Goal: Task Accomplishment & Management: Use online tool/utility

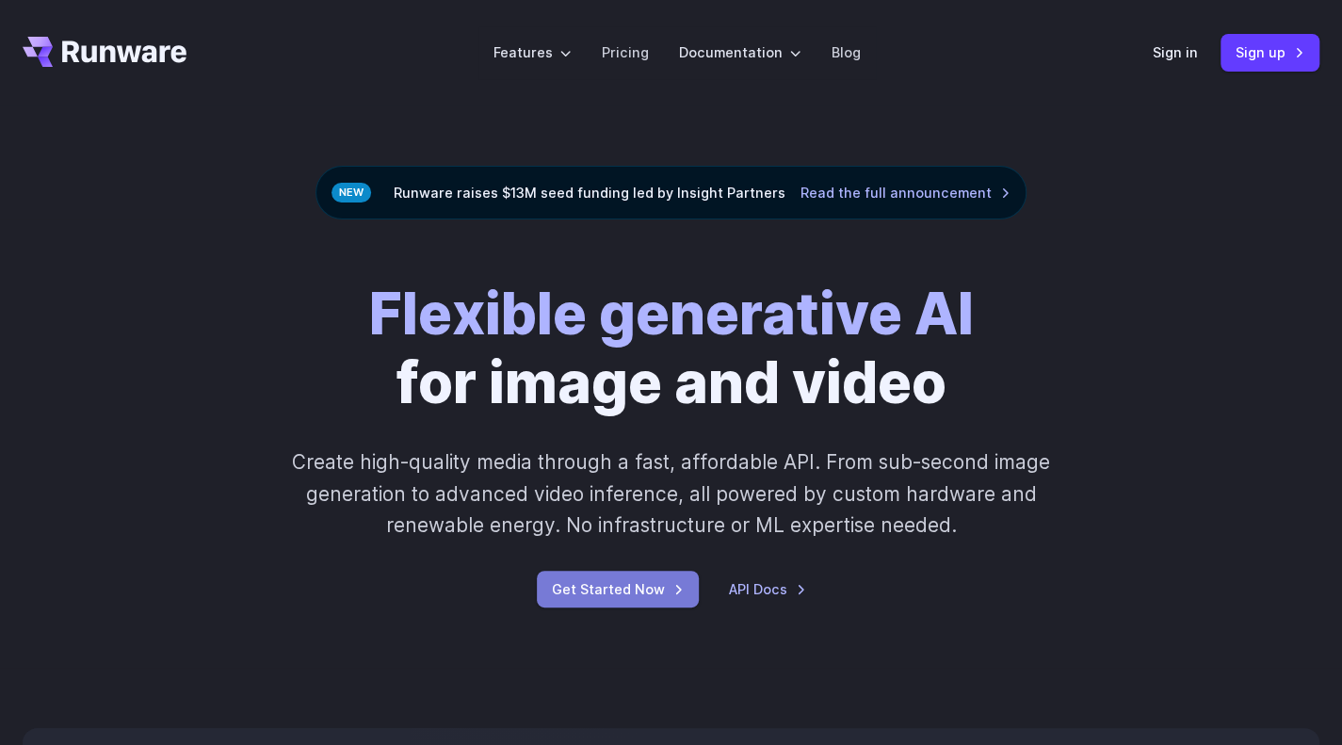
click at [646, 586] on link "Get Started Now" at bounding box center [618, 589] width 162 height 37
click at [640, 61] on link "Pricing" at bounding box center [625, 52] width 47 height 22
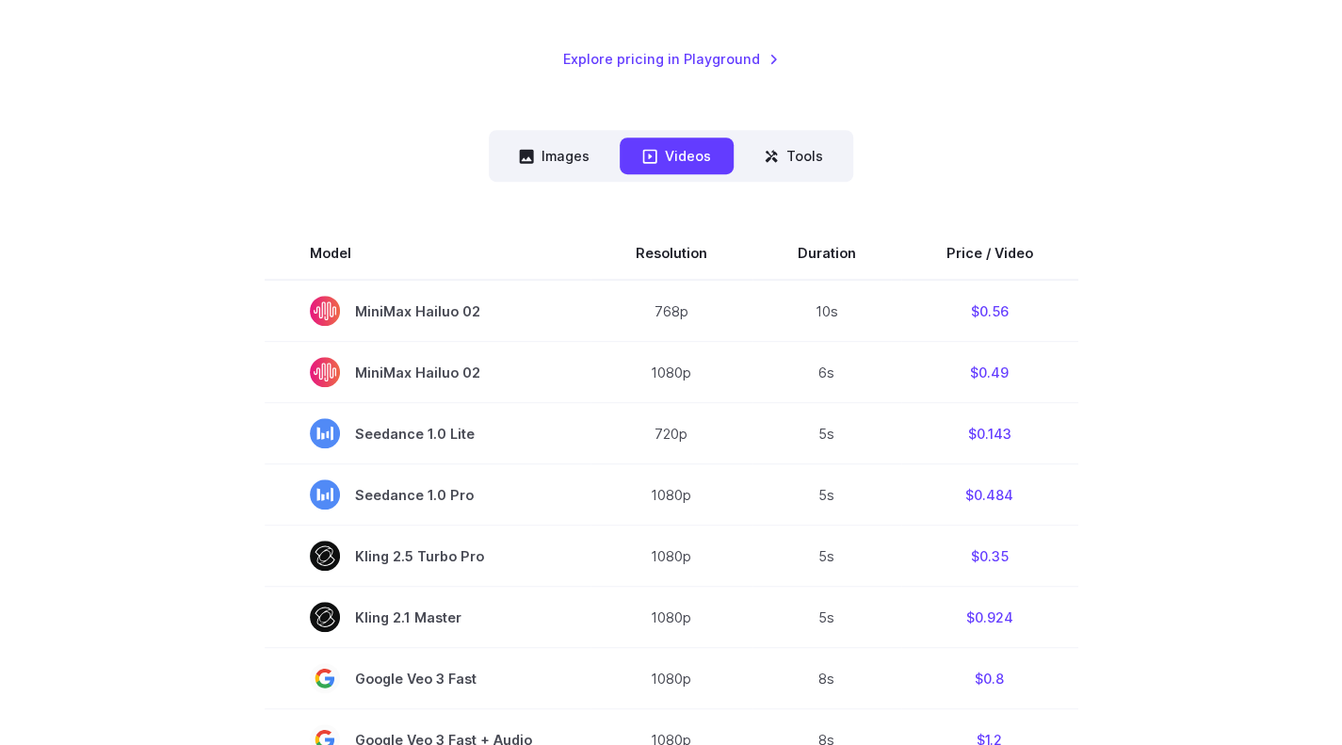
scroll to position [404, 0]
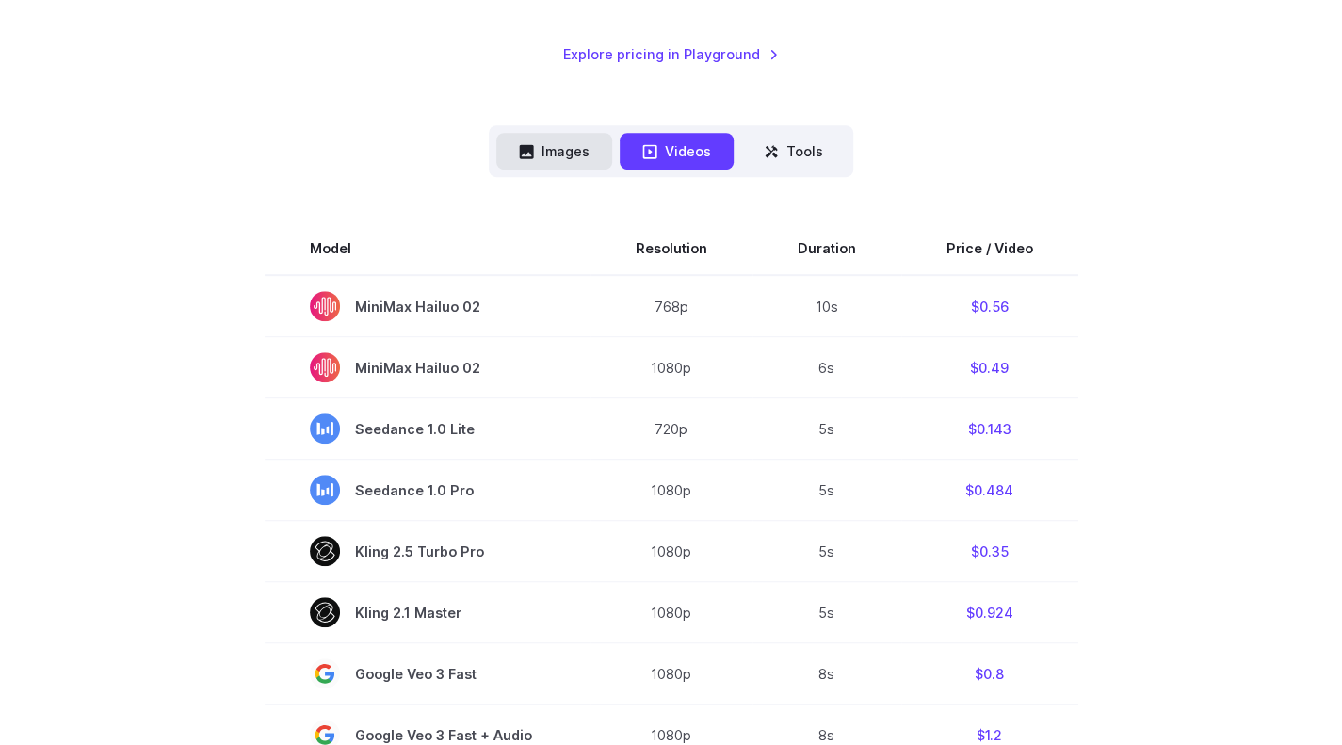
click at [559, 161] on button "Images" at bounding box center [554, 151] width 116 height 37
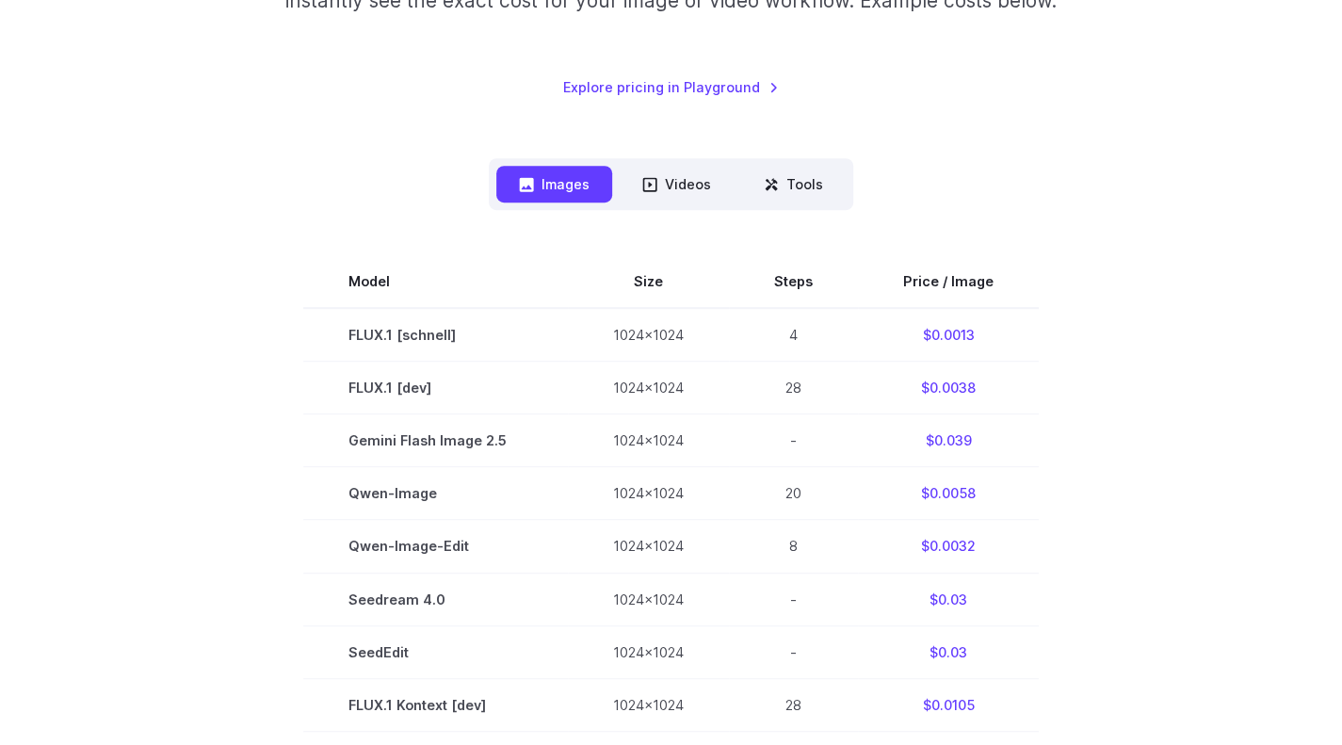
scroll to position [345, 0]
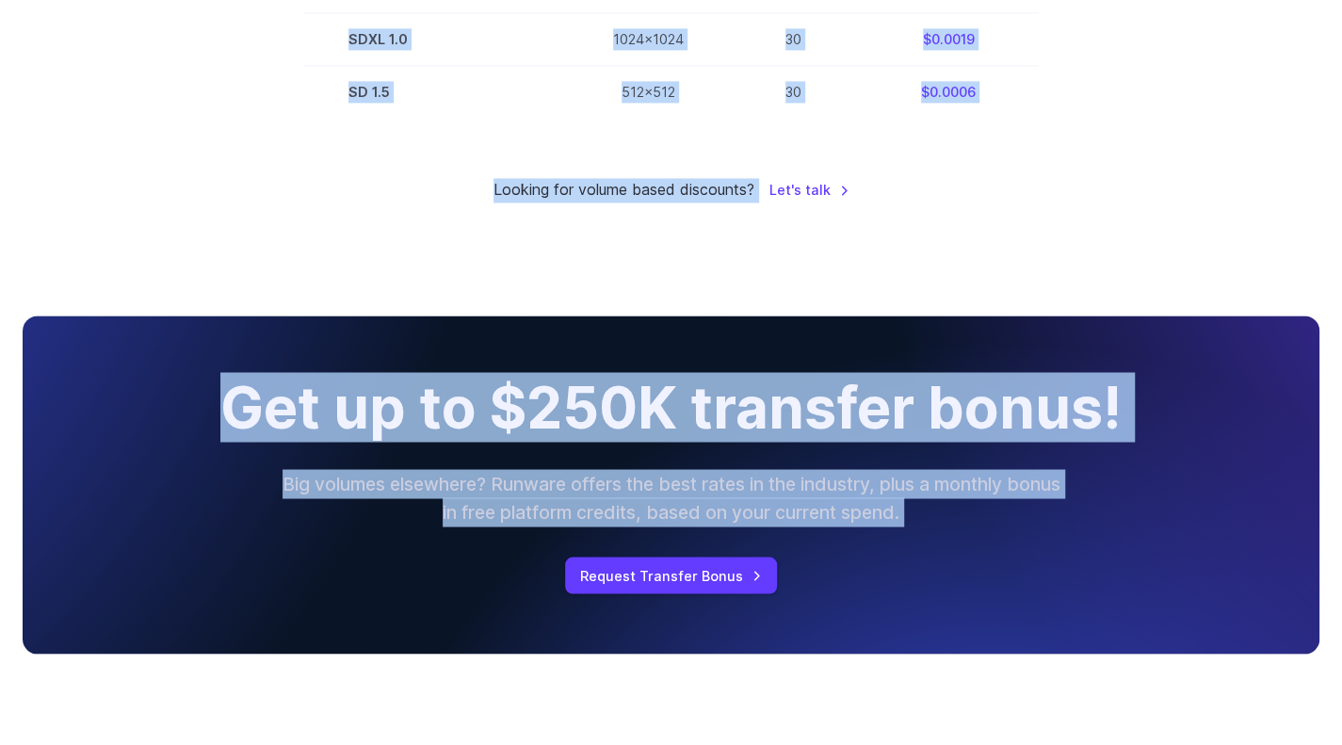
scroll to position [1883, 0]
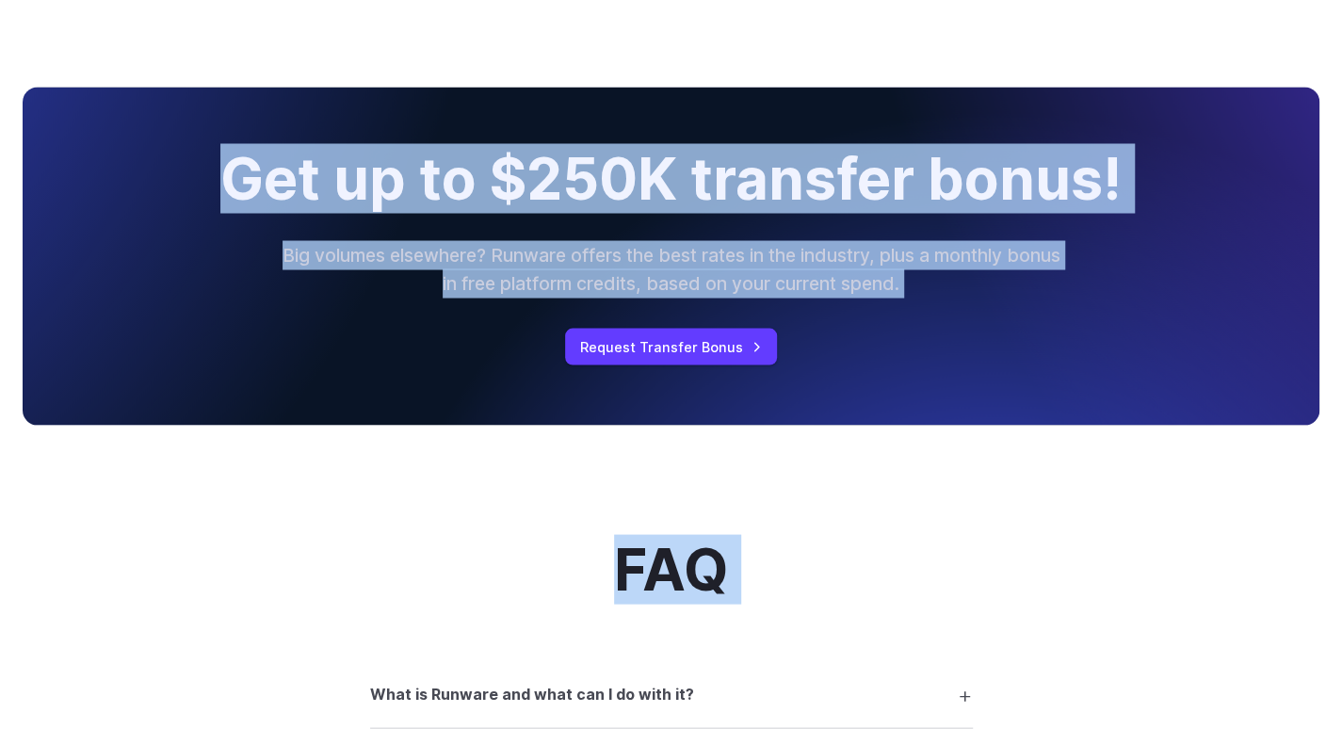
drag, startPoint x: 254, startPoint y: 101, endPoint x: 657, endPoint y: 761, distance: 773.6
click at [657, 744] on html "Features Tasks Image generation Video generation Sonic Inference Engine™ Models…" at bounding box center [671, 334] width 1342 height 4361
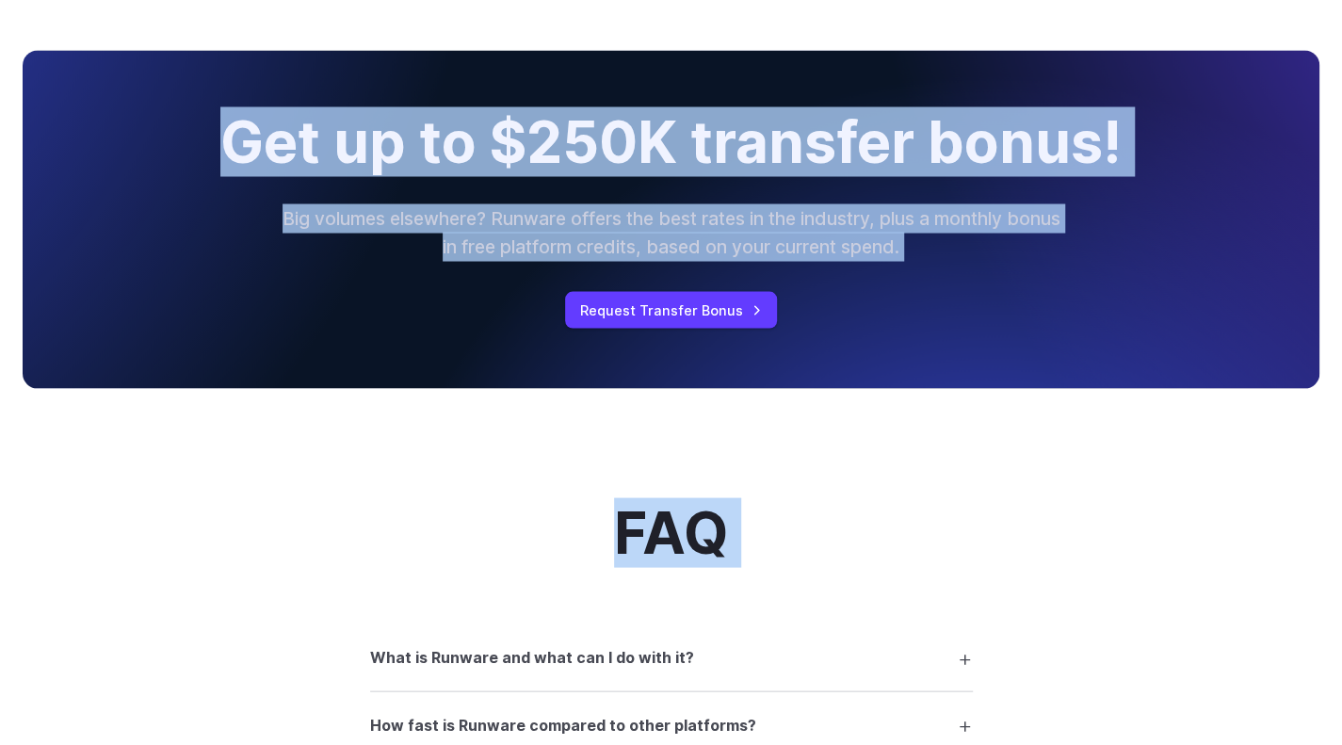
copy div "Exact pricing depends on your setup. Use the Playground to explore any configur…"
click at [1006, 388] on div "Get up to $250K transfer bonus! Big volumes elsewhere? Runware offers the best …" at bounding box center [671, 219] width 1297 height 338
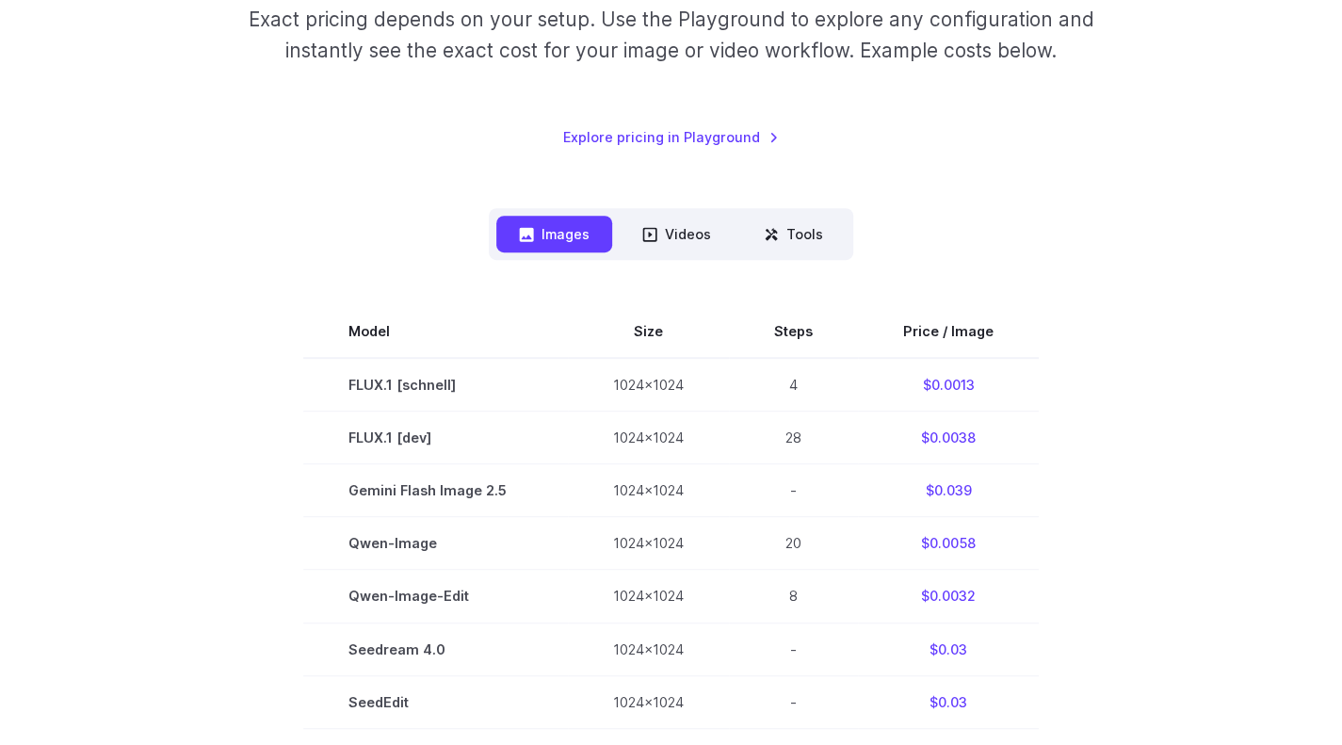
scroll to position [329, 0]
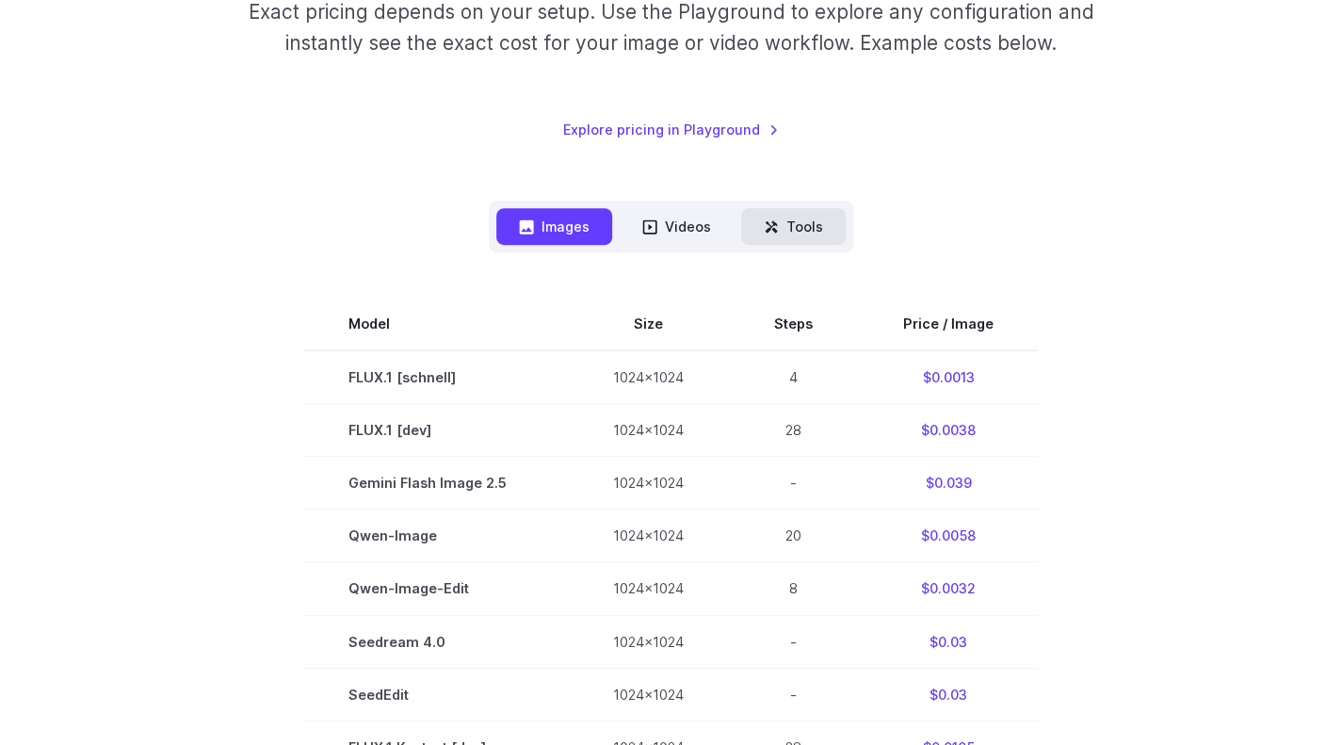
click at [795, 232] on button "Tools" at bounding box center [793, 226] width 105 height 37
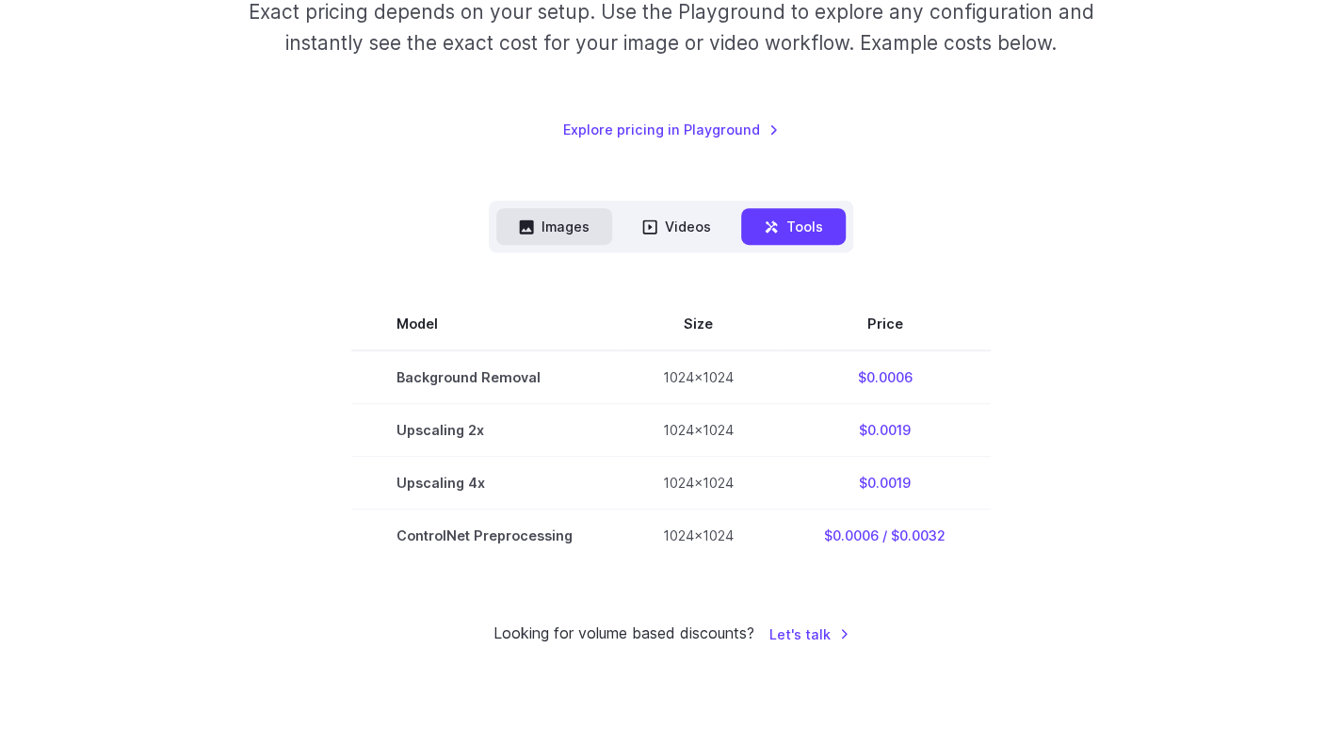
click at [577, 229] on button "Images" at bounding box center [554, 226] width 116 height 37
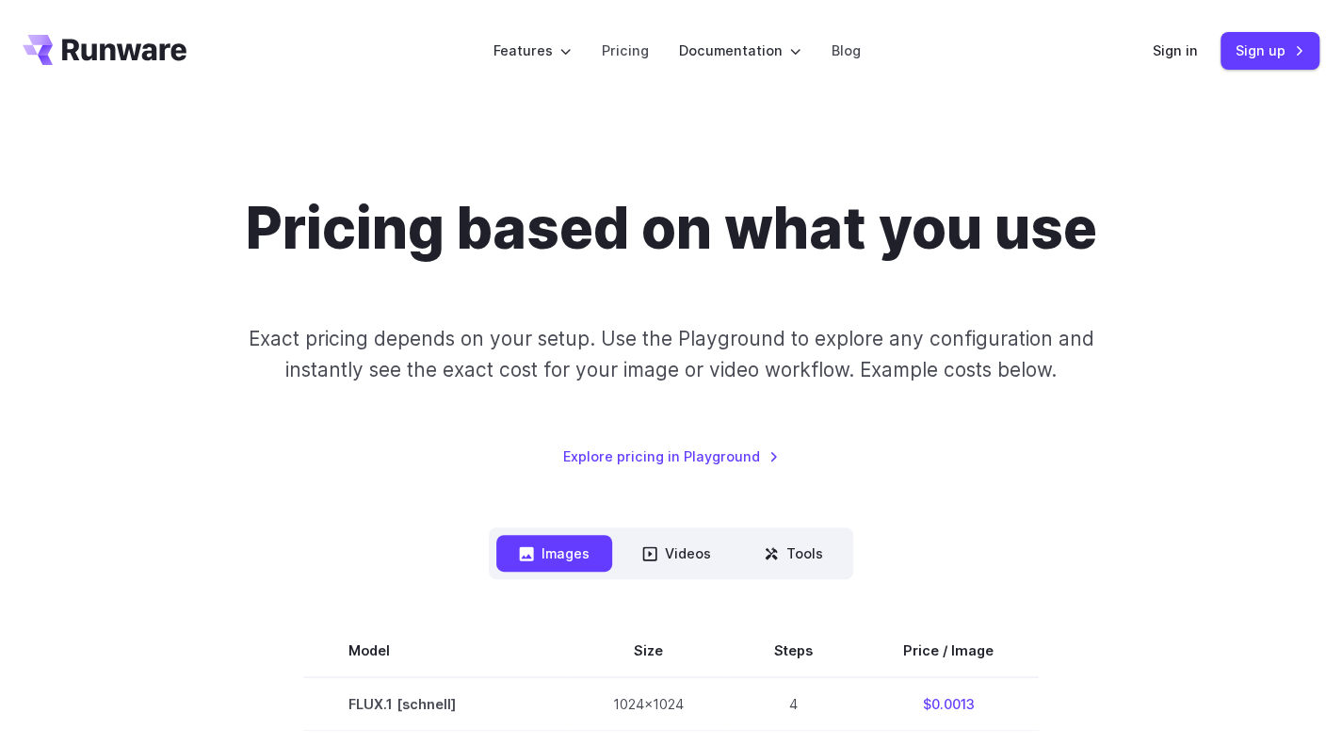
scroll to position [0, 0]
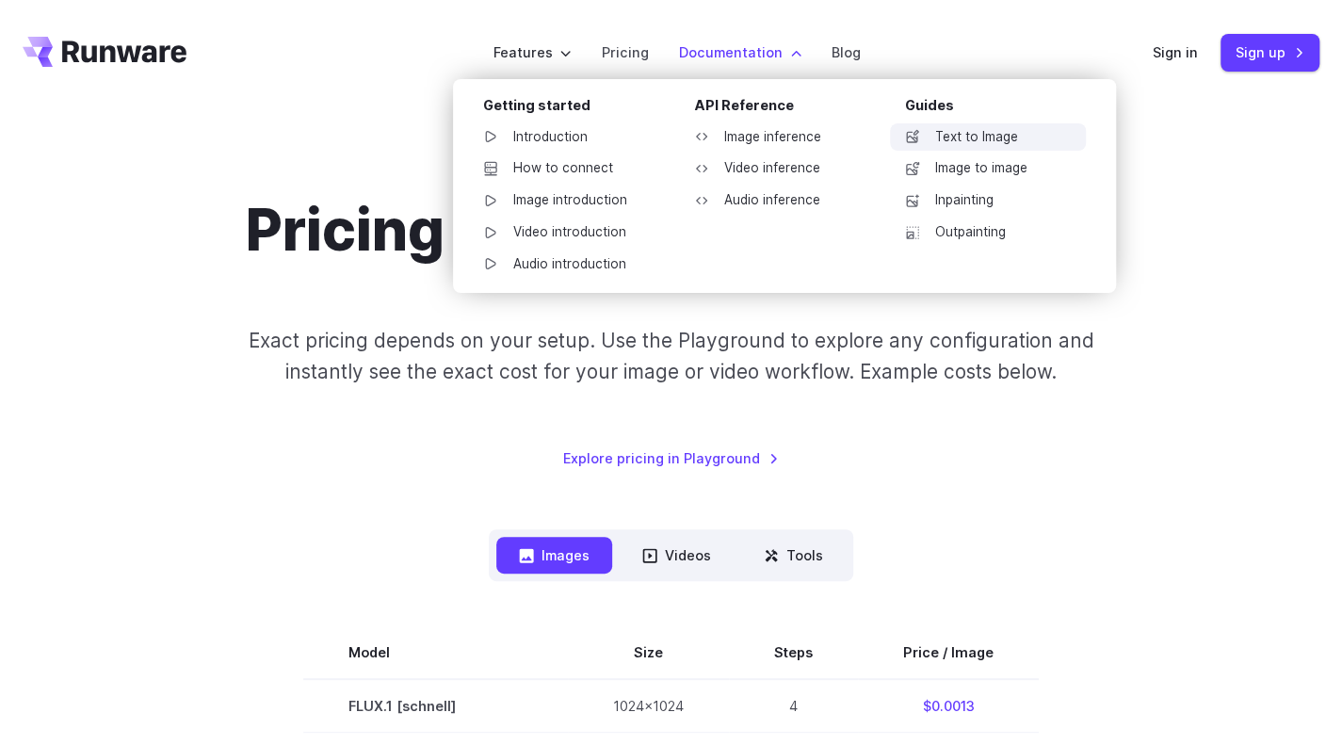
click at [962, 138] on link "Text to Image" at bounding box center [988, 137] width 196 height 28
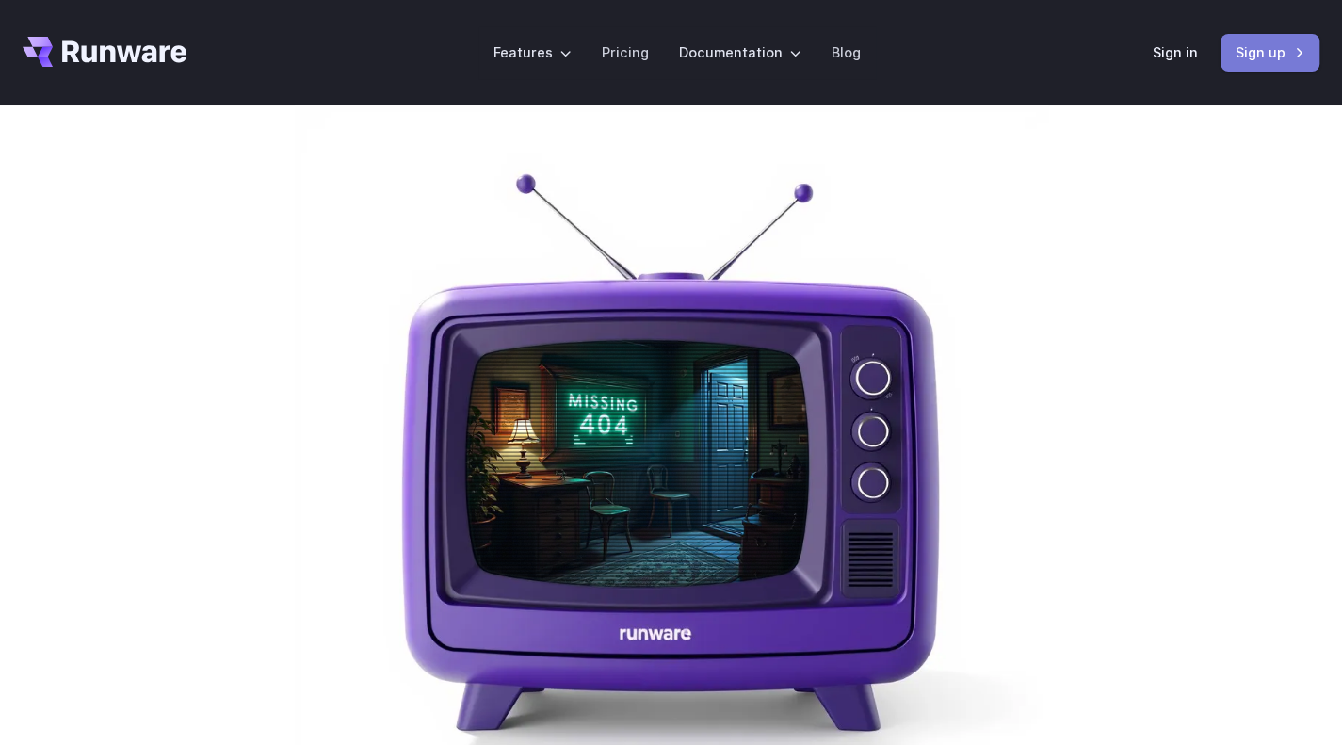
click at [1287, 54] on link "Sign up" at bounding box center [1270, 52] width 99 height 37
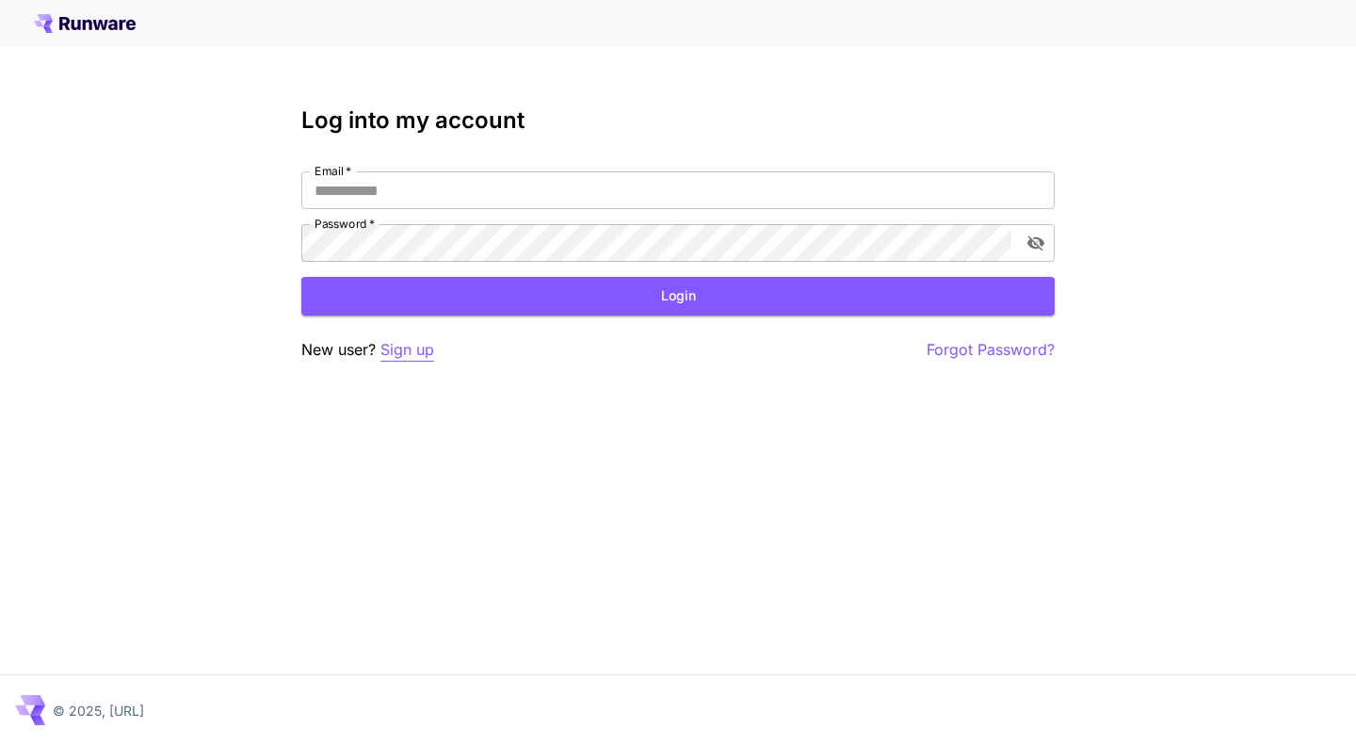
click at [397, 347] on p "Sign up" at bounding box center [408, 350] width 54 height 24
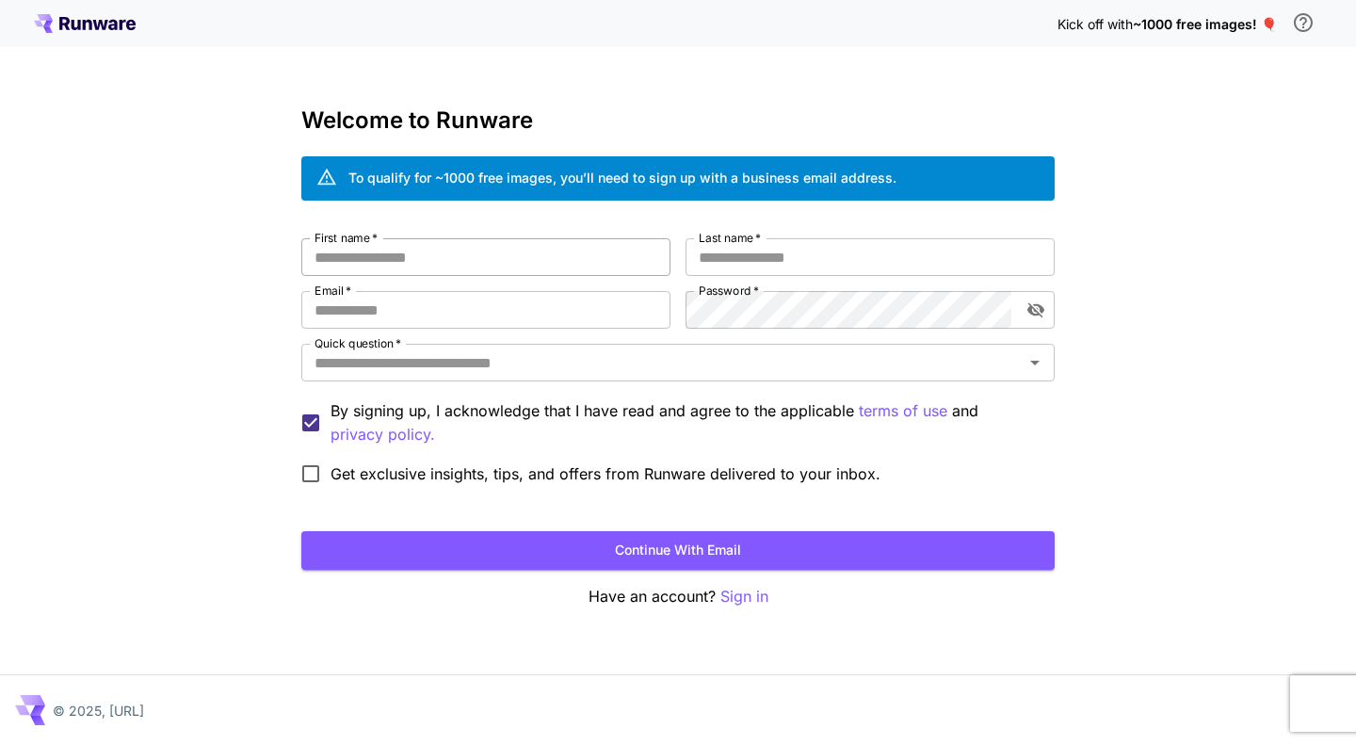
click at [536, 267] on input "First name   *" at bounding box center [485, 257] width 369 height 38
type input "*"
type input "*****"
click at [725, 263] on input "Last name   *" at bounding box center [870, 257] width 369 height 38
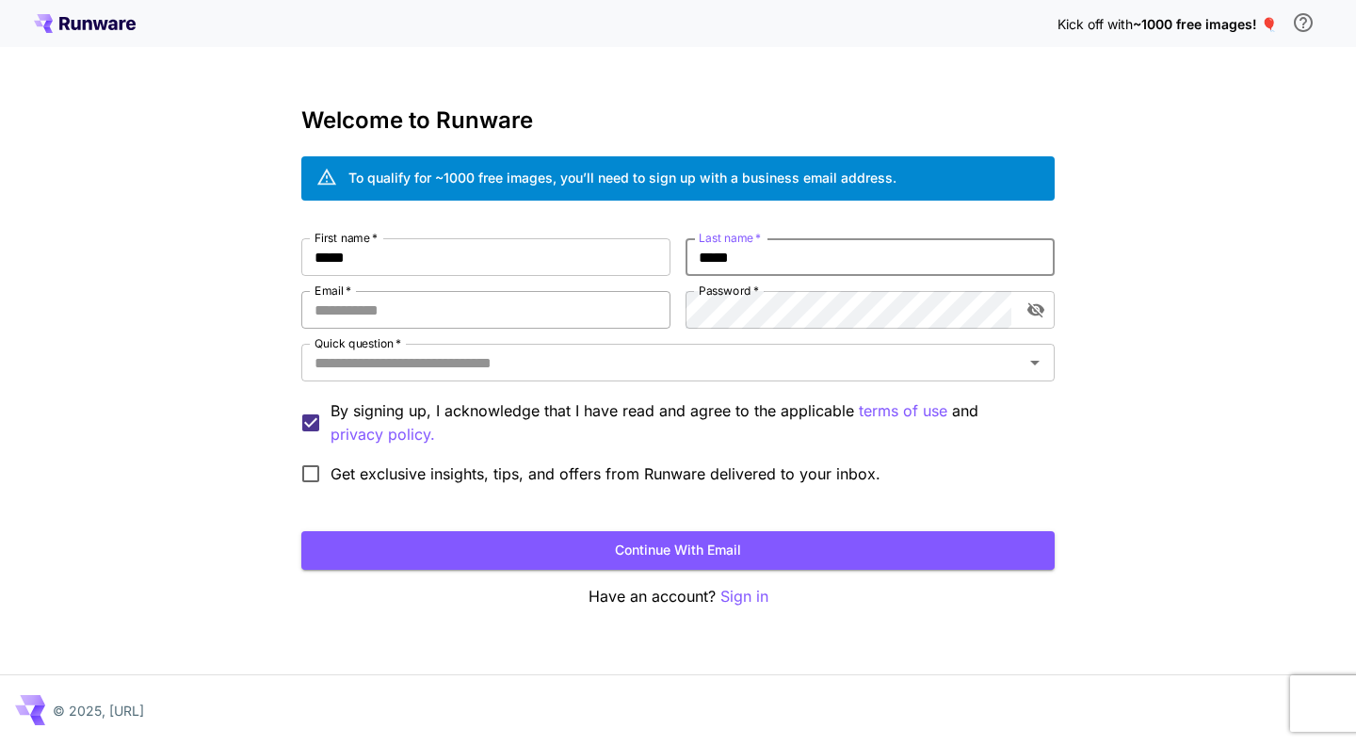
type input "*****"
click at [575, 319] on input "Email   *" at bounding box center [485, 310] width 369 height 38
type input "**********"
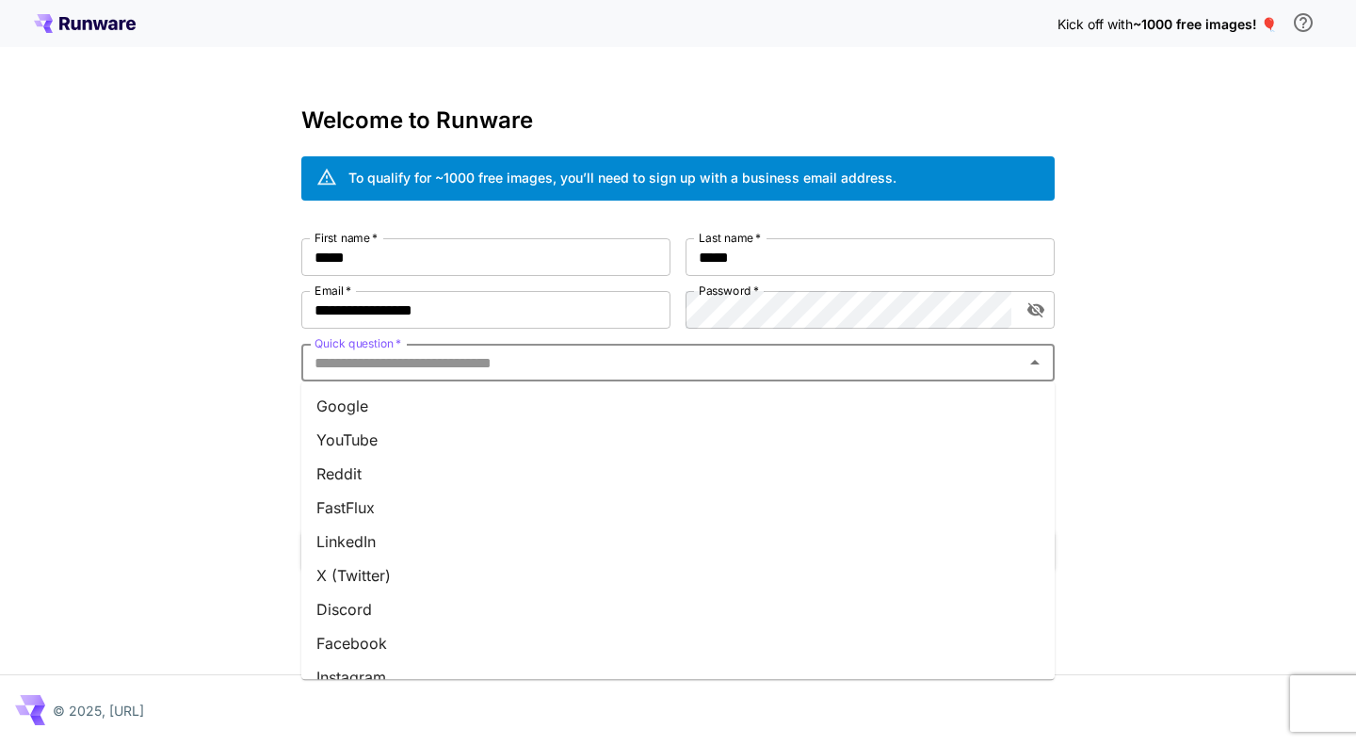
click at [550, 364] on input "Quick question   *" at bounding box center [662, 362] width 711 height 26
click at [522, 398] on li "Google" at bounding box center [677, 406] width 753 height 34
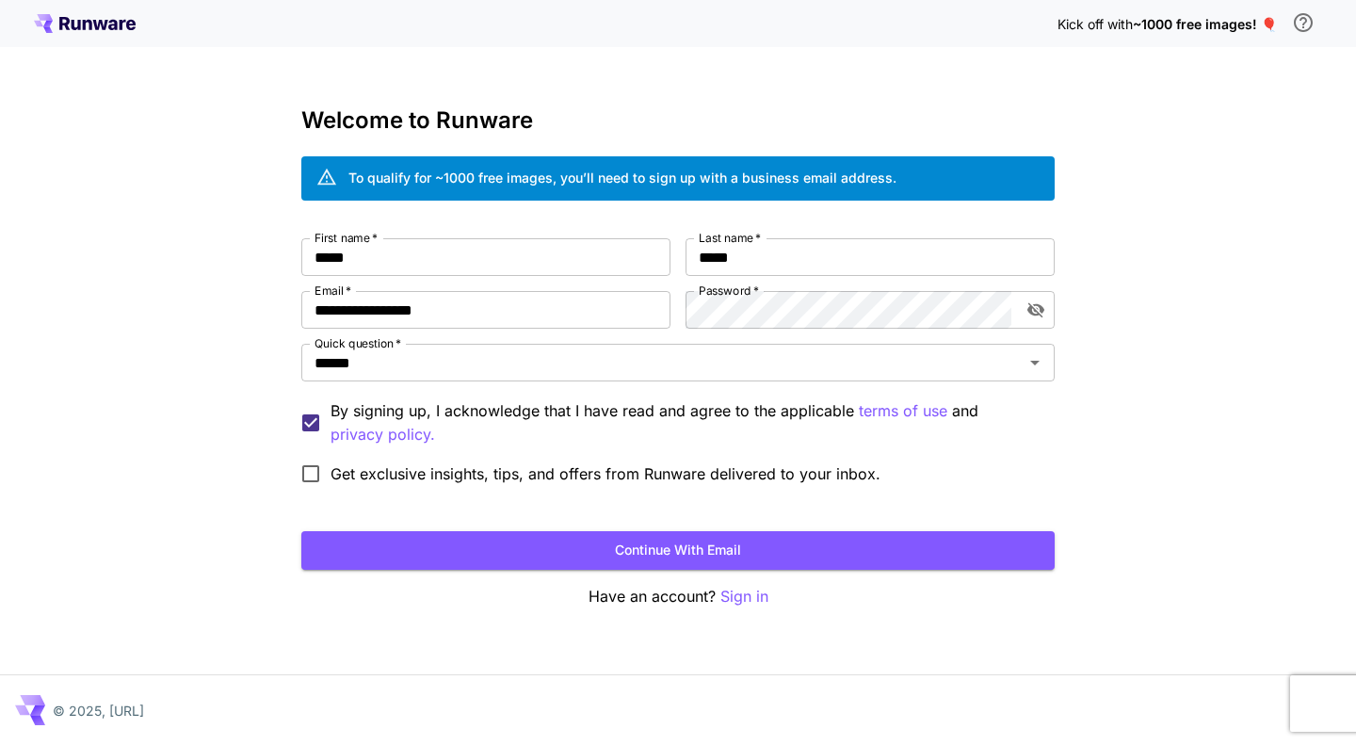
click at [517, 476] on span "Get exclusive insights, tips, and offers from Runware delivered to your inbox." at bounding box center [606, 473] width 550 height 23
click at [586, 546] on button "Continue with email" at bounding box center [677, 550] width 753 height 39
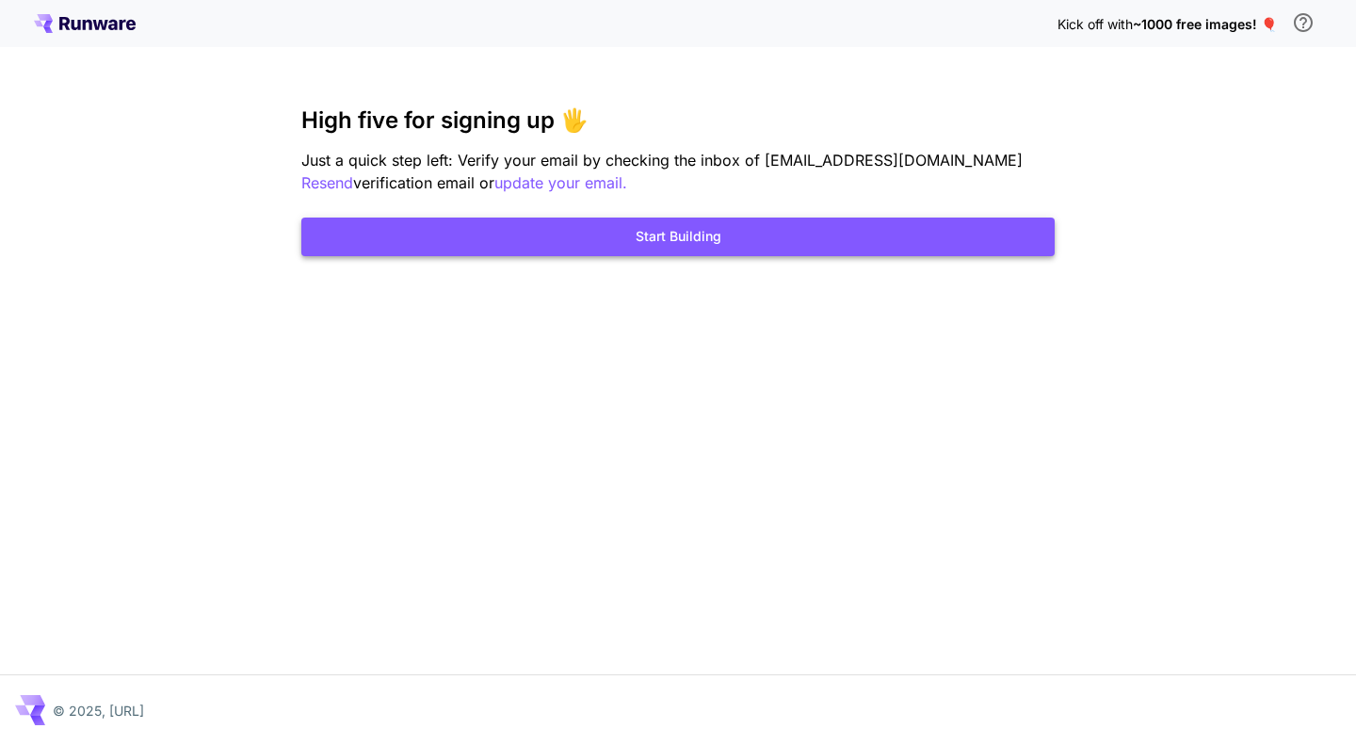
click at [804, 230] on button "Start Building" at bounding box center [677, 237] width 753 height 39
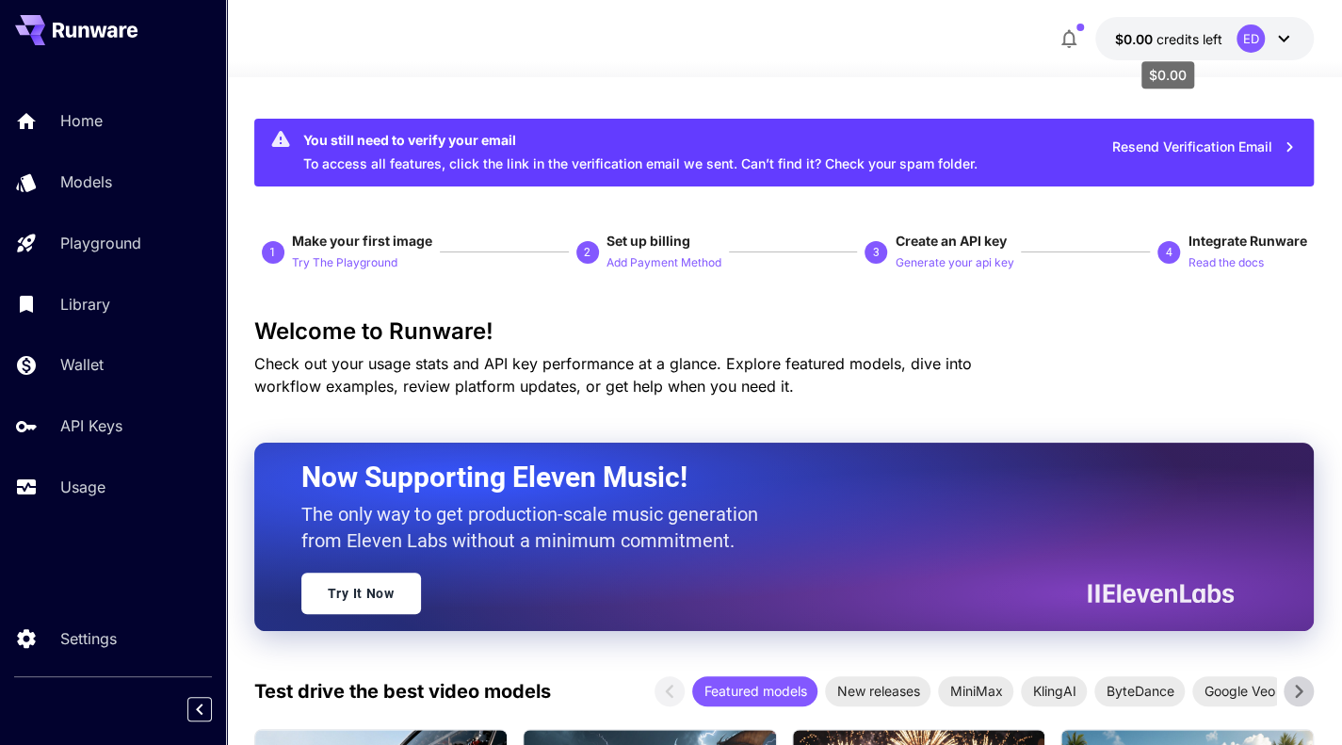
click at [1200, 34] on span "credits left" at bounding box center [1189, 39] width 66 height 16
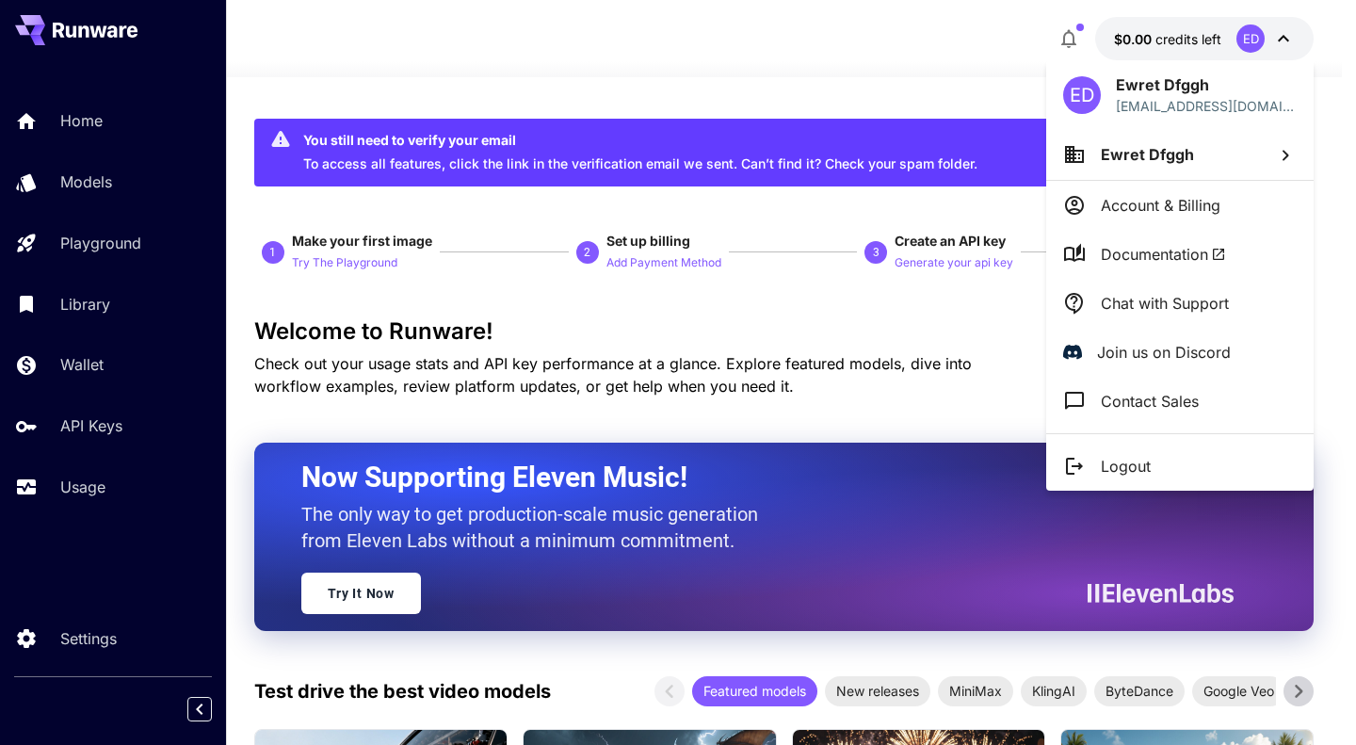
click at [493, 81] on div at bounding box center [678, 372] width 1356 height 745
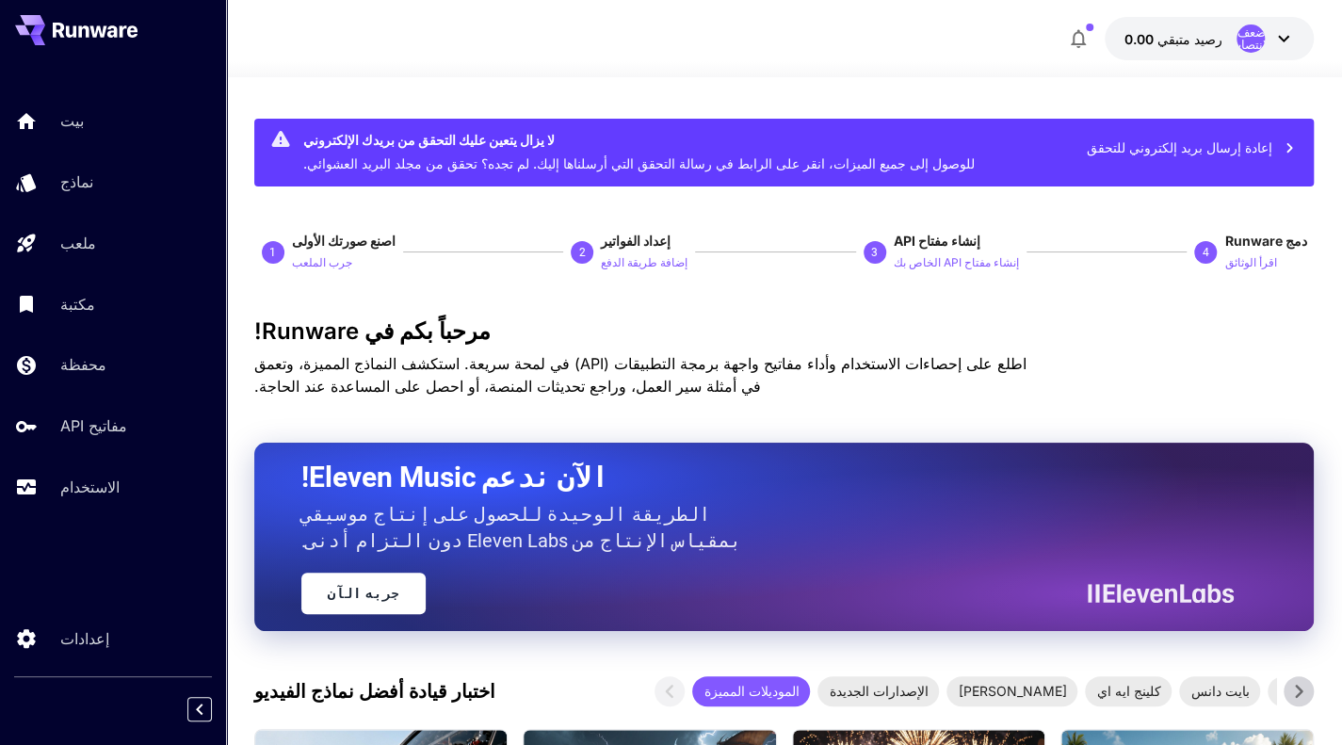
click at [565, 359] on font "اطلع على إحصاءات الاستخدام وأداء مفاتيح واجهة برمجة التطبيقات (API) في لمحة سري…" at bounding box center [640, 374] width 772 height 41
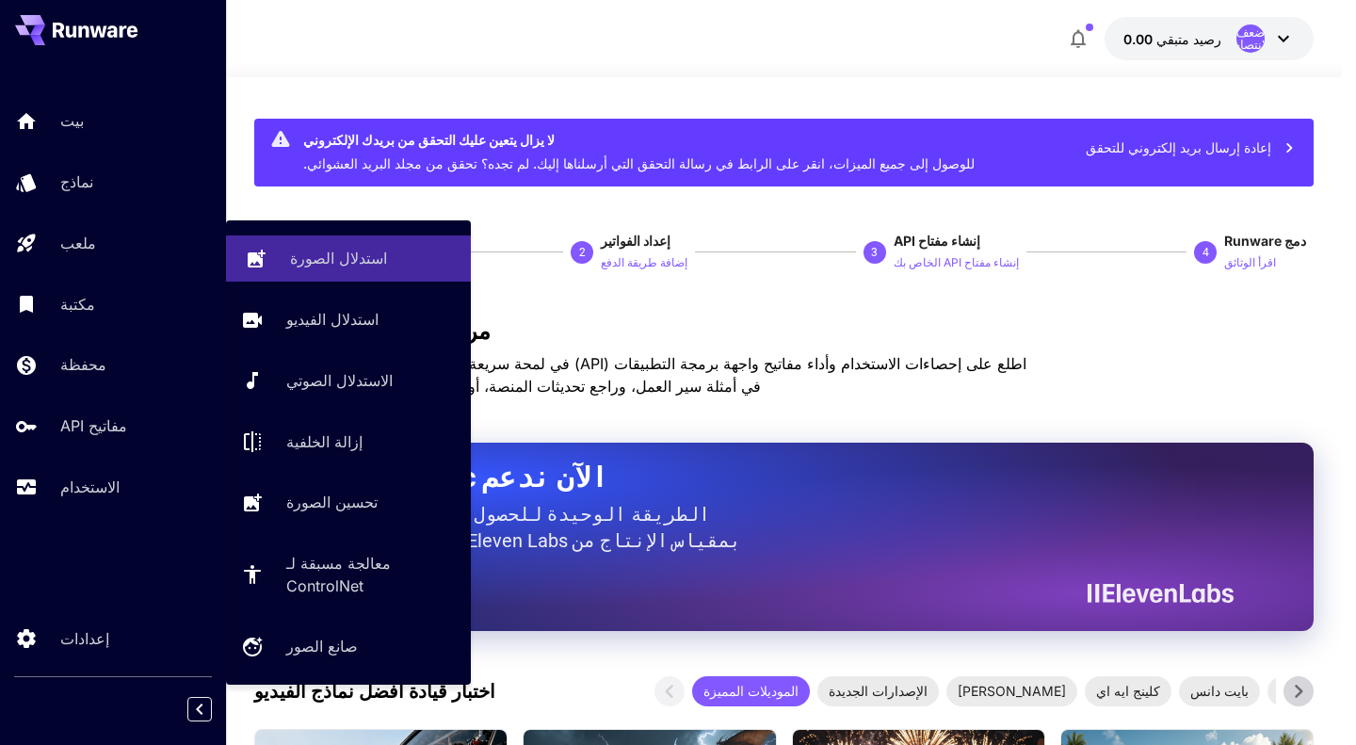
click at [295, 253] on font "استدلال الصورة" at bounding box center [338, 258] width 97 height 19
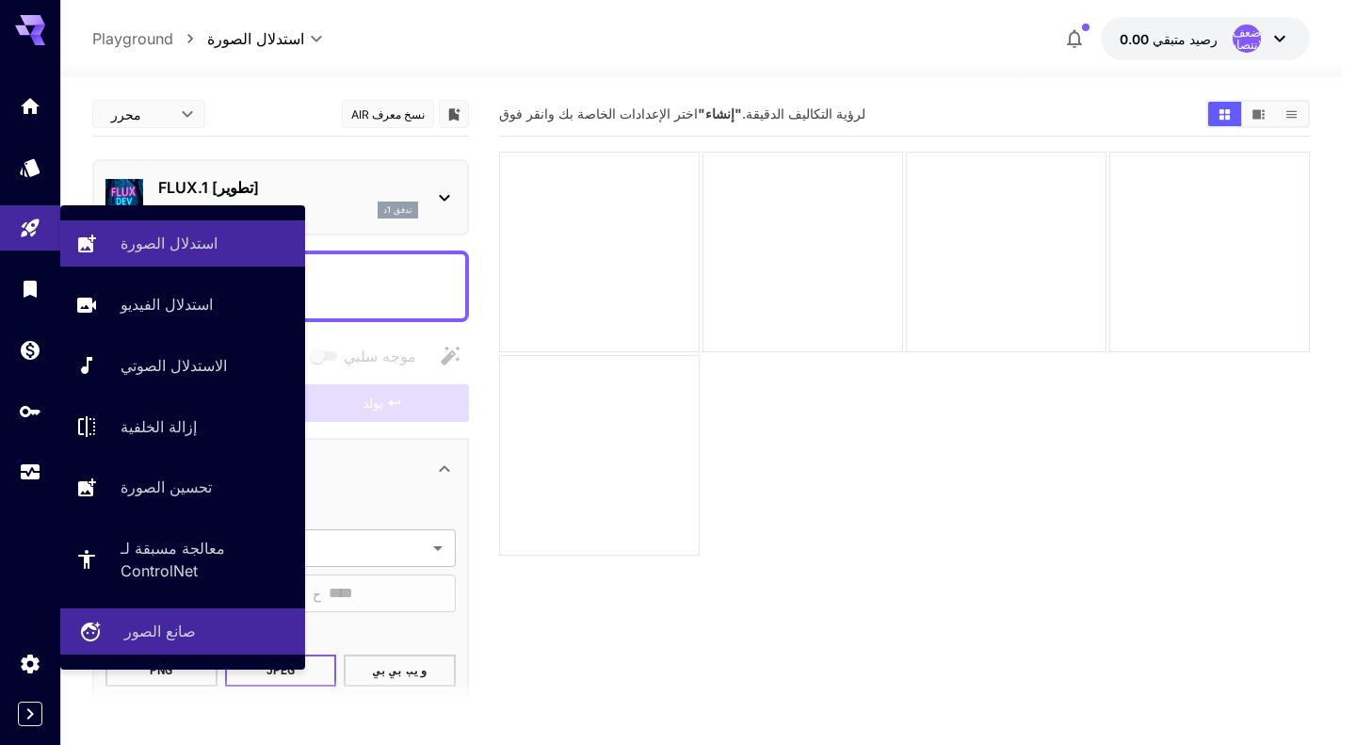
click at [148, 629] on font "صانع الصور" at bounding box center [160, 631] width 72 height 19
type input "**********"
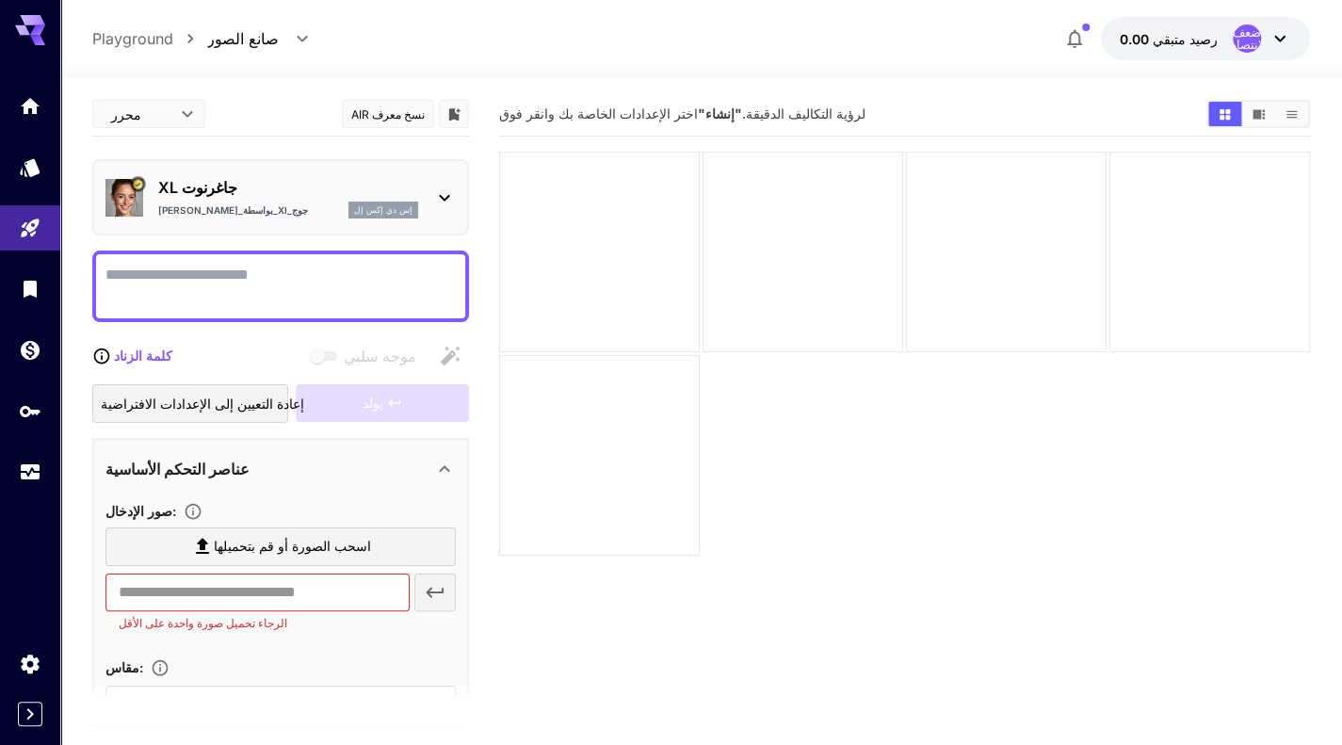
click at [347, 274] on textarea "موجه سلبي" at bounding box center [280, 286] width 350 height 45
click at [449, 191] on icon at bounding box center [444, 197] width 23 height 23
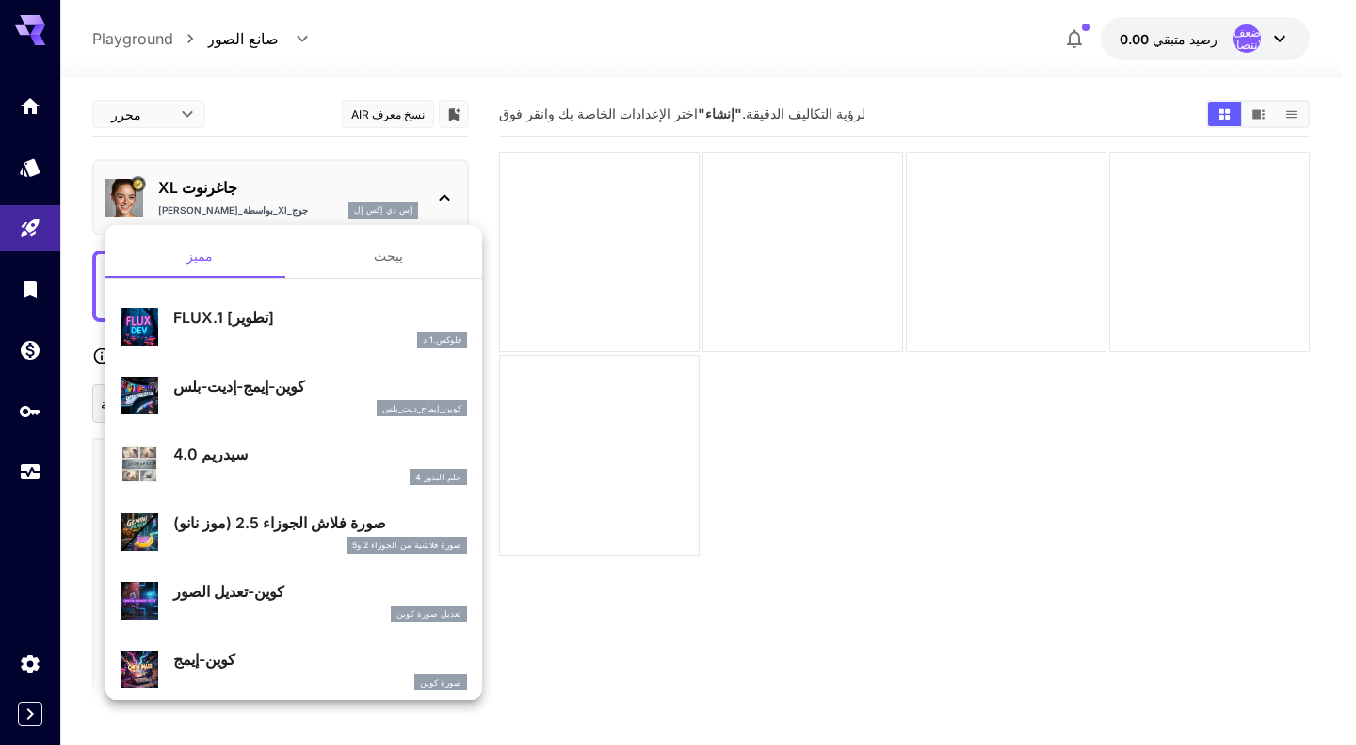
click at [449, 191] on div at bounding box center [678, 372] width 1356 height 745
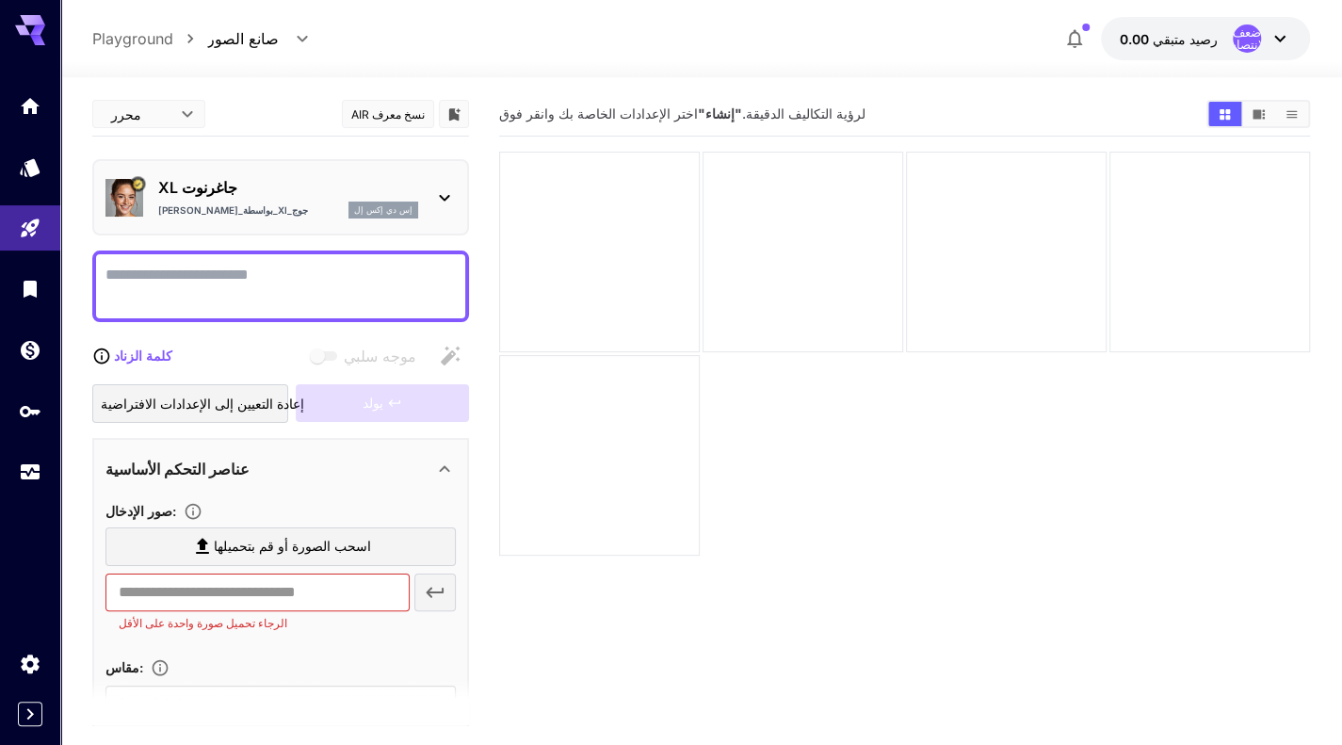
click at [342, 278] on textarea "موجه سلبي" at bounding box center [280, 286] width 350 height 45
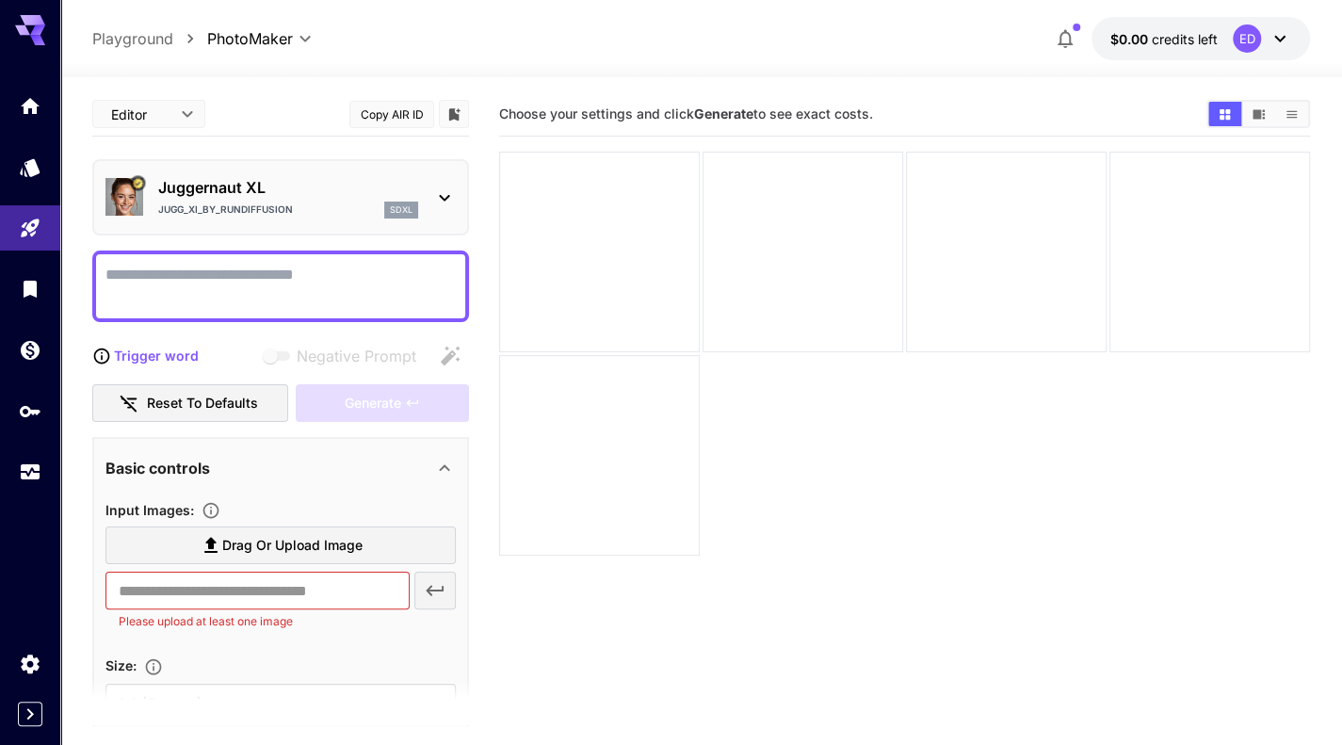
click at [250, 295] on textarea "Negative Prompt" at bounding box center [280, 286] width 350 height 45
click at [330, 272] on textarea "***" at bounding box center [280, 286] width 350 height 45
paste textarea "**********"
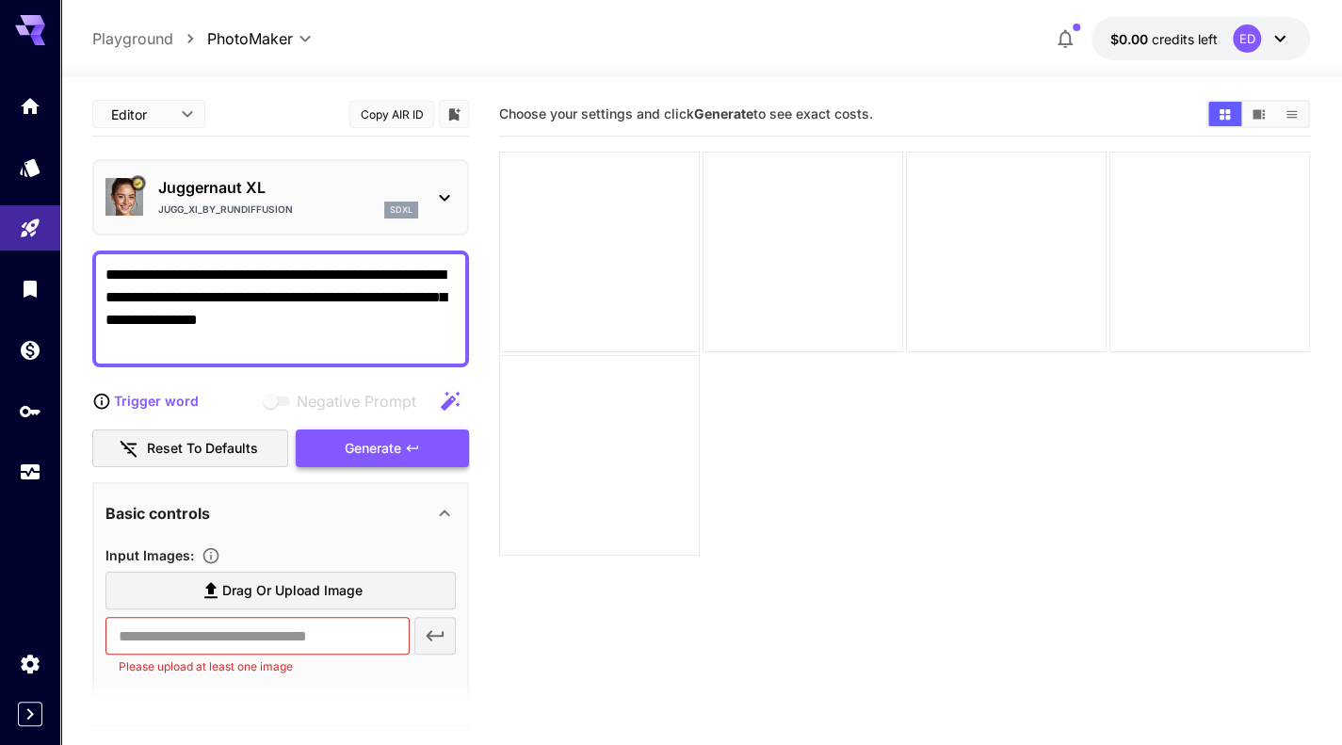
type textarea "**********"
click at [365, 449] on span "Generate" at bounding box center [373, 449] width 57 height 24
click at [347, 649] on input "text" at bounding box center [257, 636] width 304 height 38
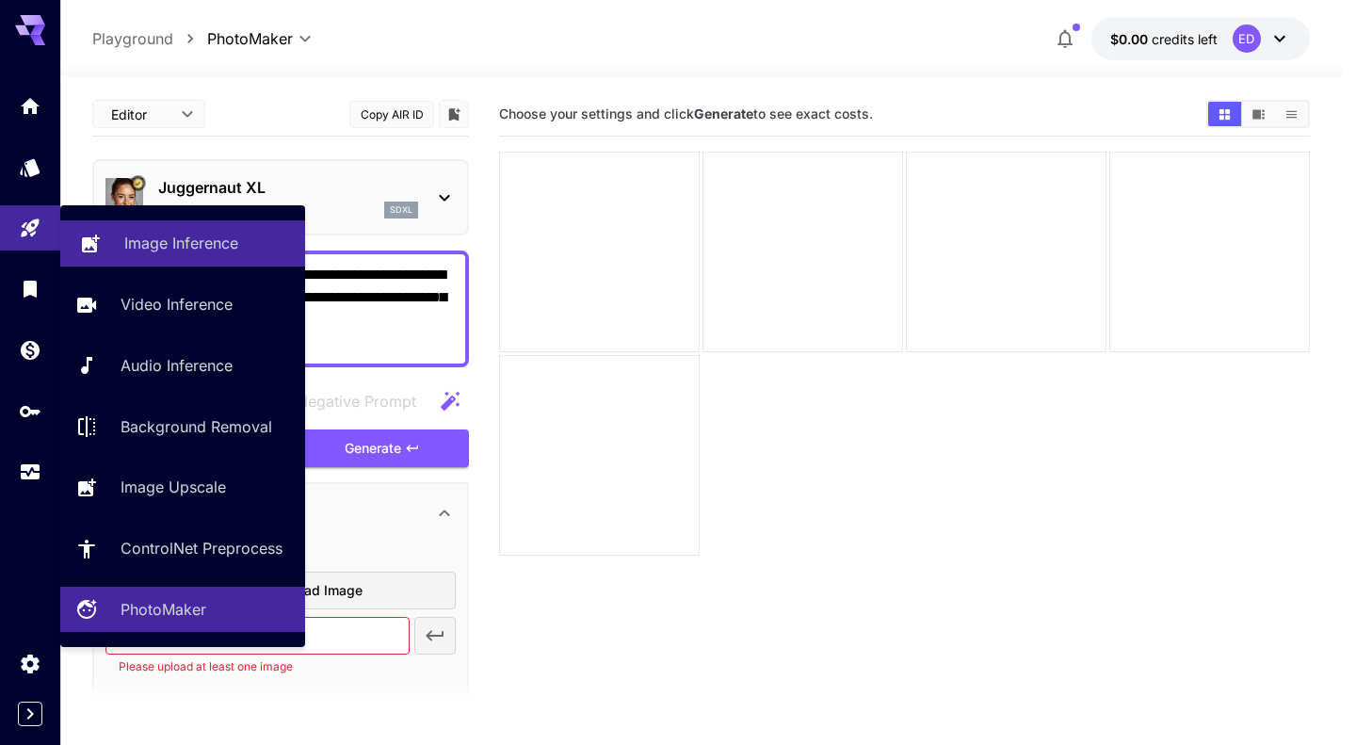
click at [139, 243] on p "Image Inference" at bounding box center [181, 243] width 114 height 23
type input "**********"
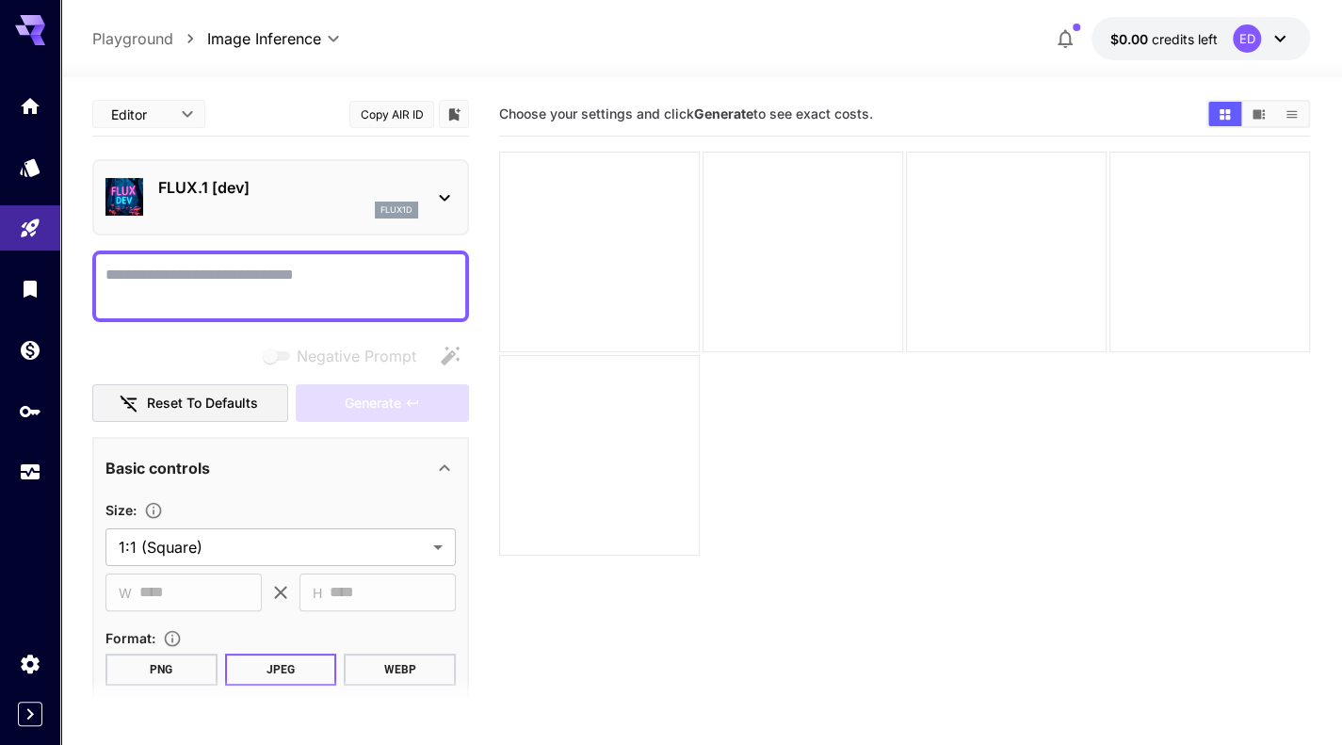
click at [235, 266] on textarea "Negative Prompt" at bounding box center [280, 286] width 350 height 45
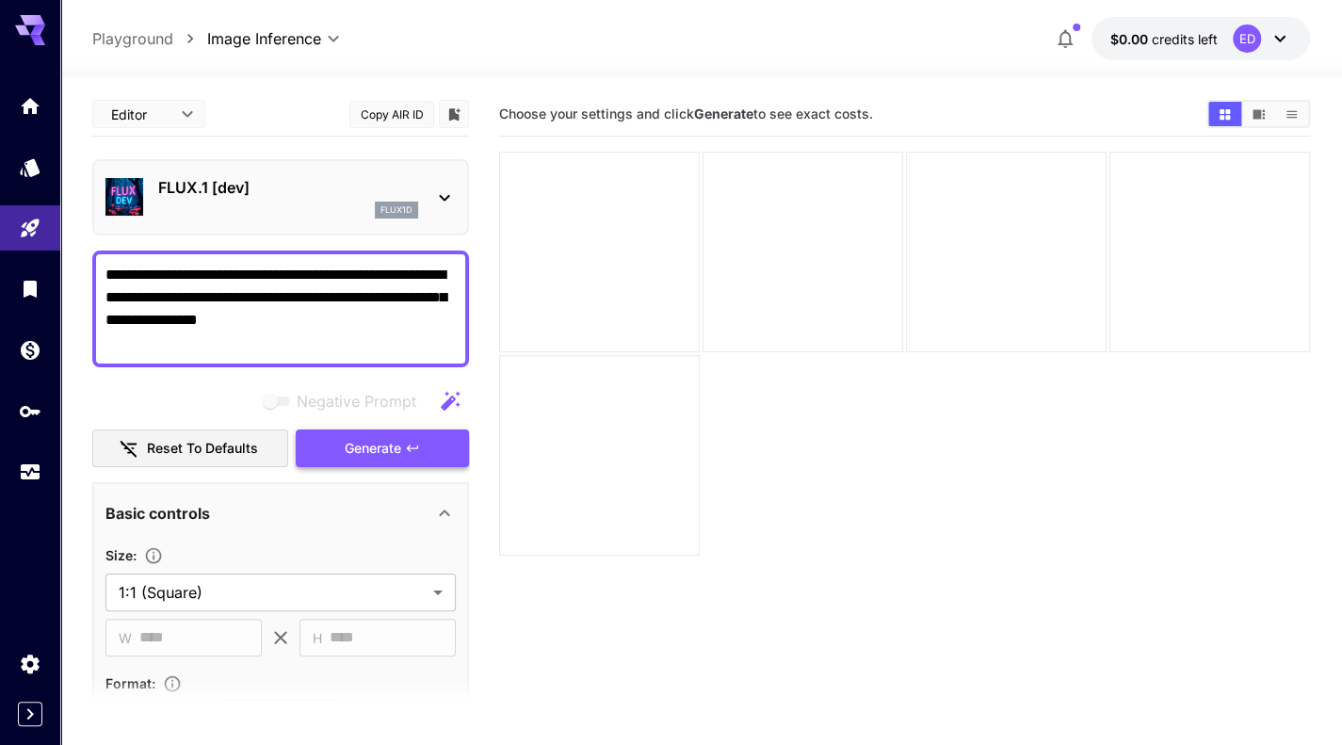
type textarea "**********"
click at [337, 429] on button "Generate" at bounding box center [382, 448] width 173 height 39
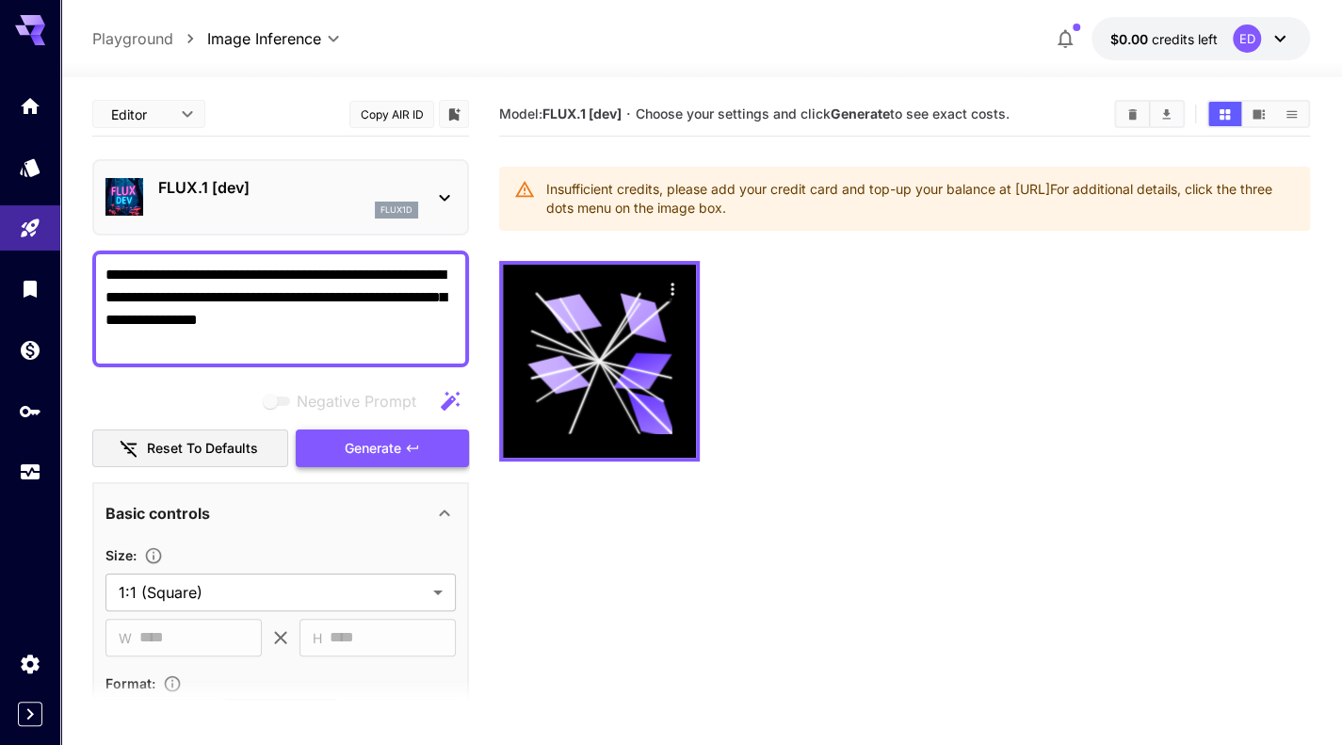
click at [343, 452] on button "Generate" at bounding box center [382, 448] width 173 height 39
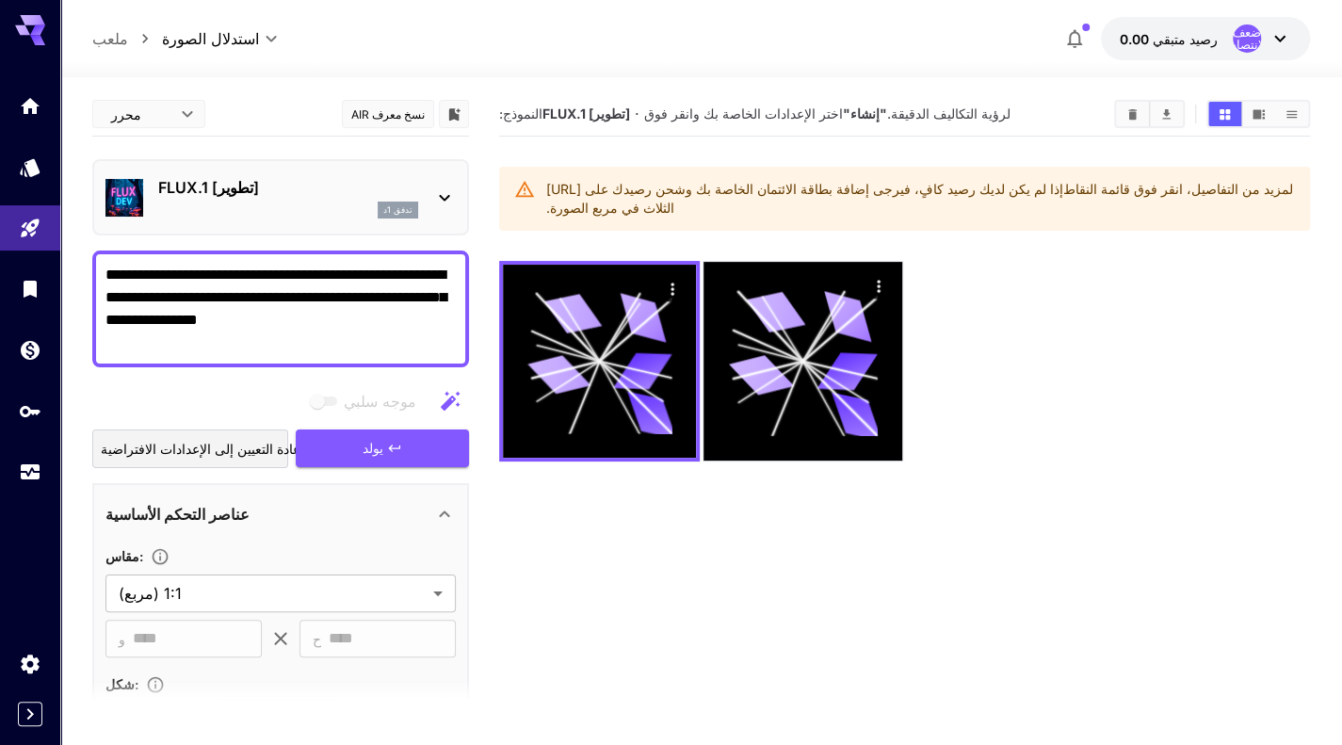
click at [1282, 24] on div "ضعف الانتصاب" at bounding box center [1262, 38] width 58 height 28
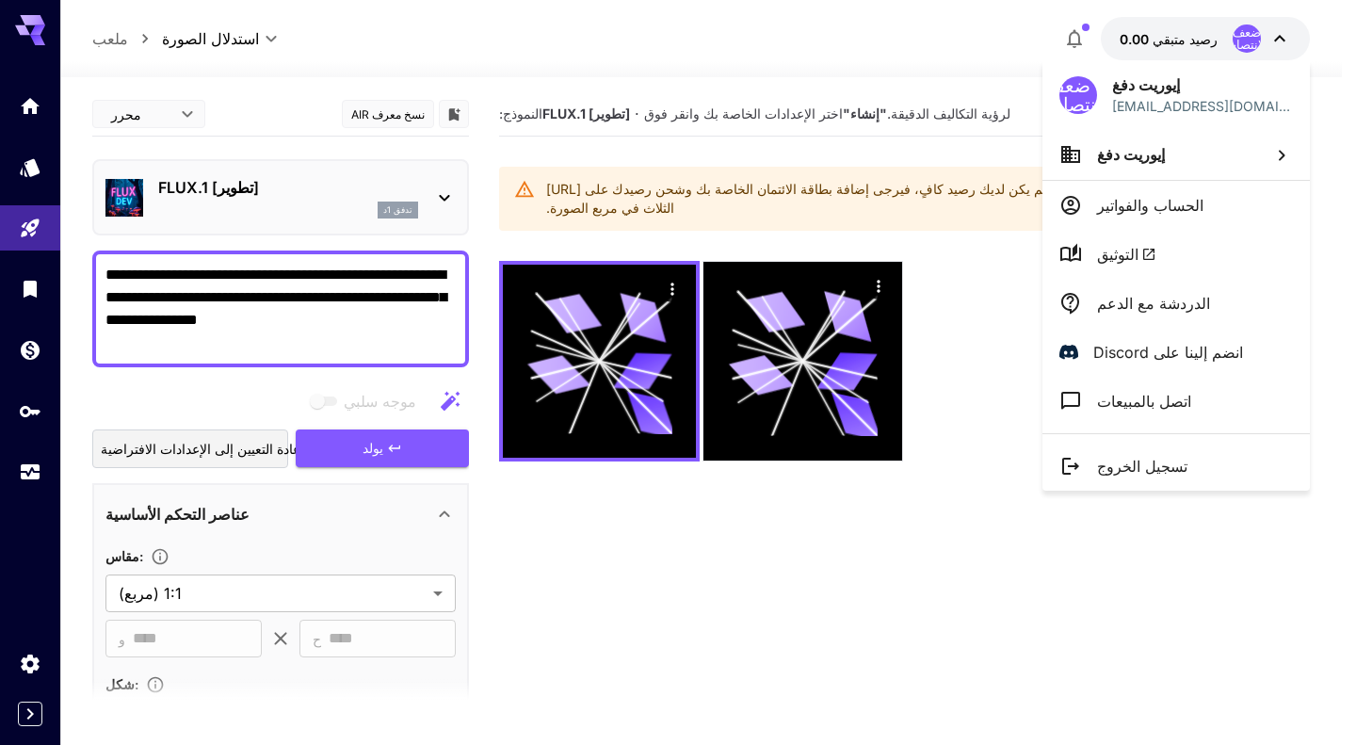
click at [1155, 40] on div at bounding box center [678, 372] width 1356 height 745
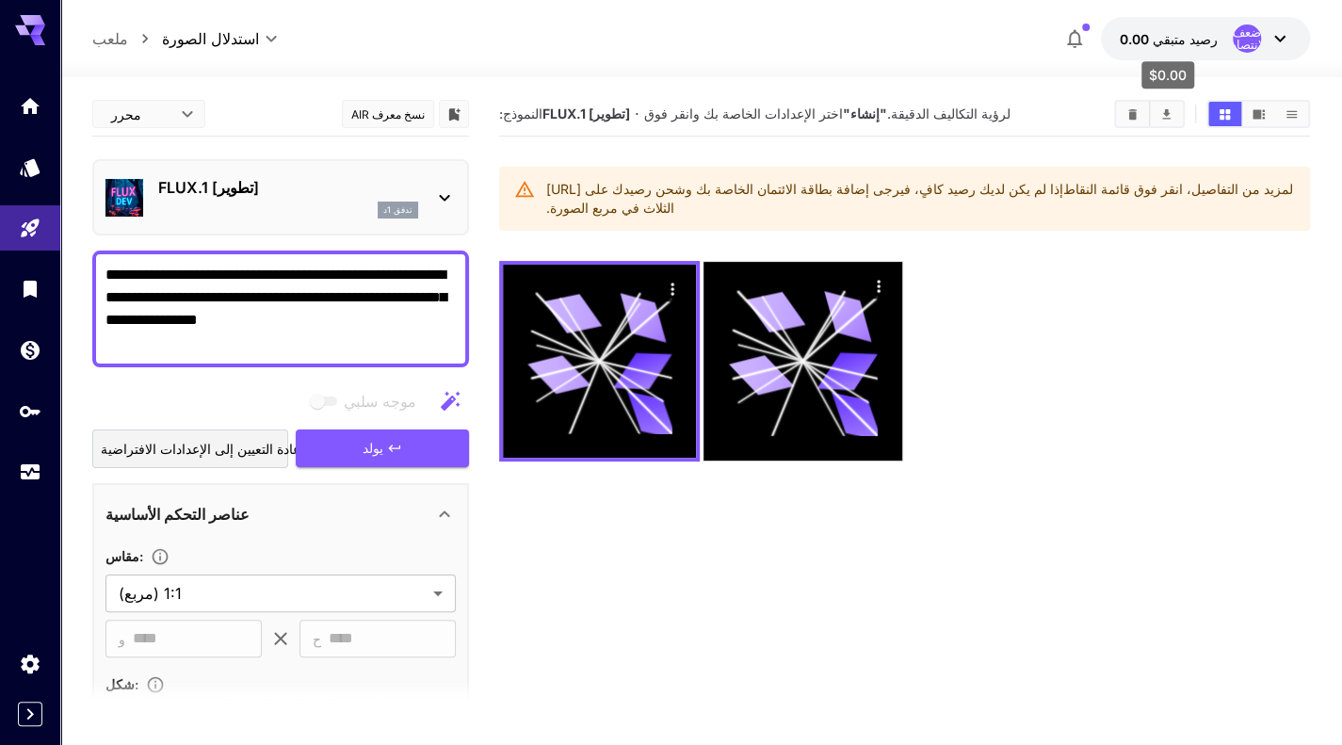
click at [1155, 40] on font "رصيد متبقي" at bounding box center [1185, 39] width 65 height 16
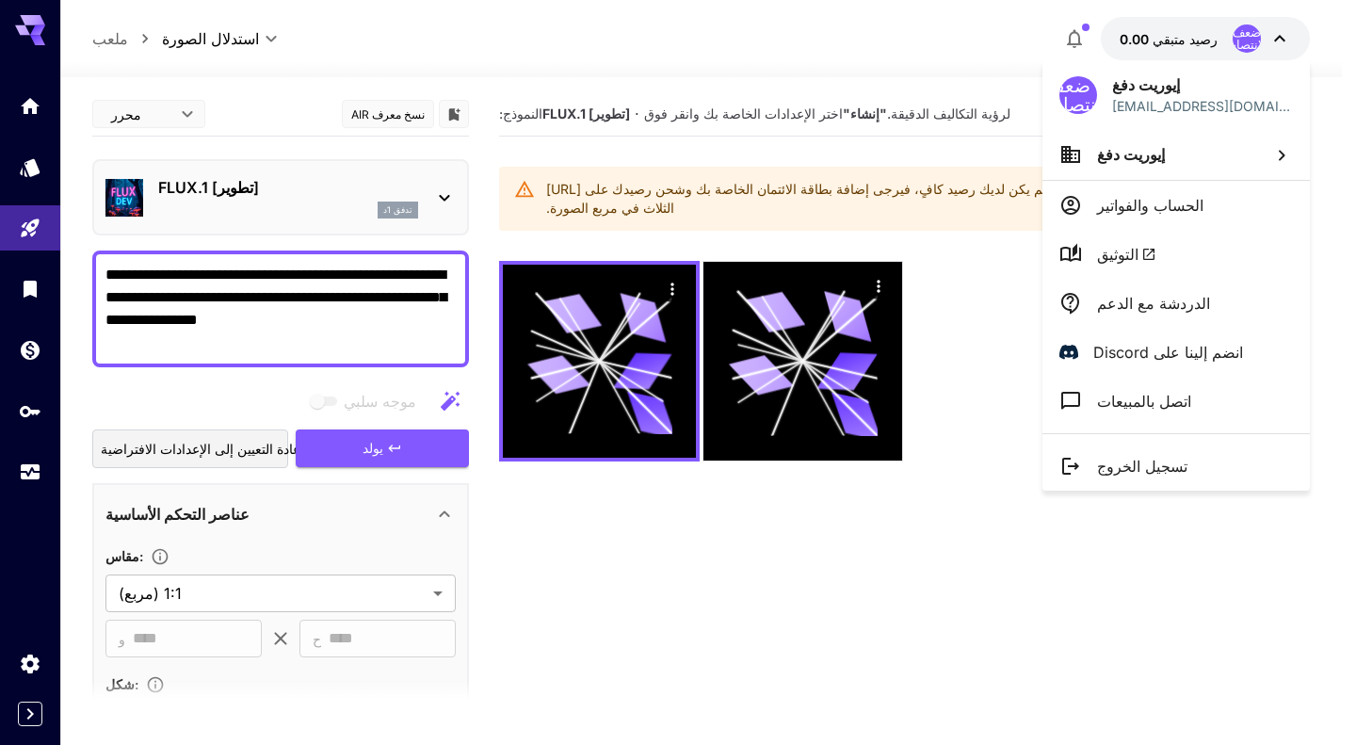
click at [1074, 39] on div at bounding box center [678, 372] width 1356 height 745
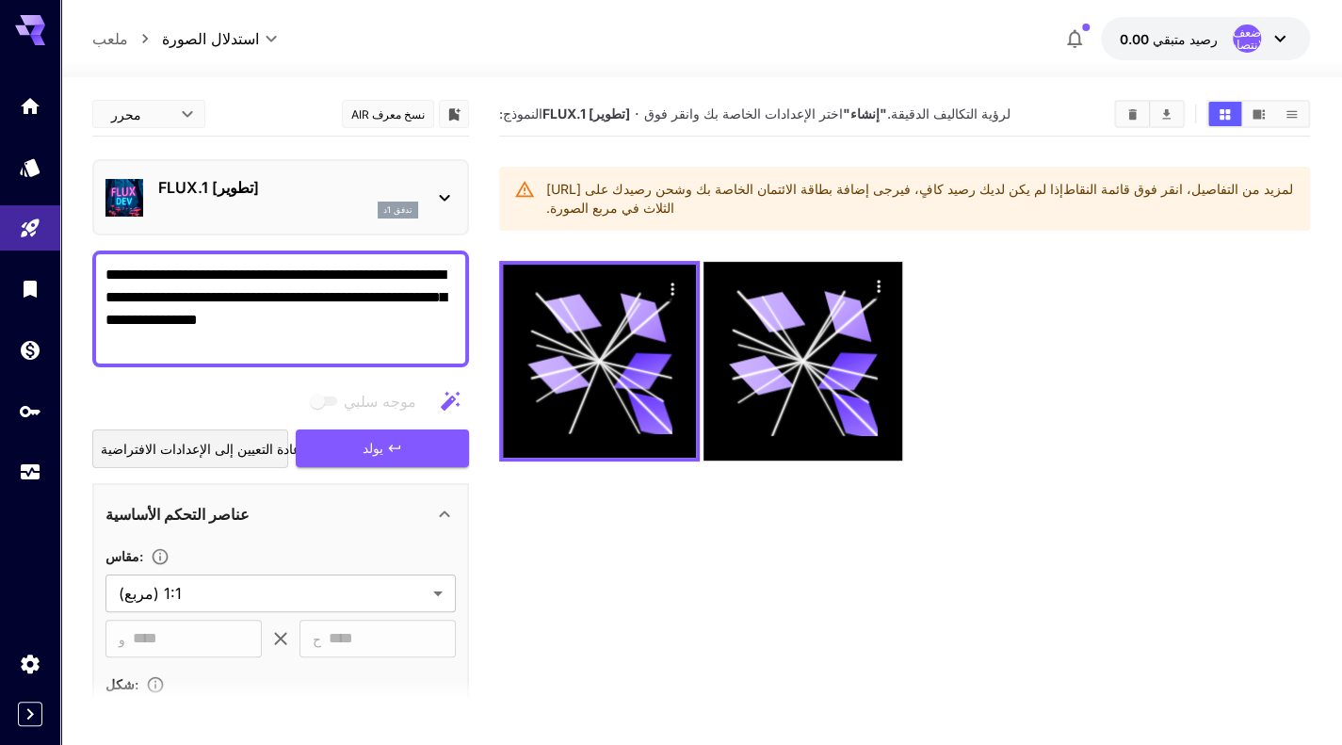
click at [1074, 39] on icon "button" at bounding box center [1074, 38] width 23 height 23
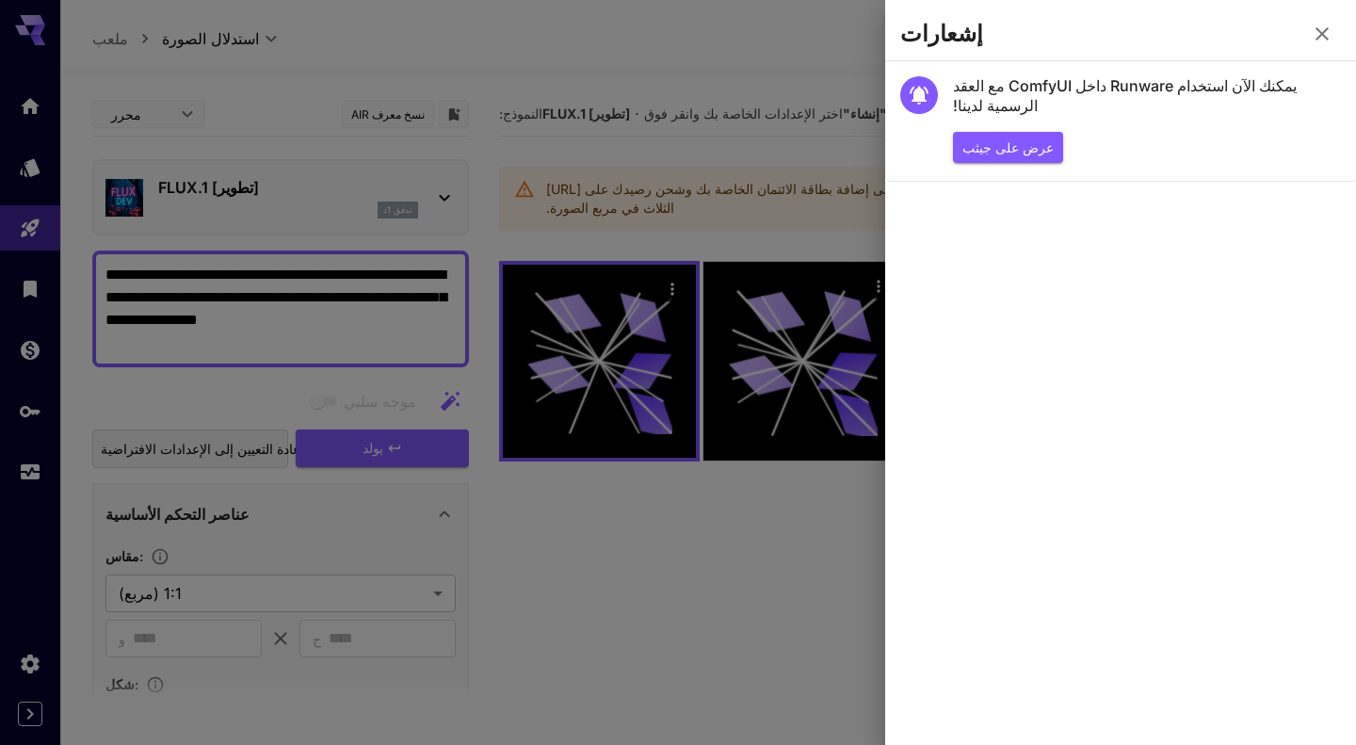
click at [1317, 22] on button "button" at bounding box center [1323, 34] width 38 height 38
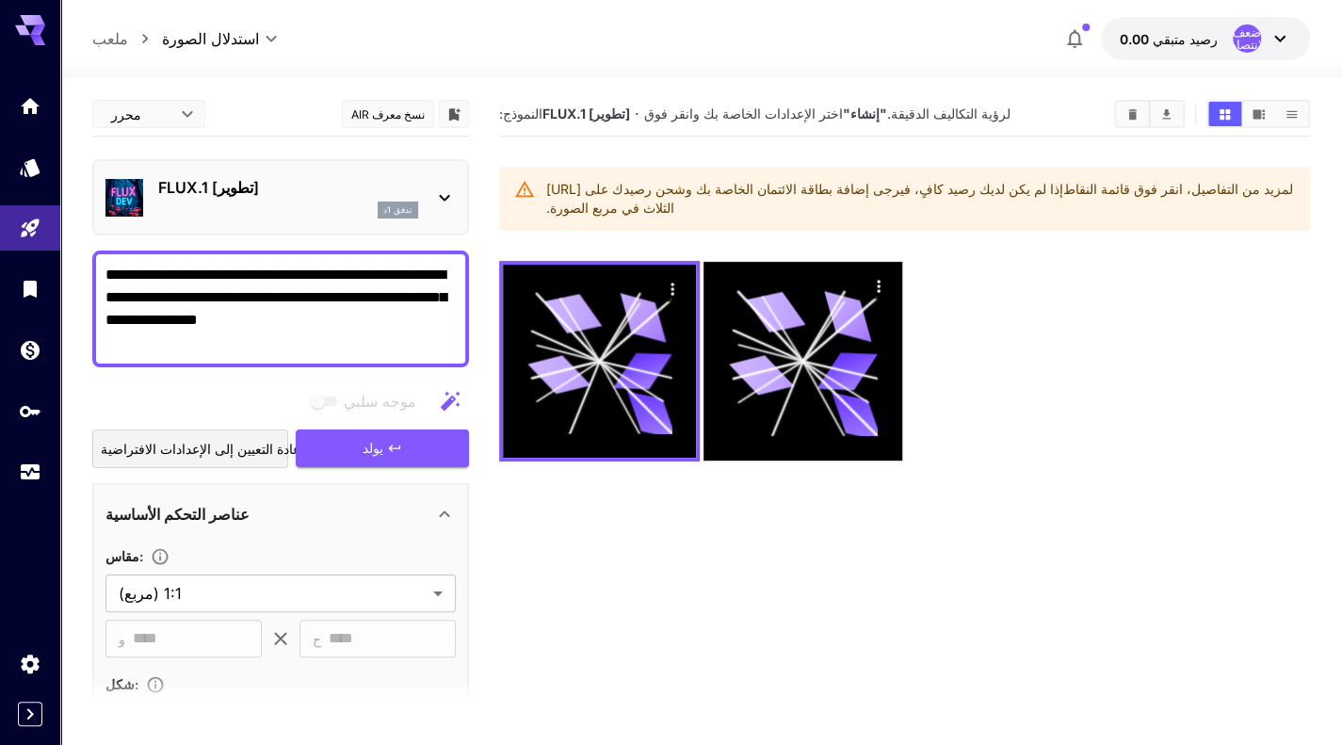
click at [1250, 39] on font "ضعف الانتصاب" at bounding box center [1246, 37] width 43 height 27
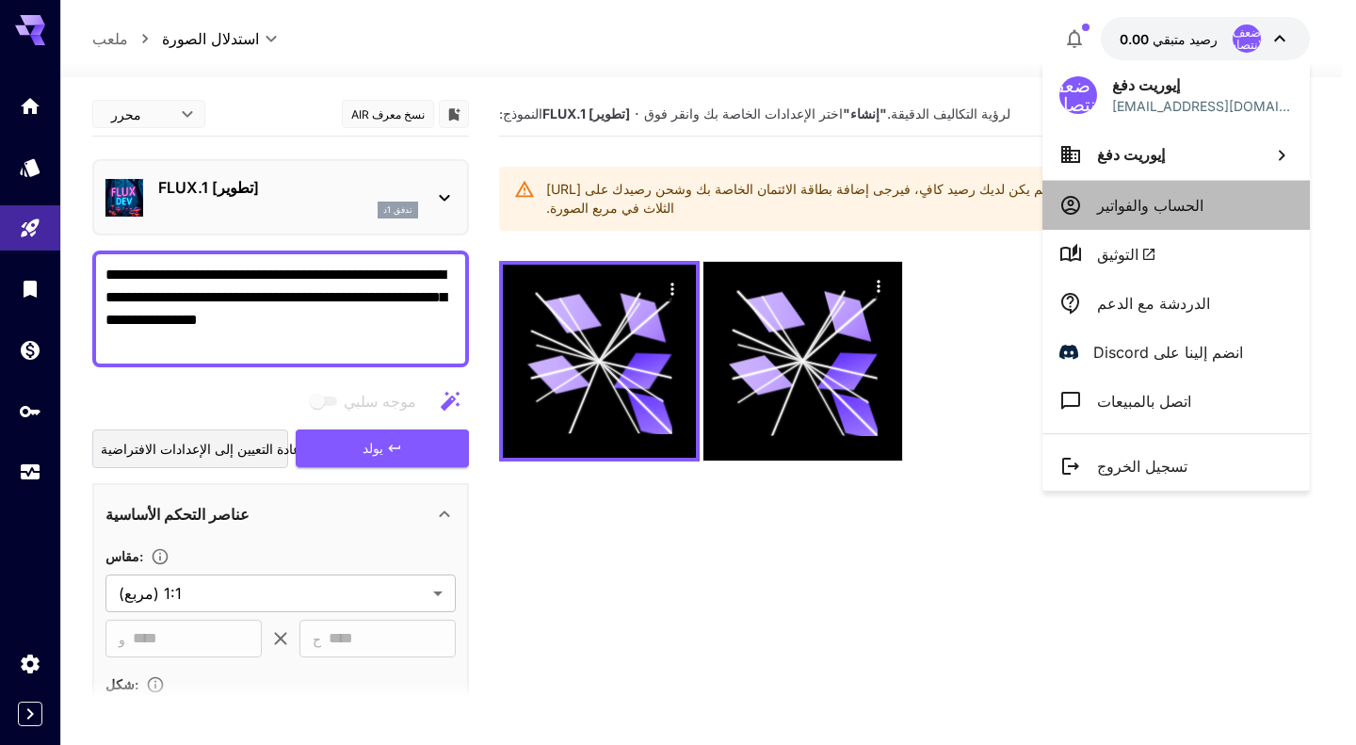
click at [1144, 186] on li "الحساب والفواتير" at bounding box center [1176, 205] width 267 height 49
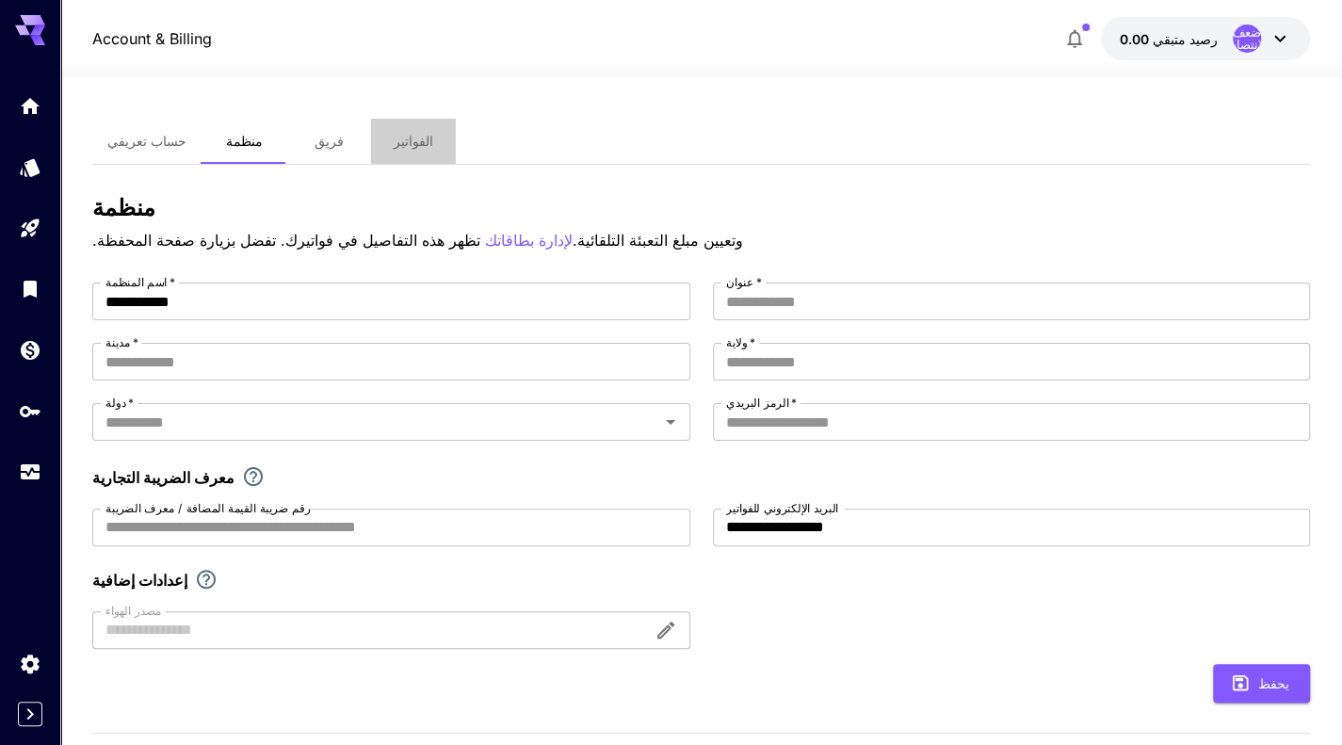
click at [415, 148] on font "الفواتير" at bounding box center [414, 141] width 40 height 16
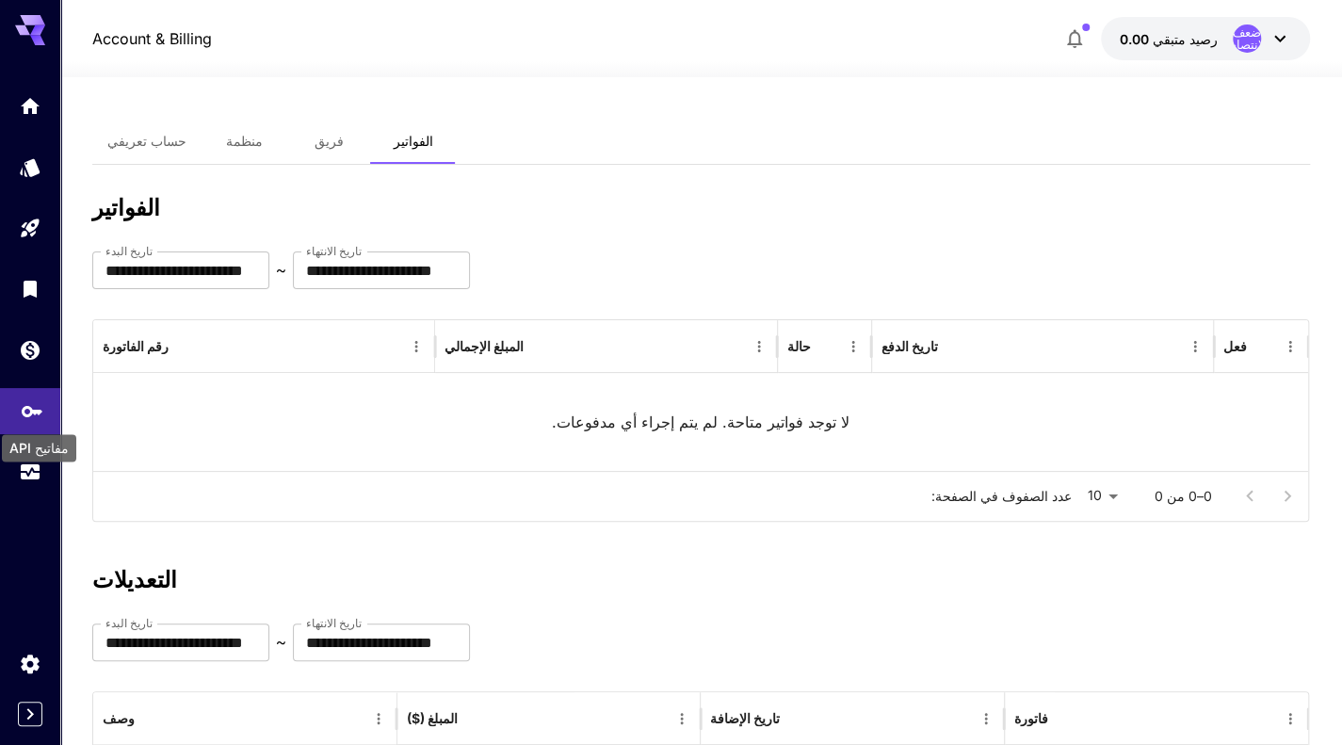
click at [37, 406] on icon "مفاتيح API" at bounding box center [32, 405] width 21 height 11
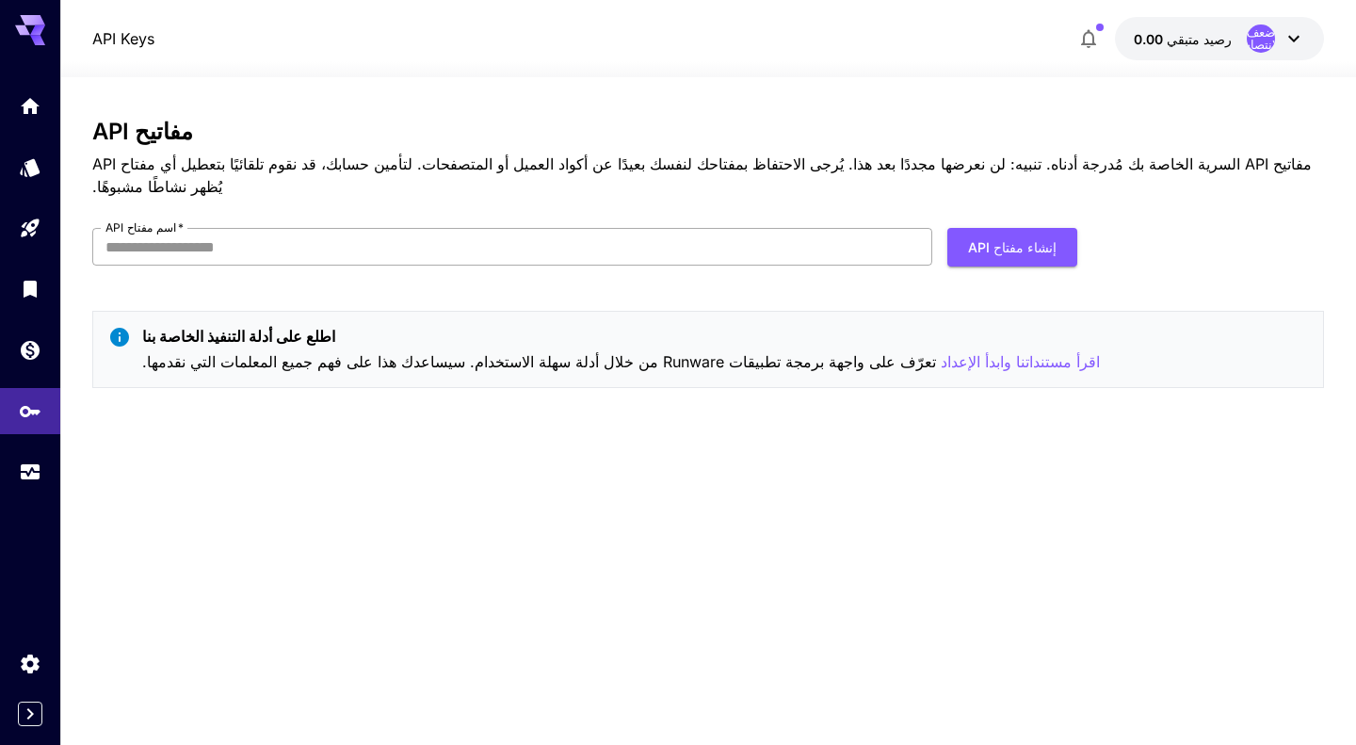
click at [289, 265] on input "اسم مفتاح API   *" at bounding box center [512, 247] width 840 height 38
click at [457, 481] on div "مفاتيح API مفاتيح API السرية الخاصة بك مُدرجة أدناه. تنبيه: لن نعرضها مجددًا بع…" at bounding box center [707, 411] width 1231 height 585
click at [28, 112] on icon "بيت" at bounding box center [32, 100] width 23 height 23
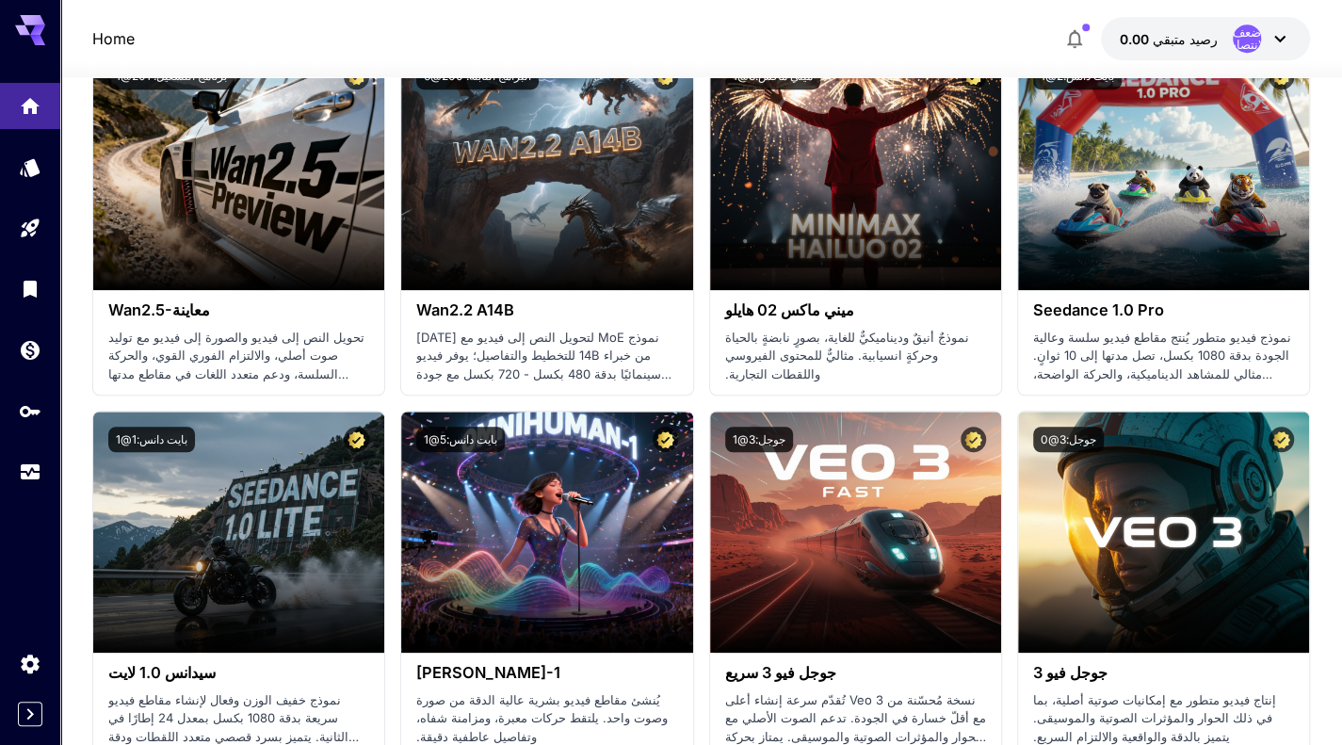
scroll to position [692, 0]
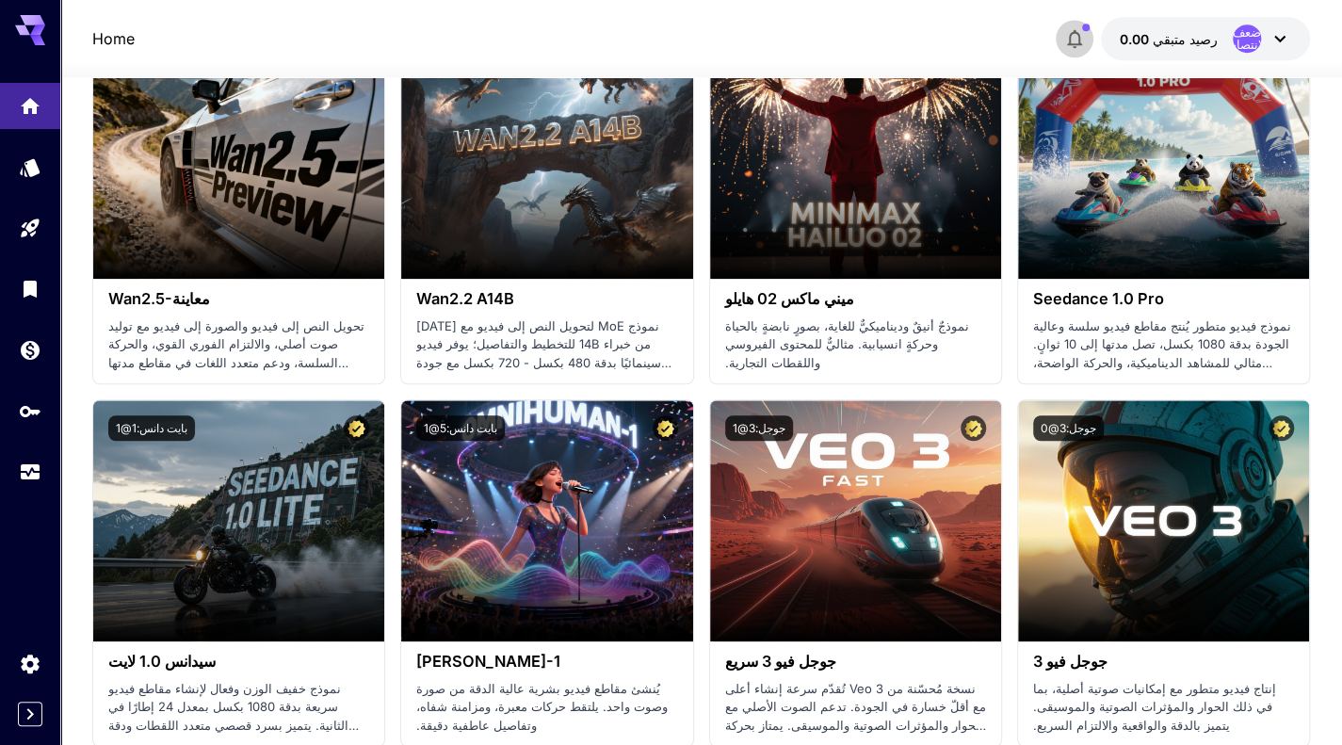
click at [1073, 42] on icon "button" at bounding box center [1074, 38] width 23 height 23
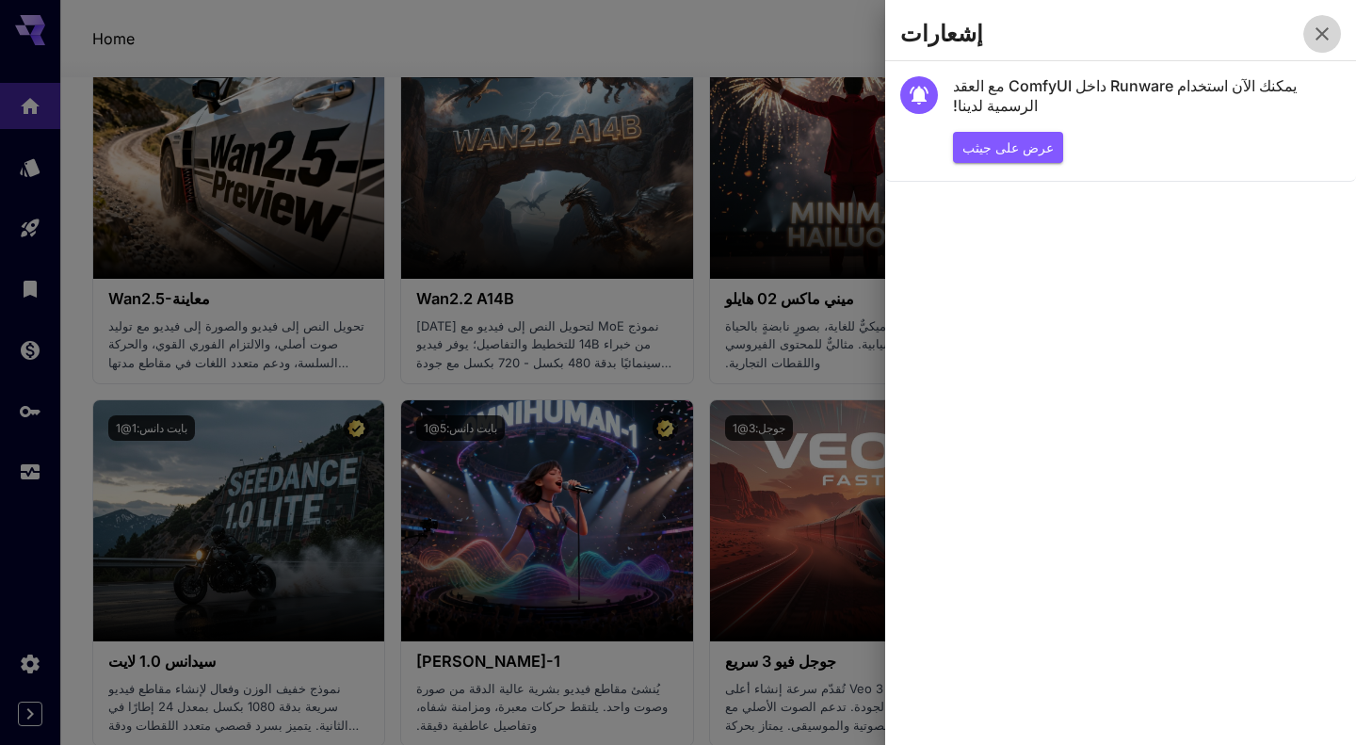
click at [1320, 35] on icon "button" at bounding box center [1322, 33] width 13 height 13
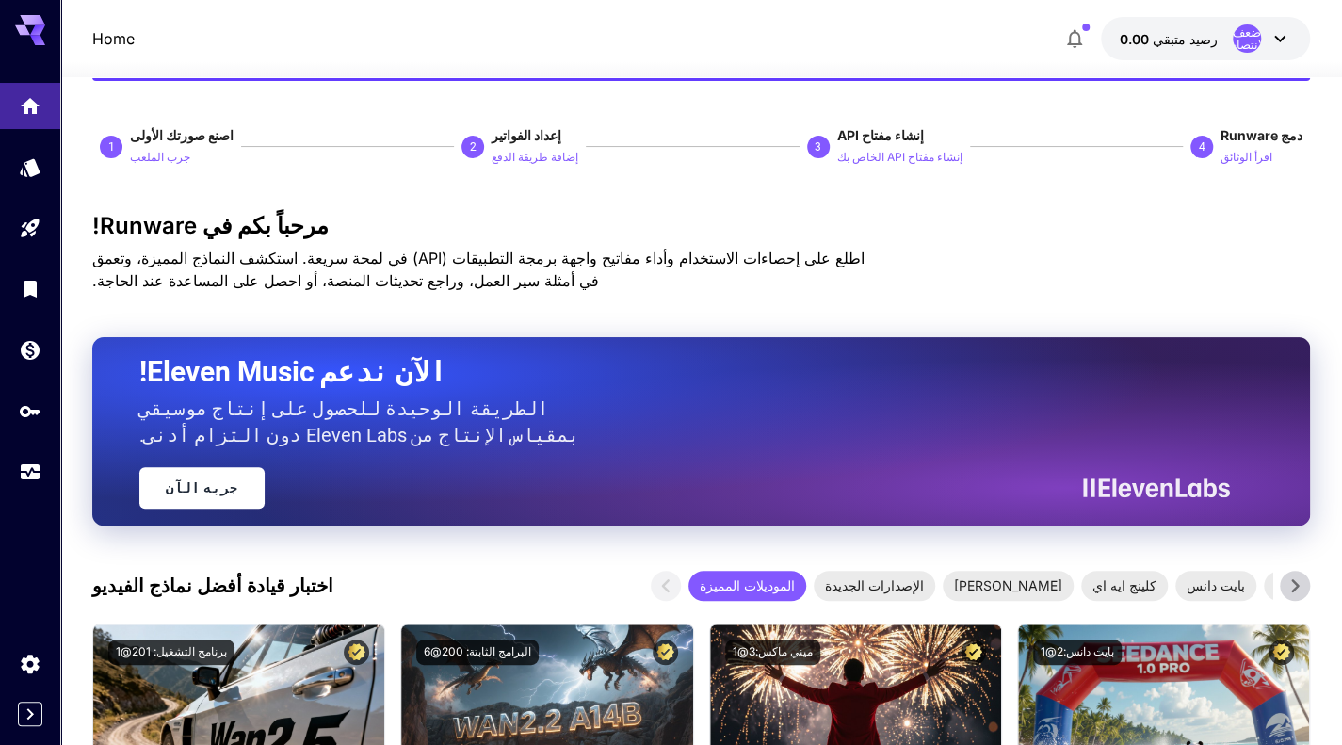
scroll to position [0, 0]
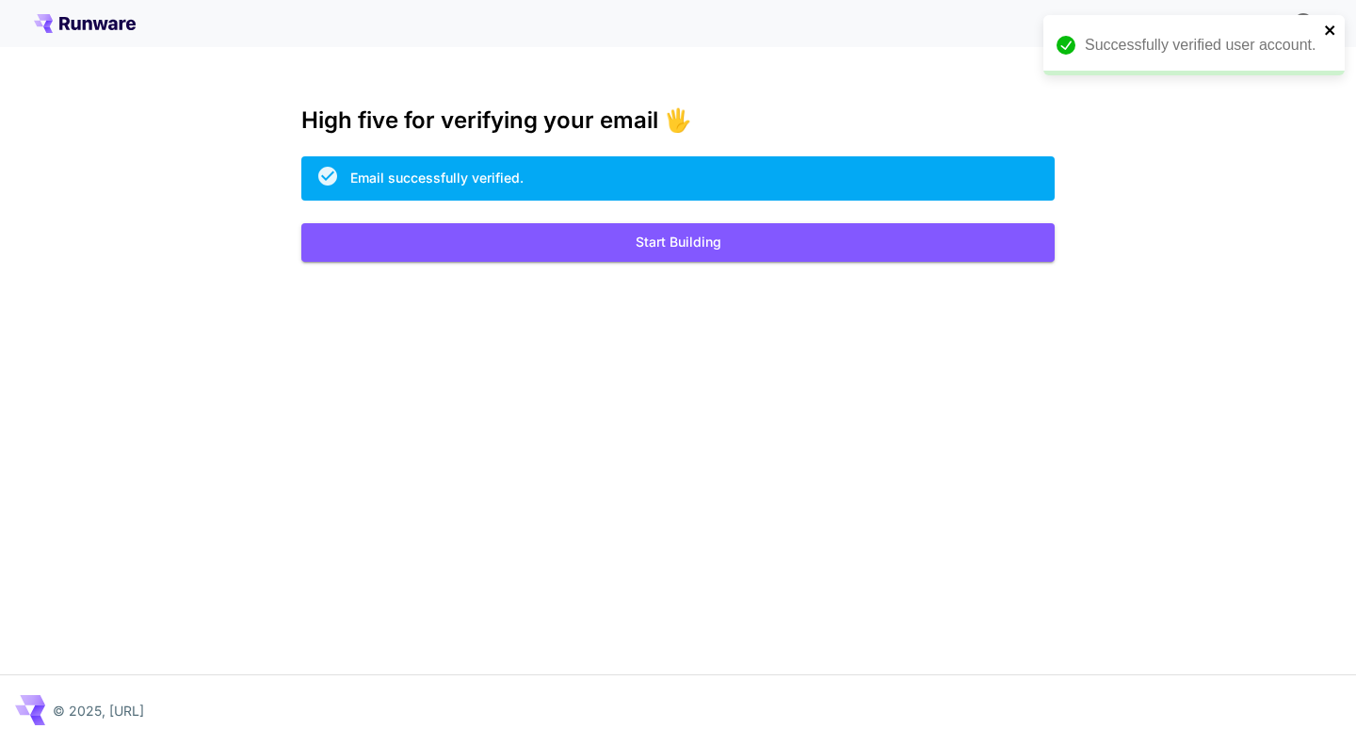
click at [1327, 28] on icon "close" at bounding box center [1329, 29] width 9 height 9
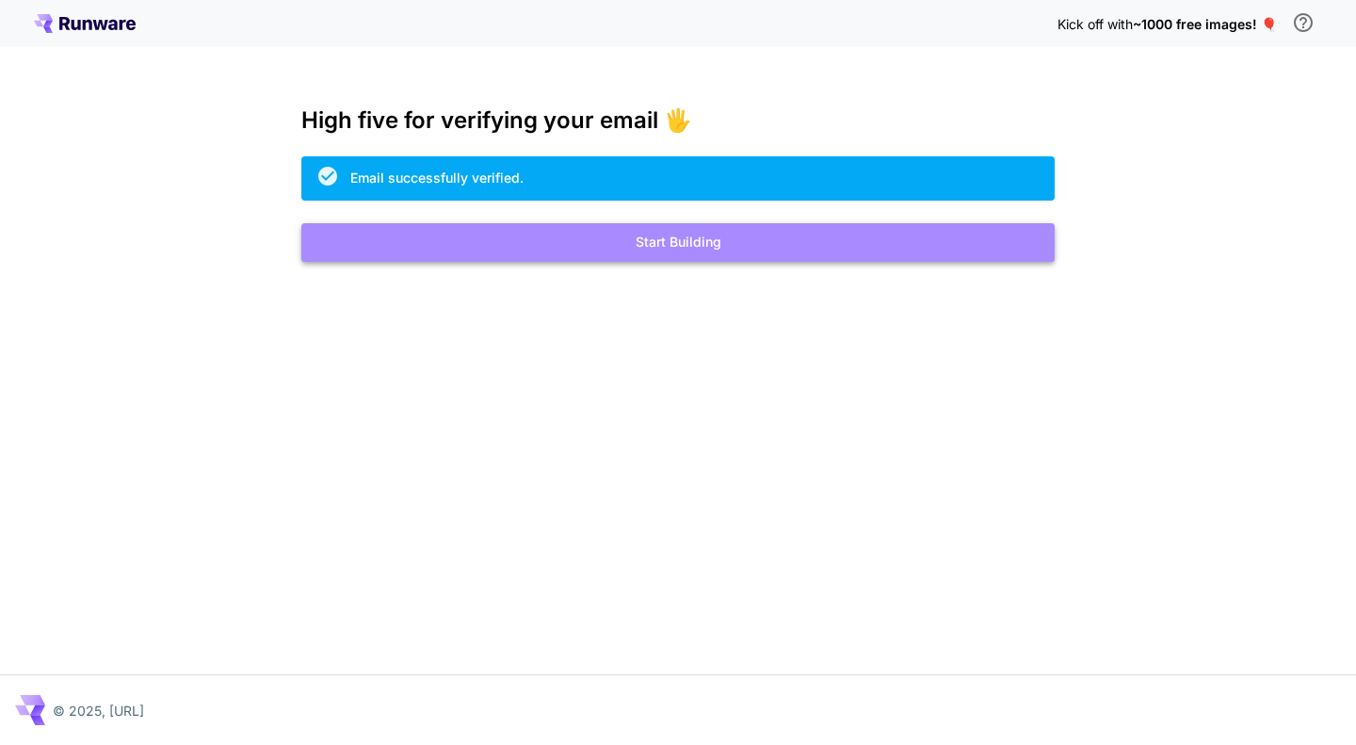
click at [742, 239] on button "Start Building" at bounding box center [677, 242] width 753 height 39
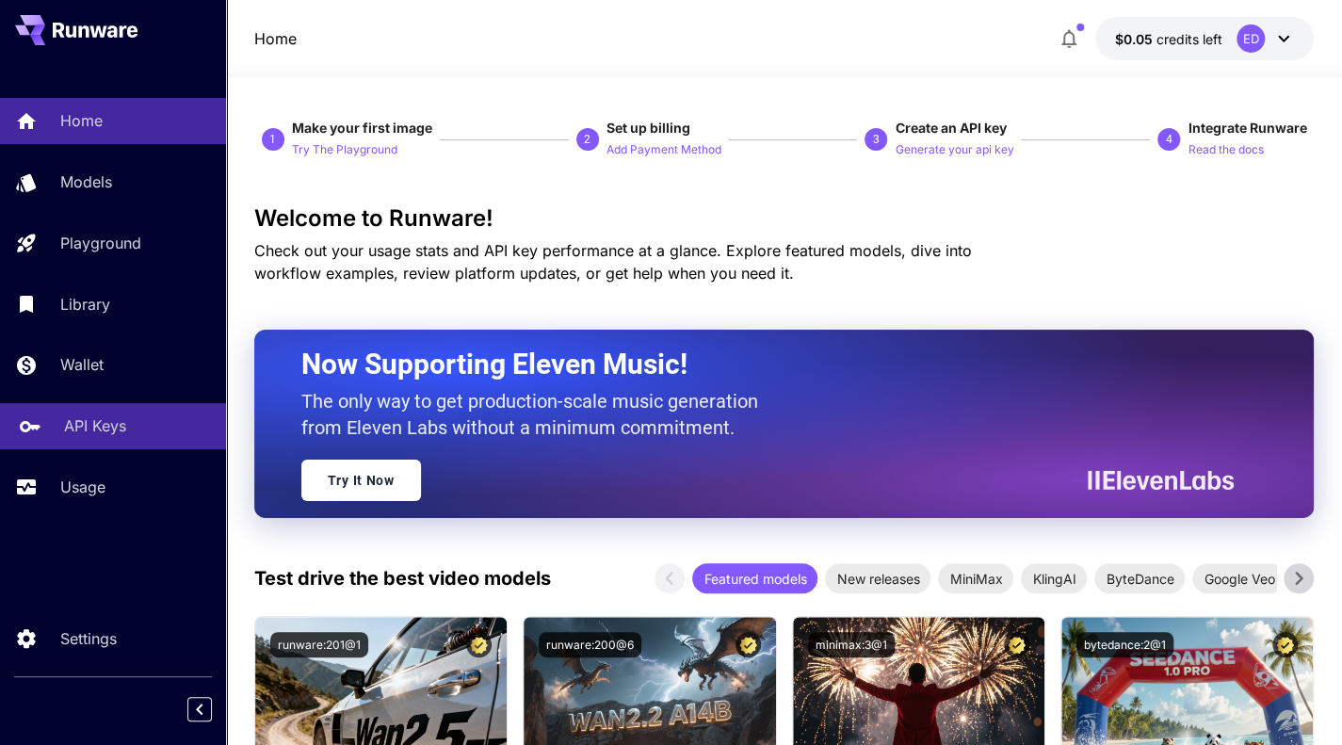
click at [91, 429] on p "API Keys" at bounding box center [95, 425] width 62 height 23
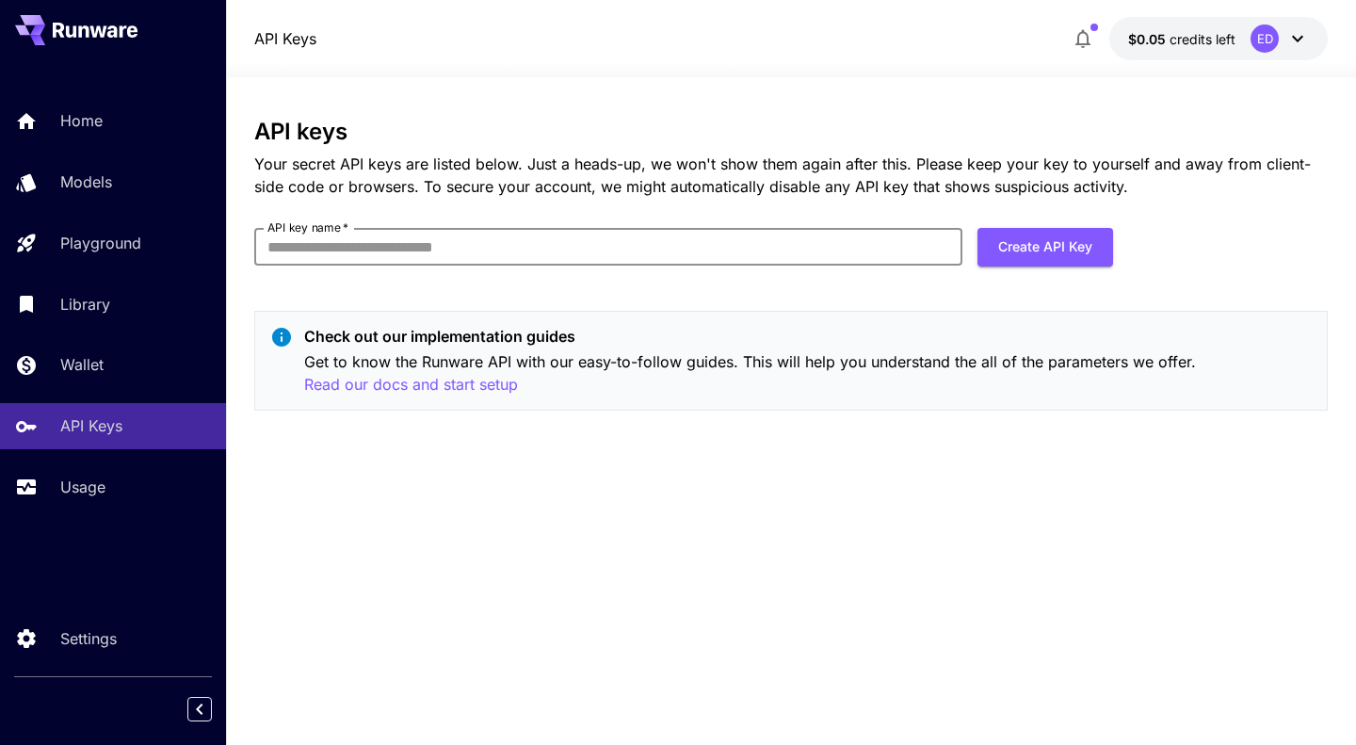
click at [771, 250] on input "API key name   *" at bounding box center [608, 247] width 708 height 38
type input "*"
type input "*****"
click at [1017, 265] on button "Create API Key" at bounding box center [1046, 247] width 136 height 39
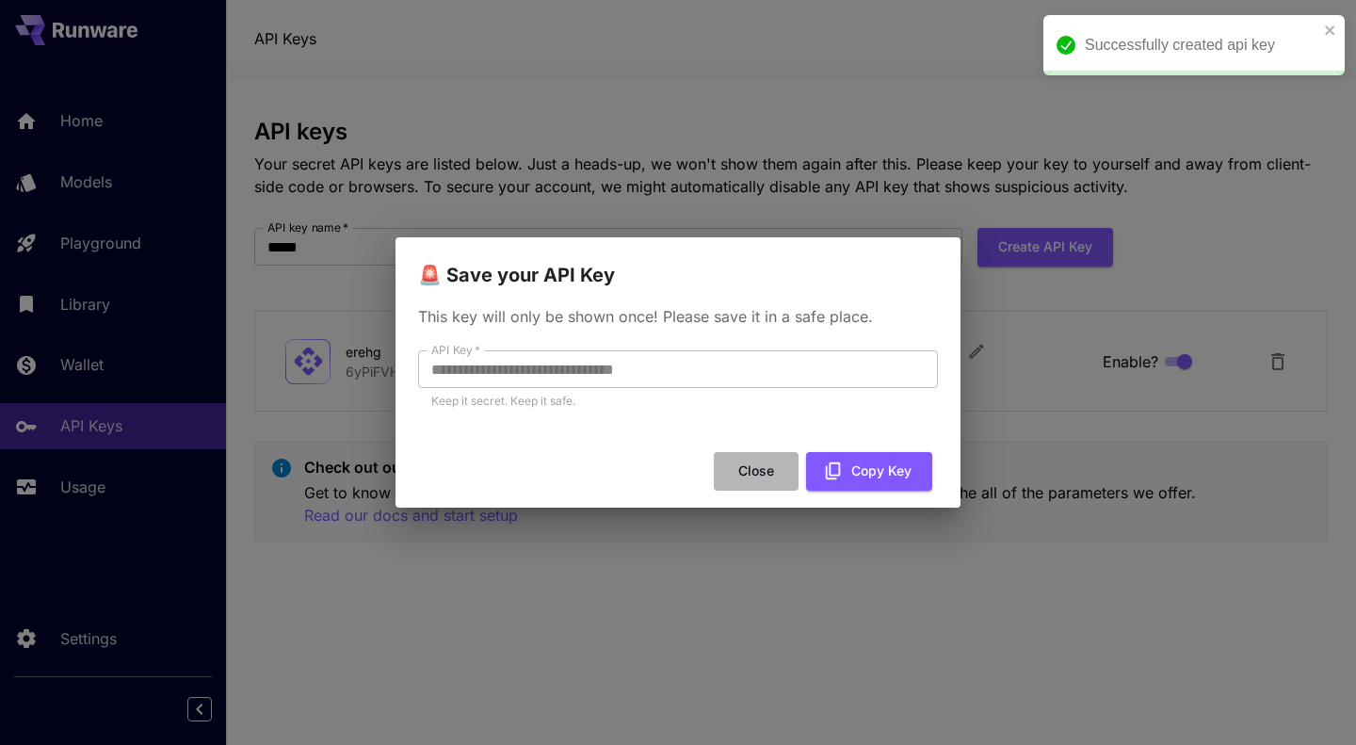
click at [776, 477] on button "Close" at bounding box center [756, 471] width 85 height 39
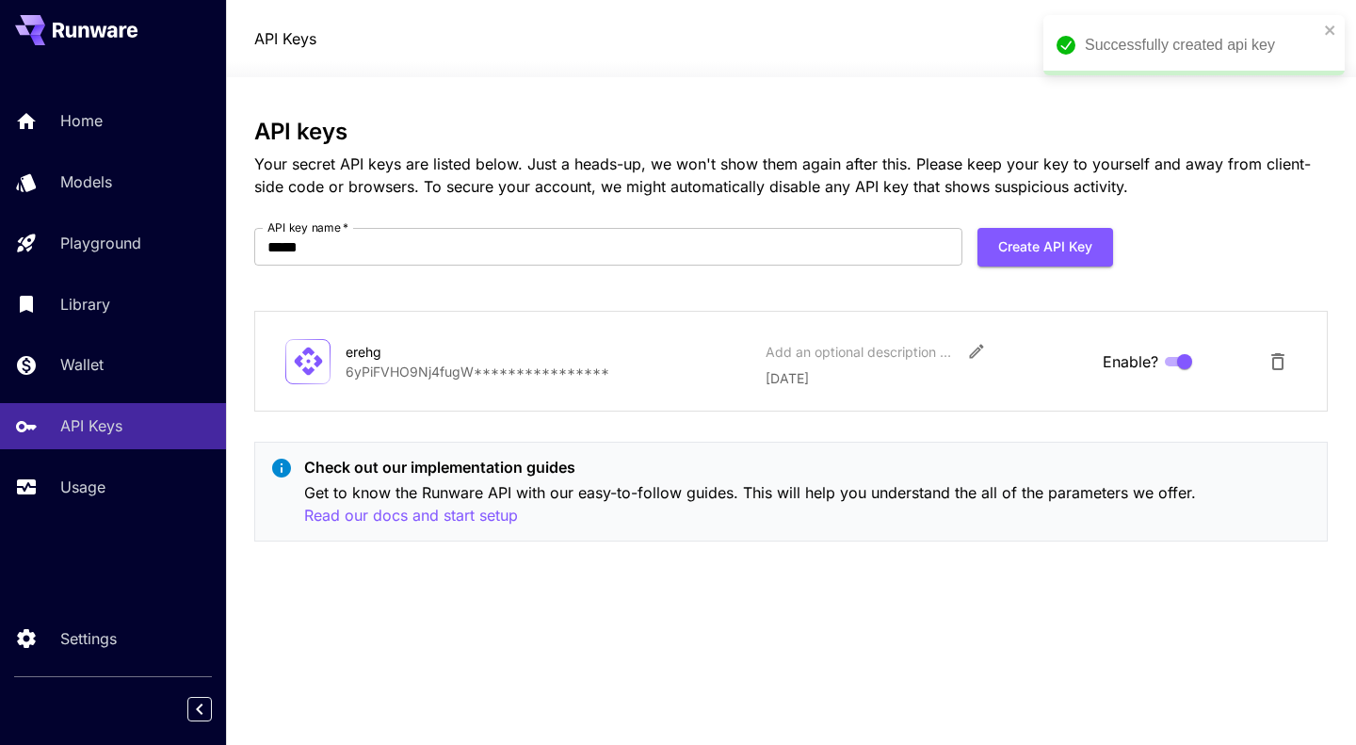
click at [1339, 37] on div "Successfully created api key" at bounding box center [1194, 45] width 301 height 60
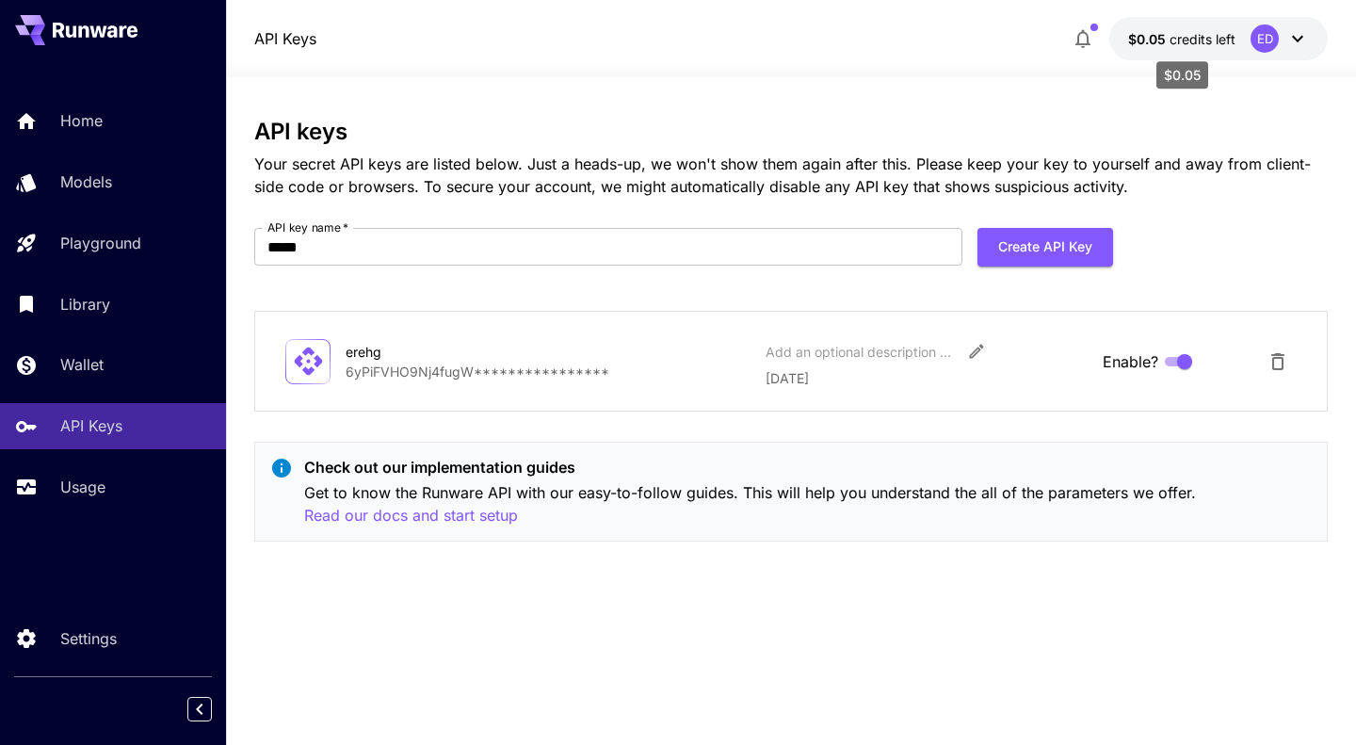
click at [1201, 44] on span "credits left" at bounding box center [1203, 39] width 66 height 16
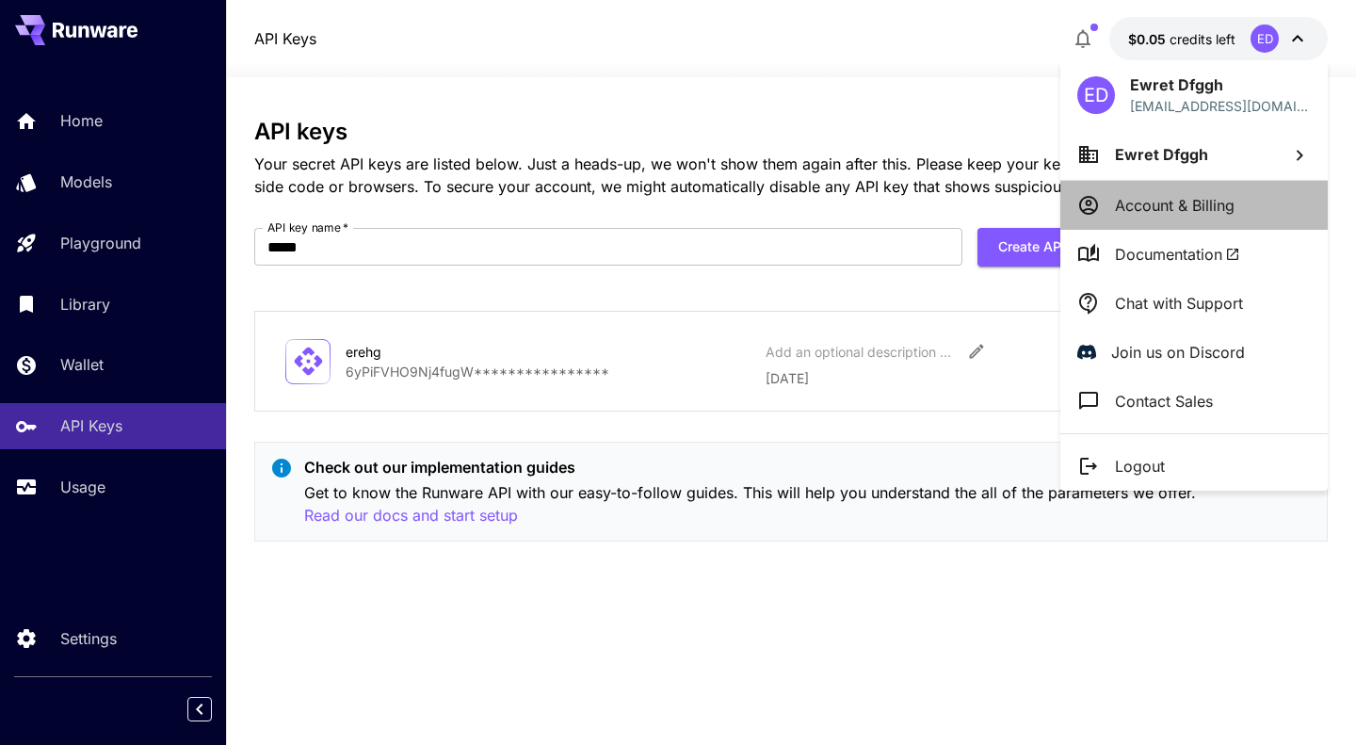
click at [1183, 208] on p "Account & Billing" at bounding box center [1175, 205] width 120 height 23
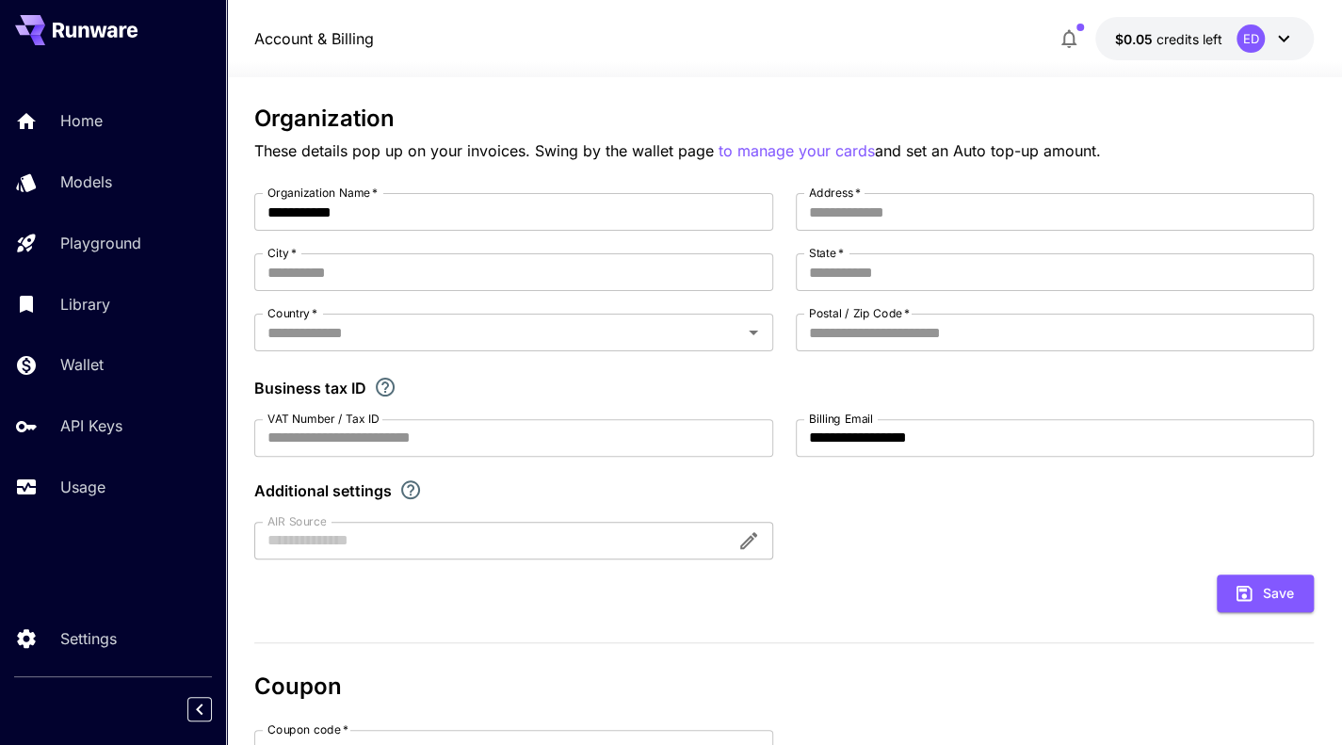
scroll to position [77, 0]
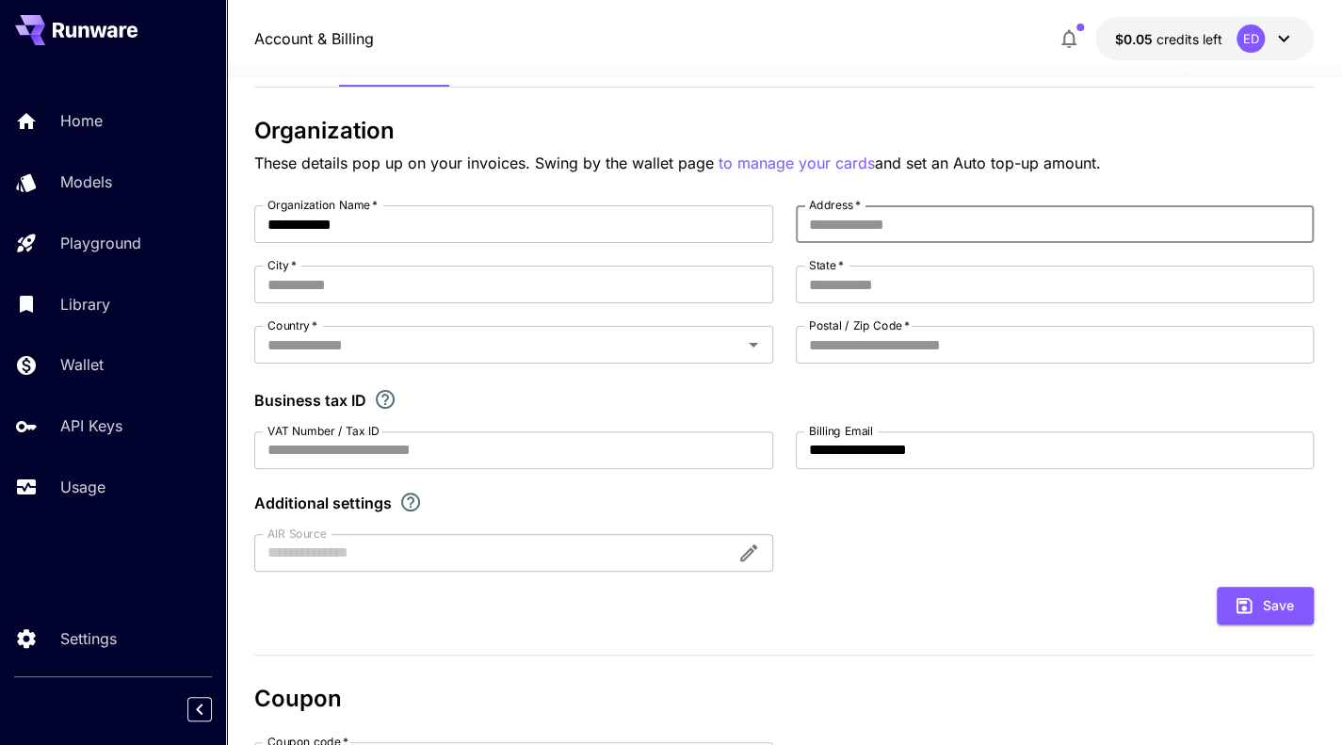
click at [954, 231] on input "Address   *" at bounding box center [1055, 224] width 519 height 38
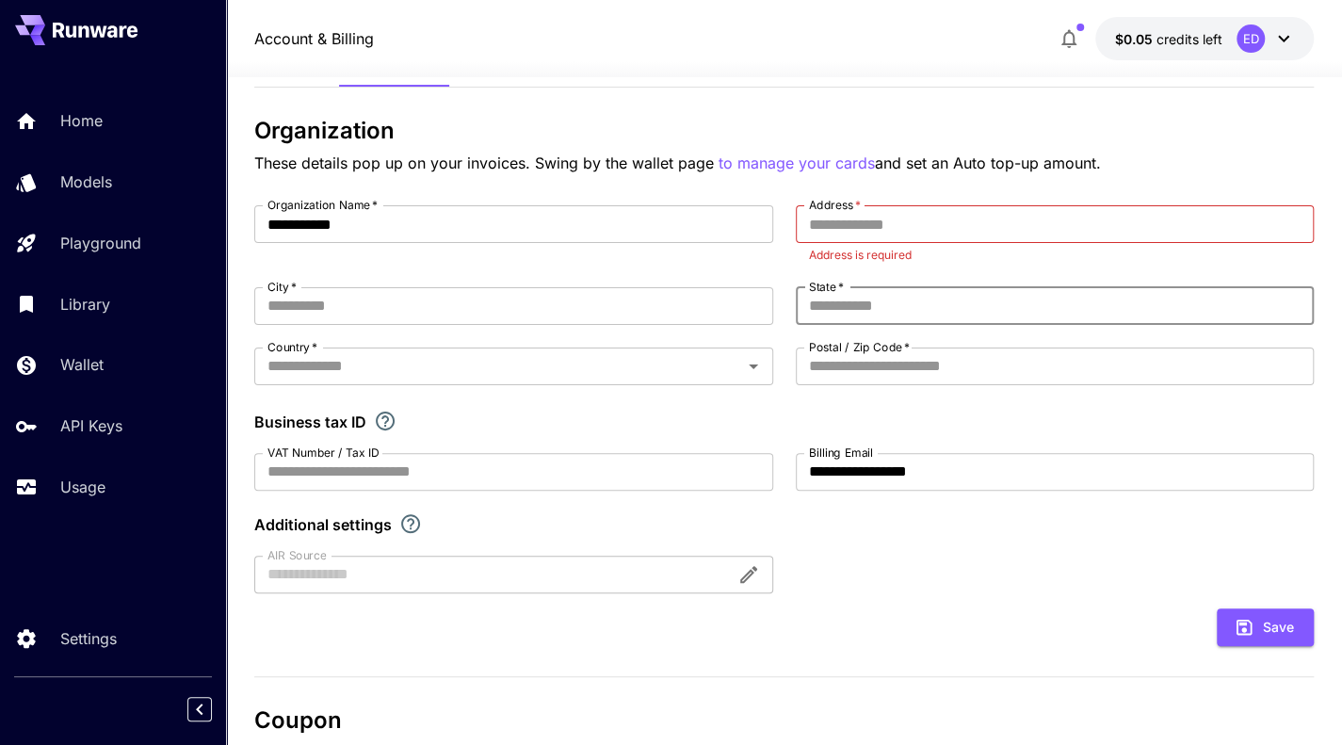
click at [903, 270] on div "**********" at bounding box center [784, 399] width 1061 height 388
click at [882, 299] on input "State   *" at bounding box center [1055, 306] width 519 height 38
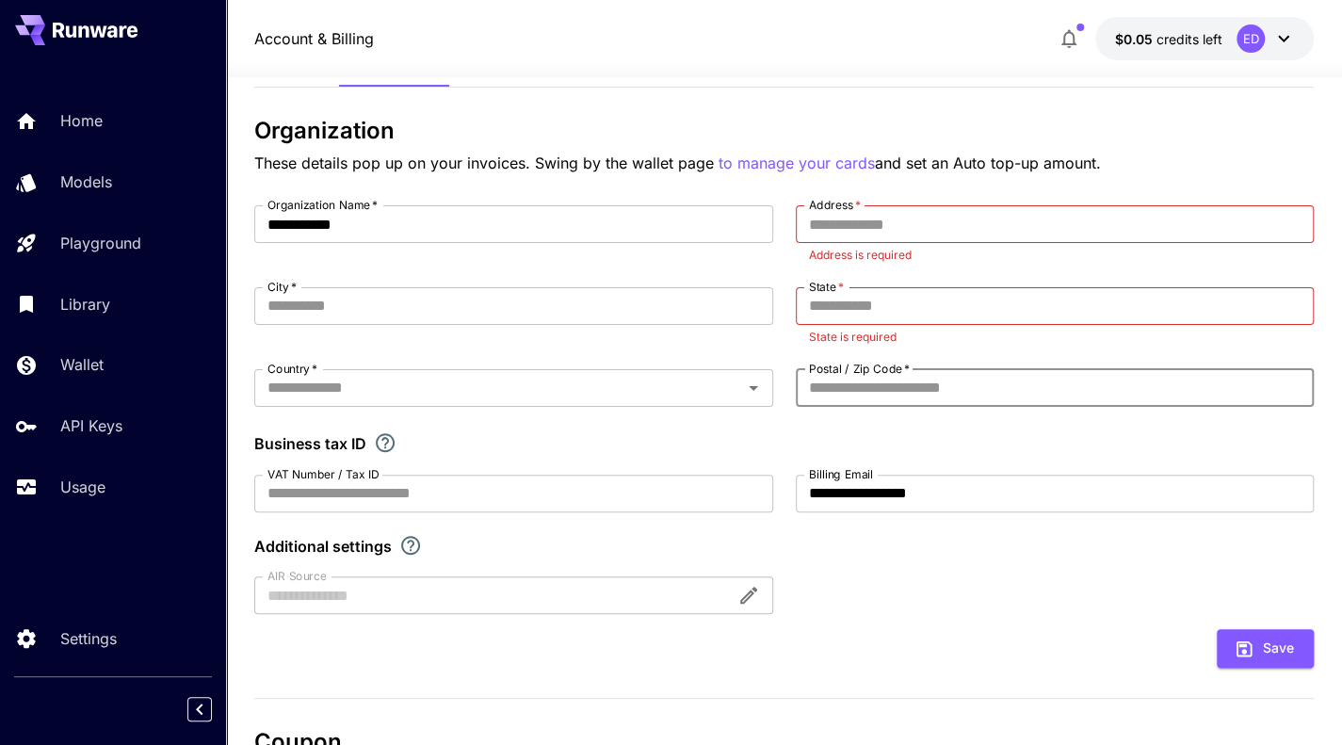
click at [870, 369] on div "Postal / Zip Code   * Postal / Zip Code   *" at bounding box center [1055, 388] width 519 height 38
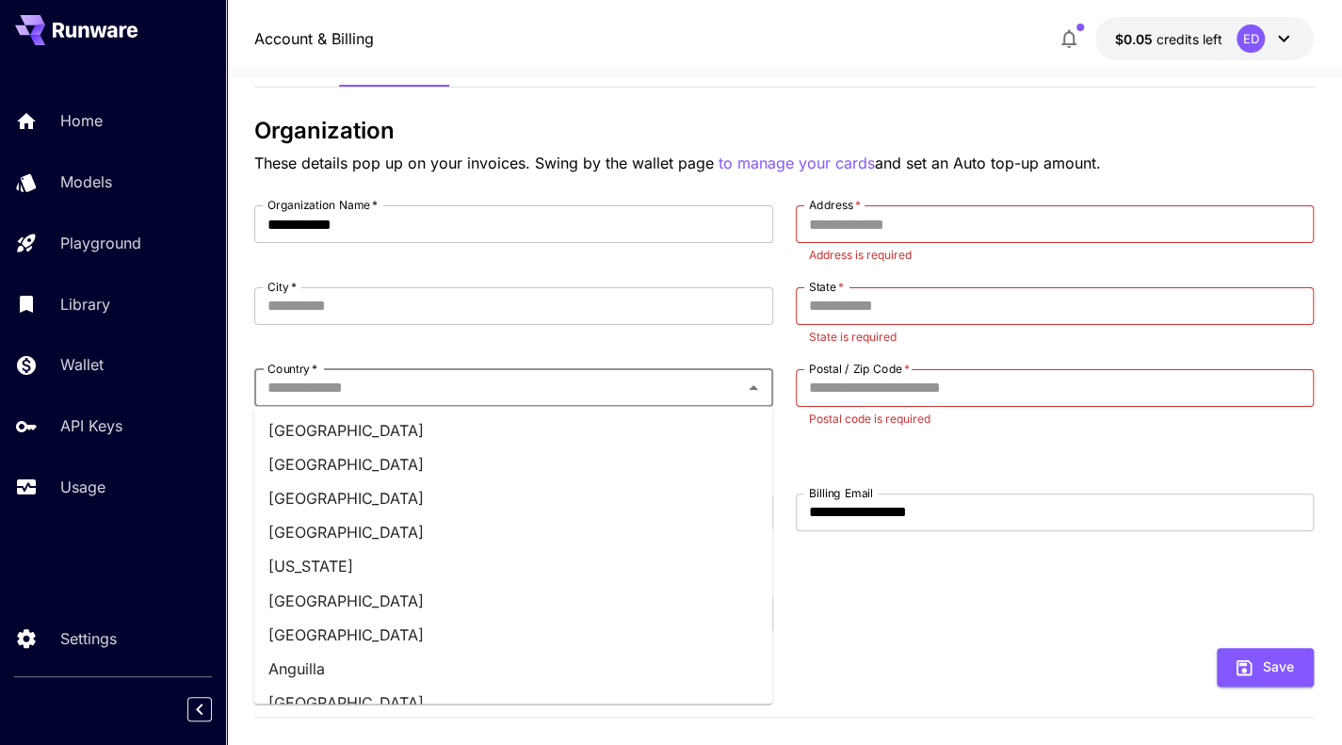
click at [500, 375] on input "Country   *" at bounding box center [498, 388] width 477 height 26
click at [478, 499] on li "[GEOGRAPHIC_DATA]" at bounding box center [512, 498] width 519 height 34
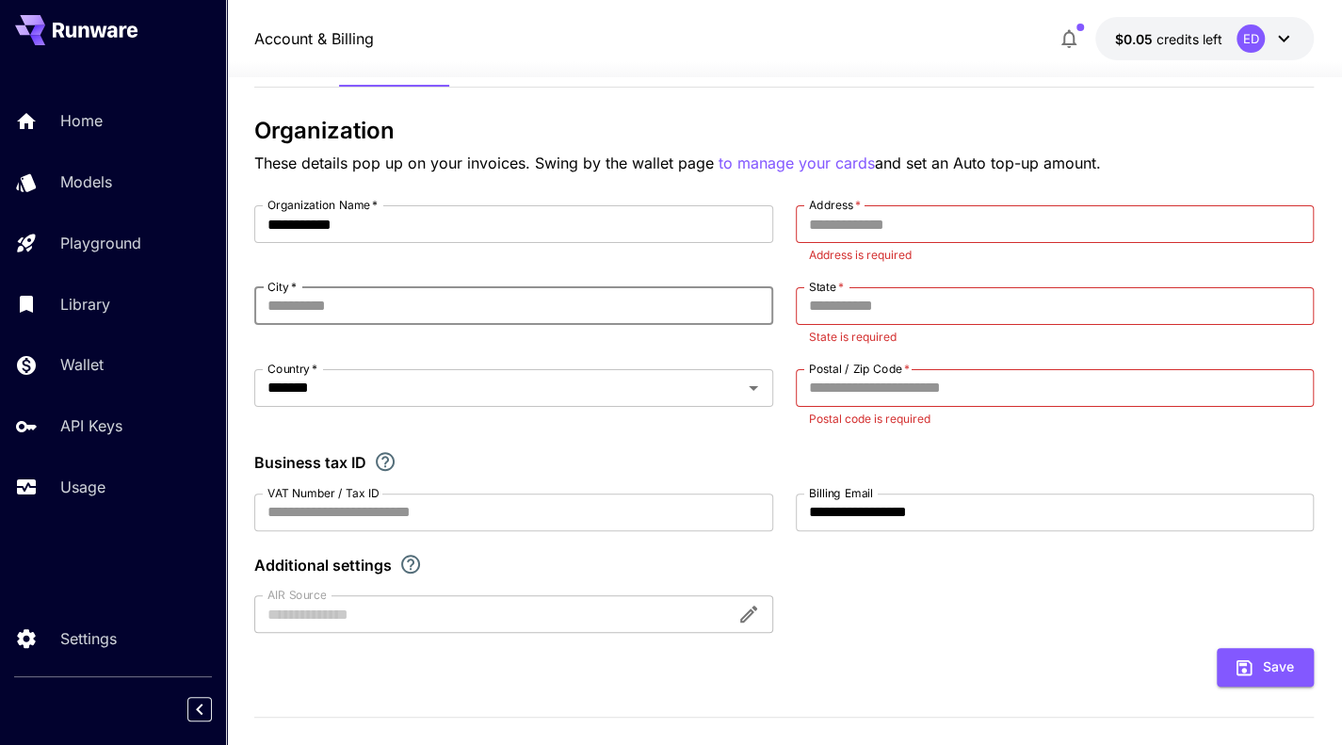
click at [593, 310] on input "City   *" at bounding box center [513, 306] width 519 height 38
type input "******"
click at [850, 218] on input "Address   *" at bounding box center [1055, 224] width 519 height 38
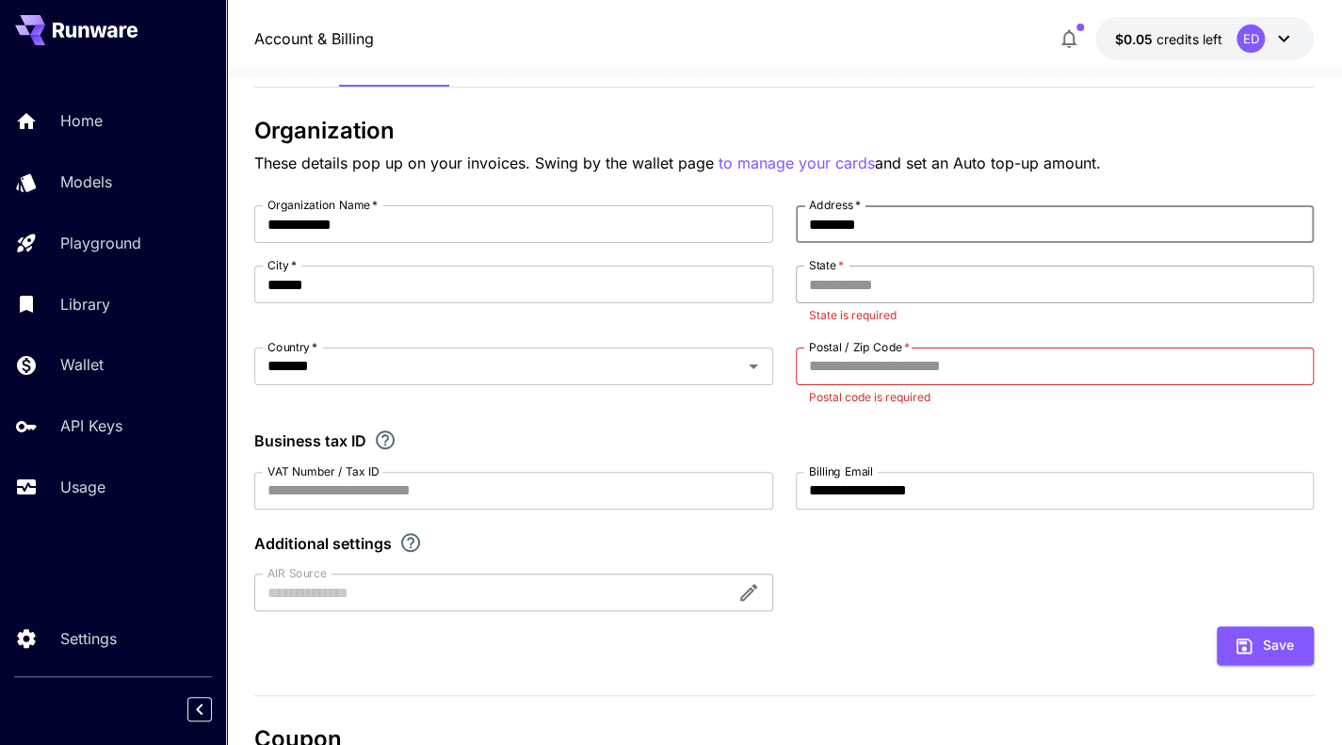
type input "********"
click at [908, 275] on input "State   *" at bounding box center [1055, 285] width 519 height 38
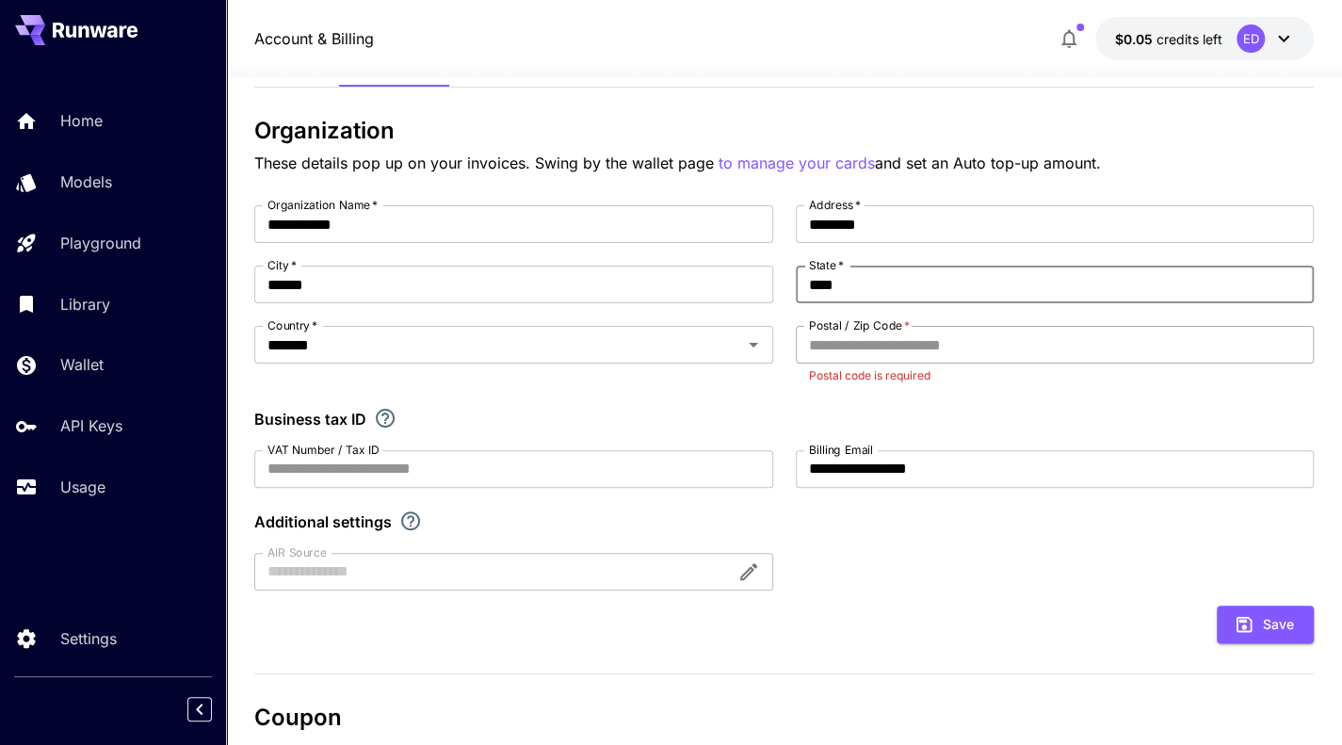
type input "****"
click at [899, 337] on input "Postal / Zip Code   *" at bounding box center [1055, 345] width 519 height 38
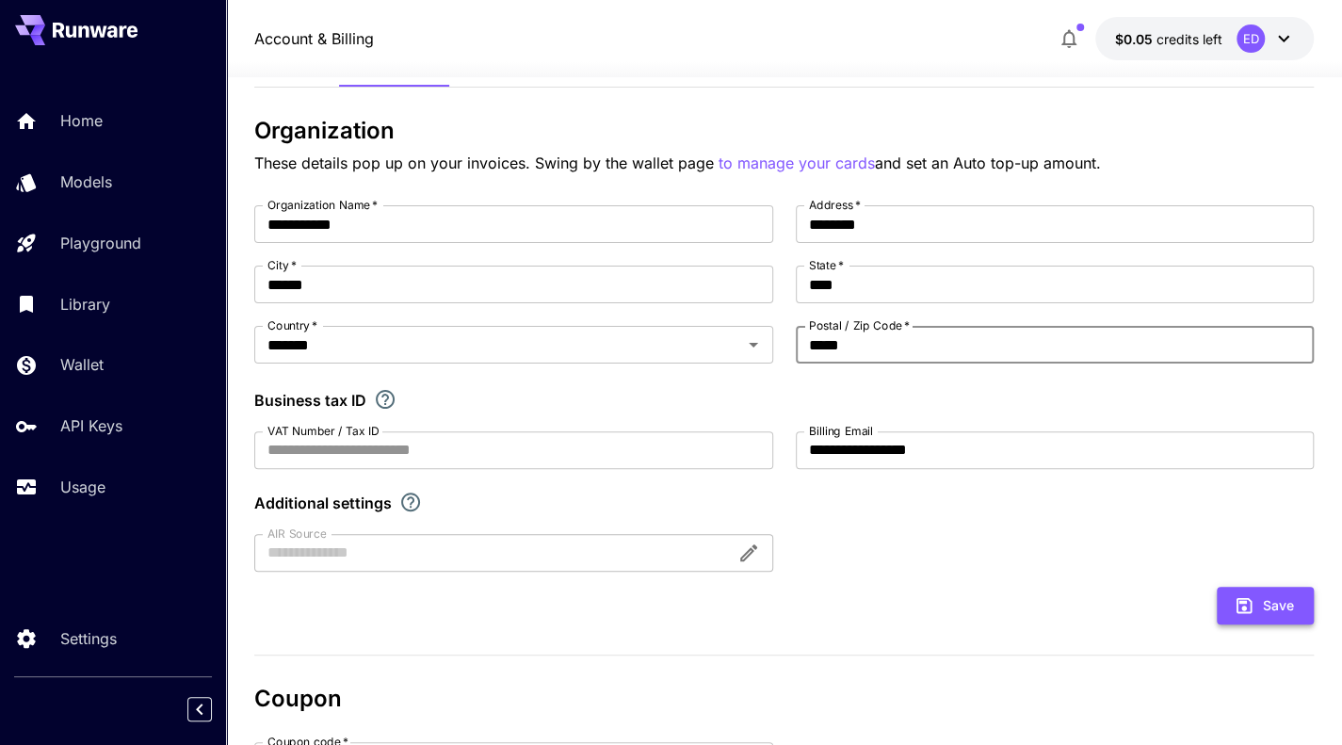
type input "*****"
click at [1250, 595] on icon "submit" at bounding box center [1244, 605] width 21 height 21
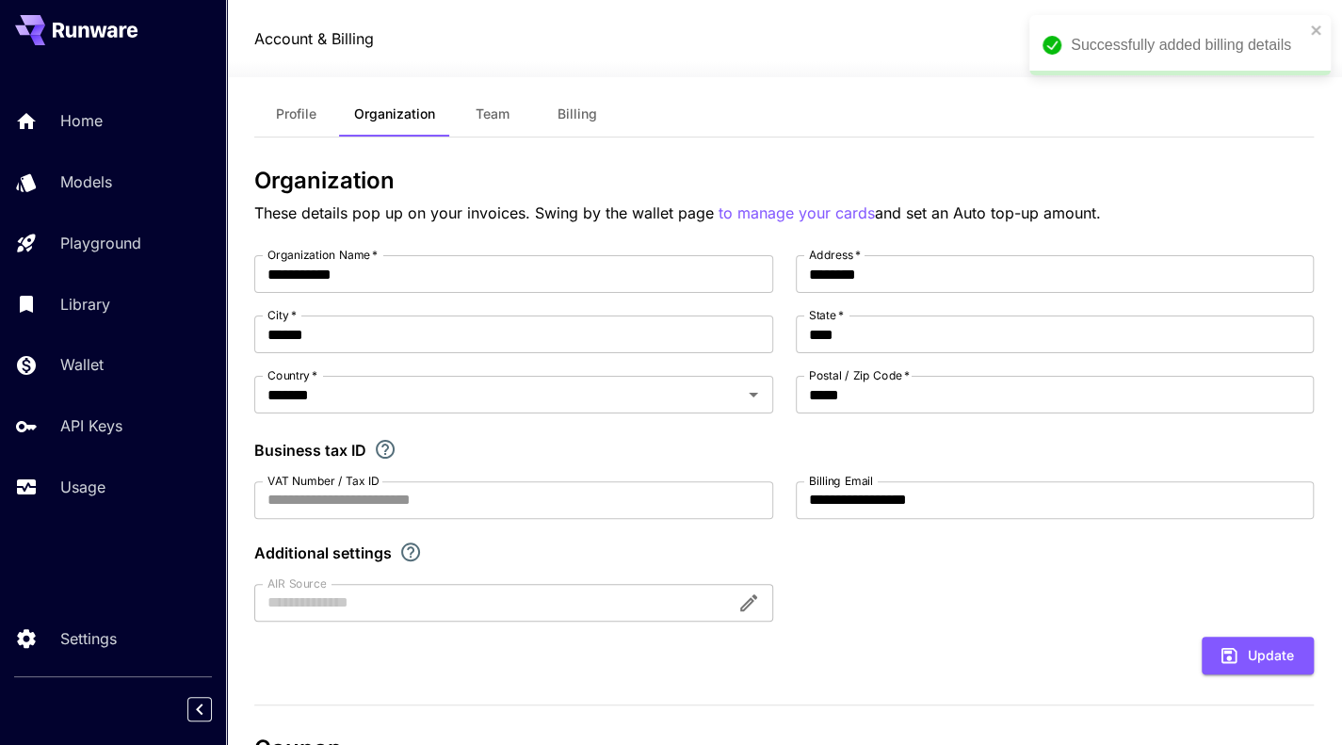
scroll to position [23, 0]
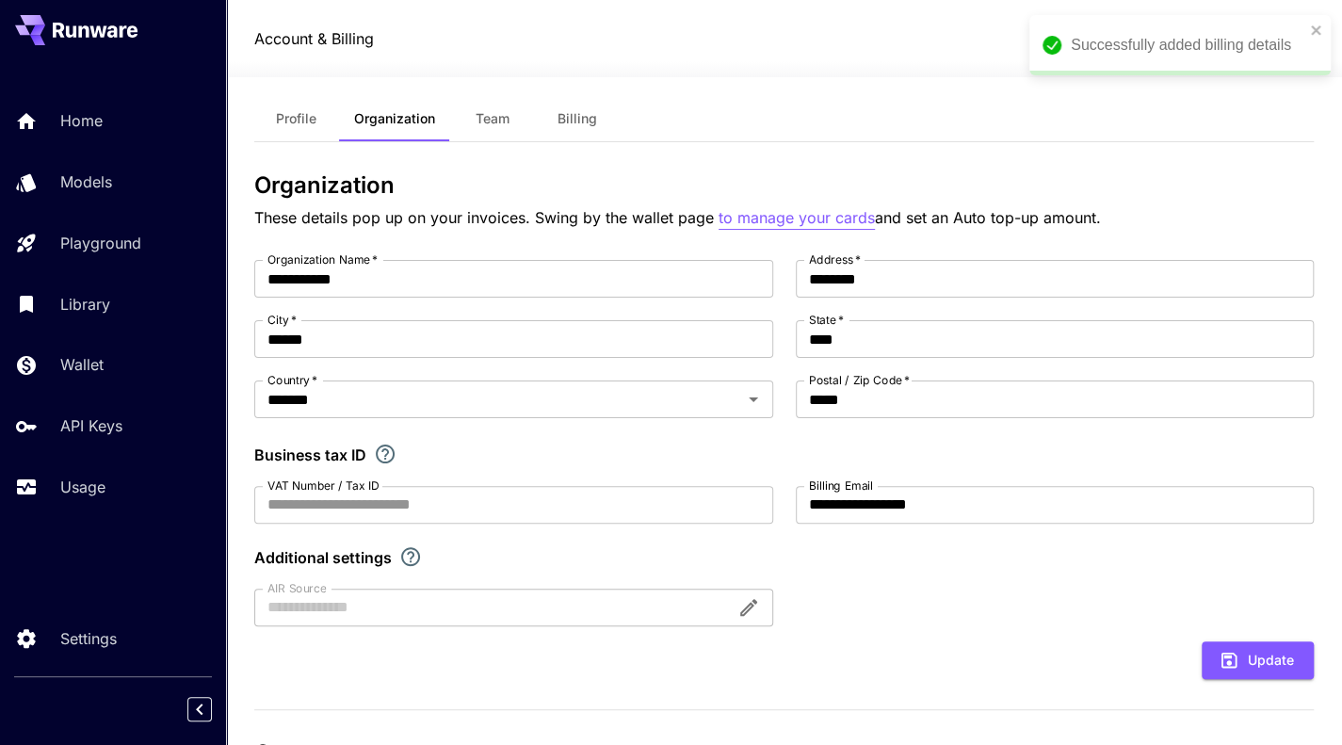
click at [810, 212] on p "to manage your cards" at bounding box center [797, 218] width 156 height 24
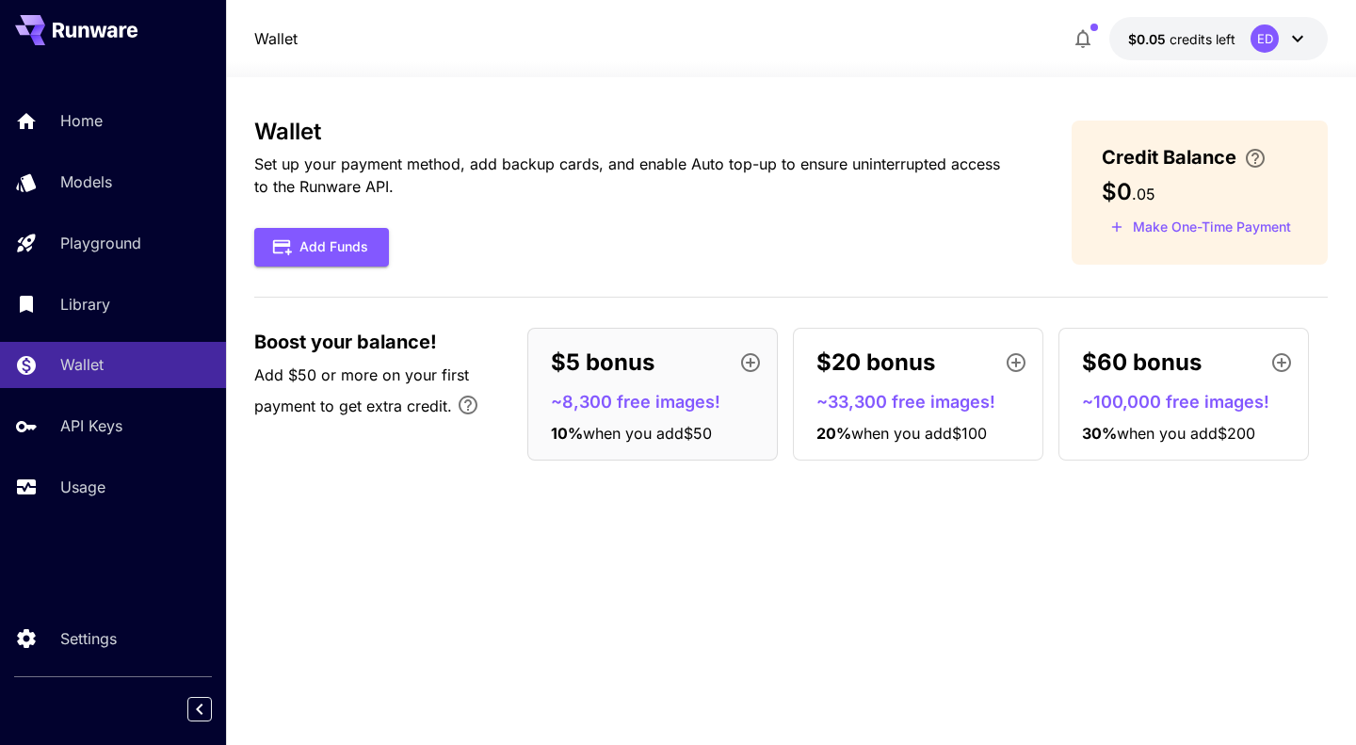
click at [748, 359] on icon "button" at bounding box center [750, 362] width 23 height 23
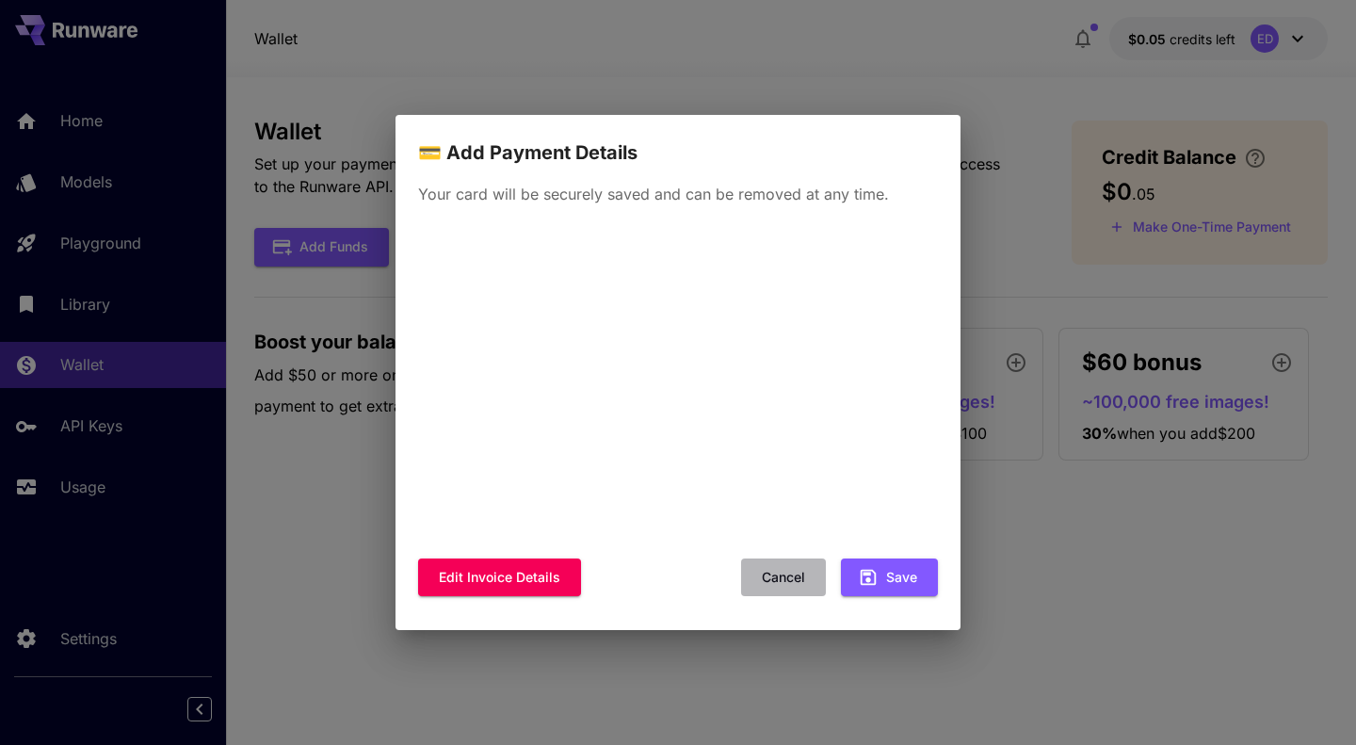
click at [784, 579] on button "Cancel" at bounding box center [783, 578] width 85 height 39
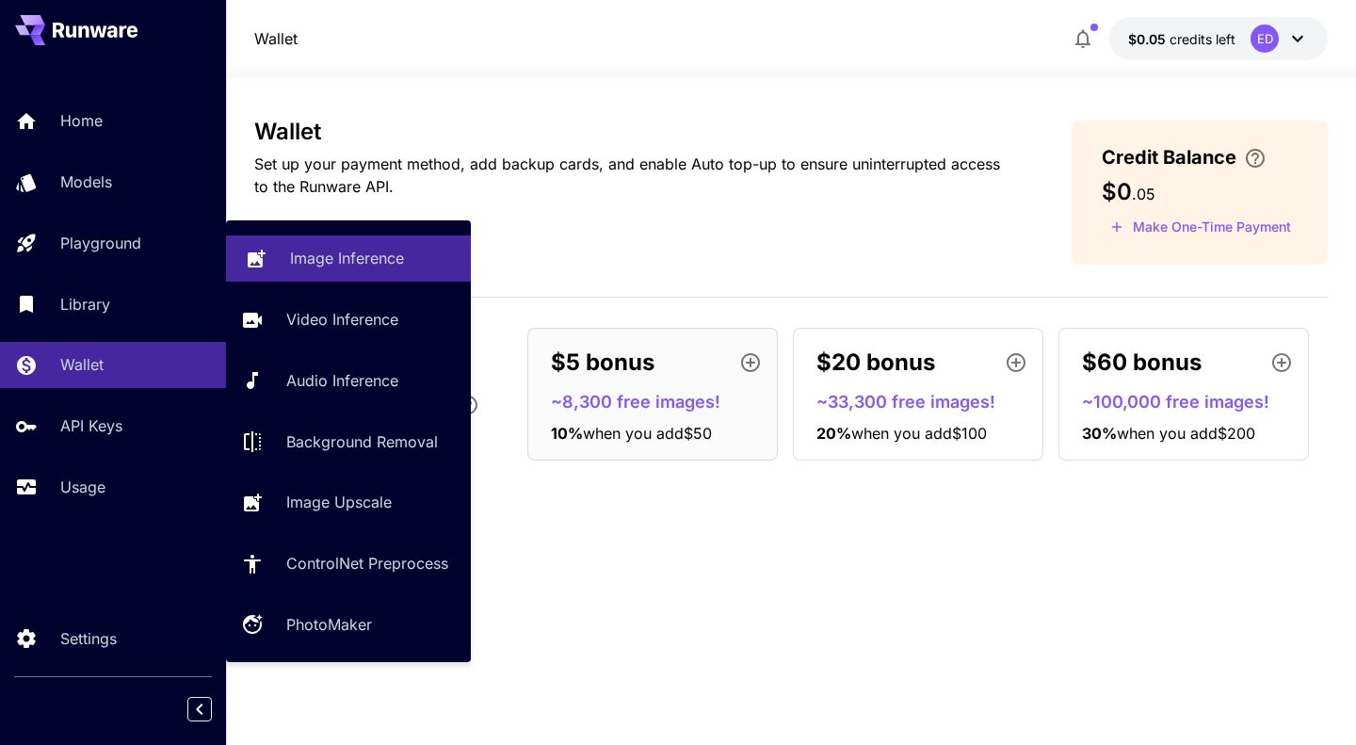
click at [279, 256] on link "Image Inference" at bounding box center [348, 258] width 245 height 46
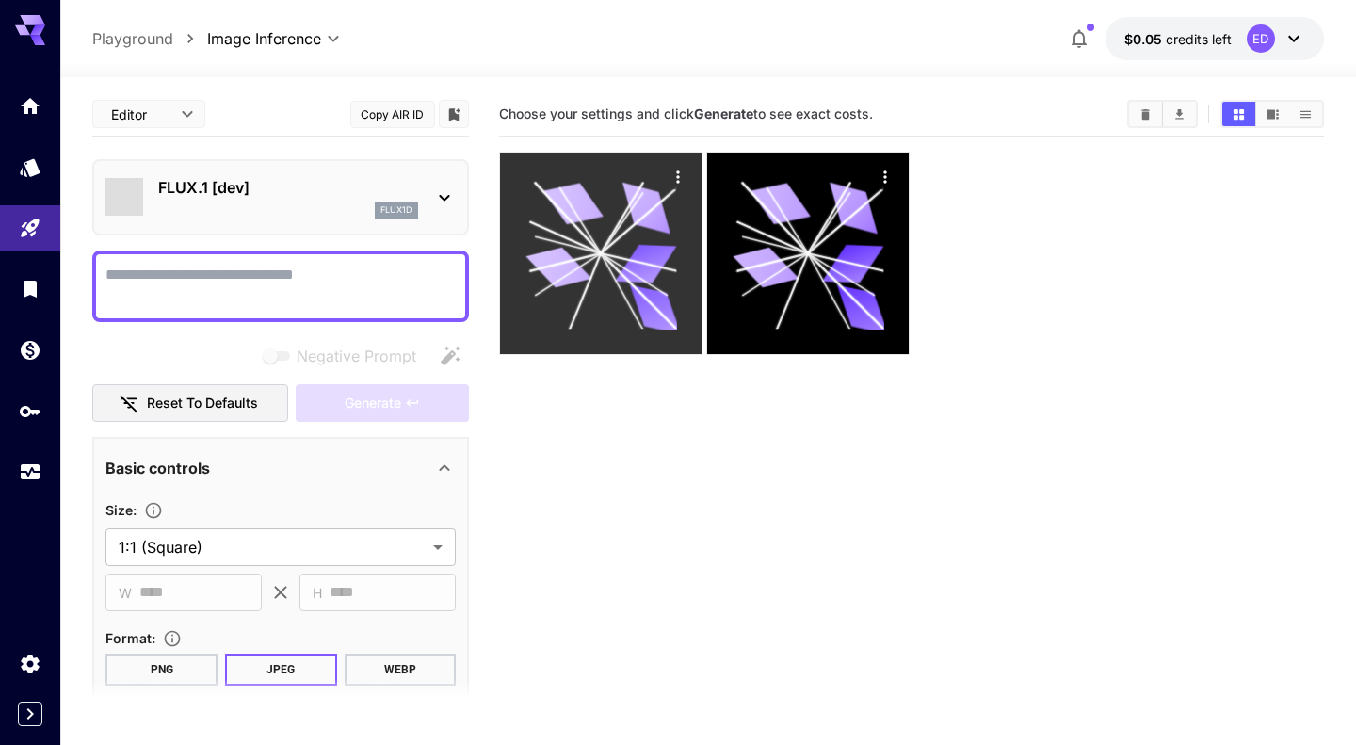
type input "**********"
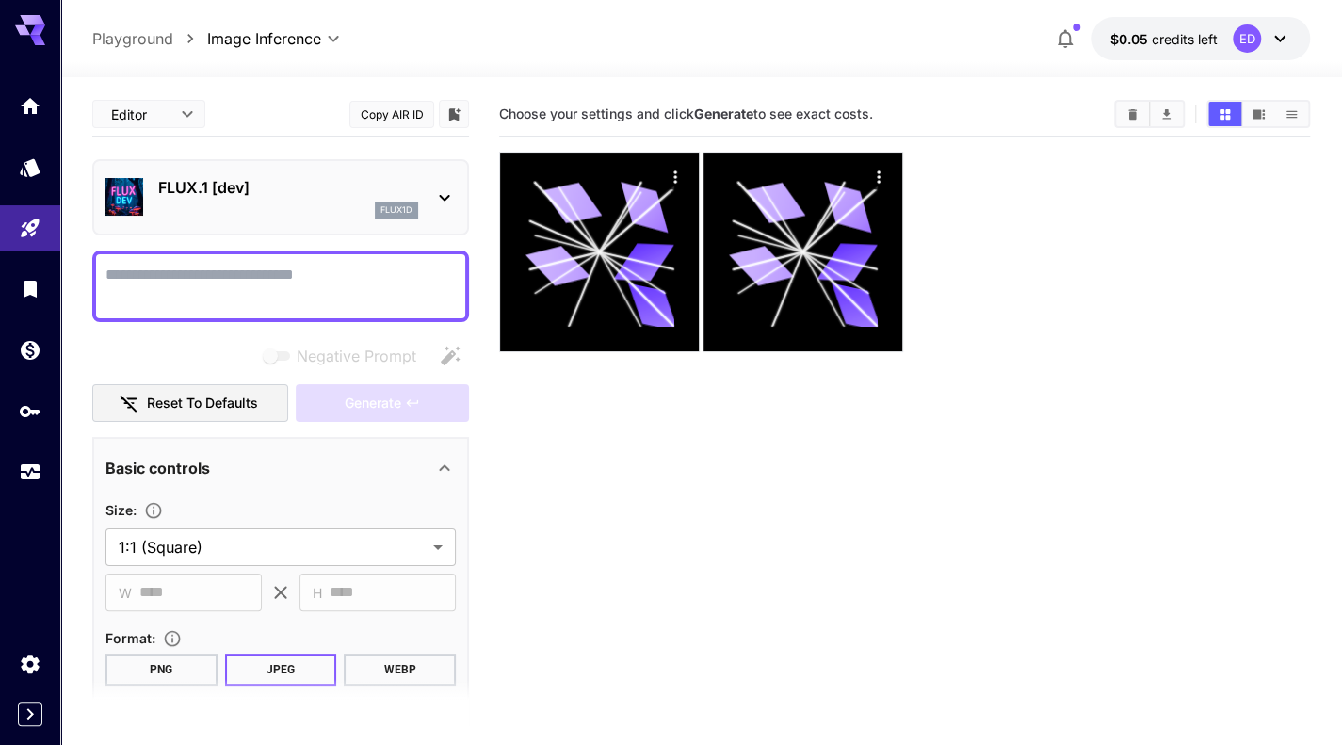
paste textarea "**********"
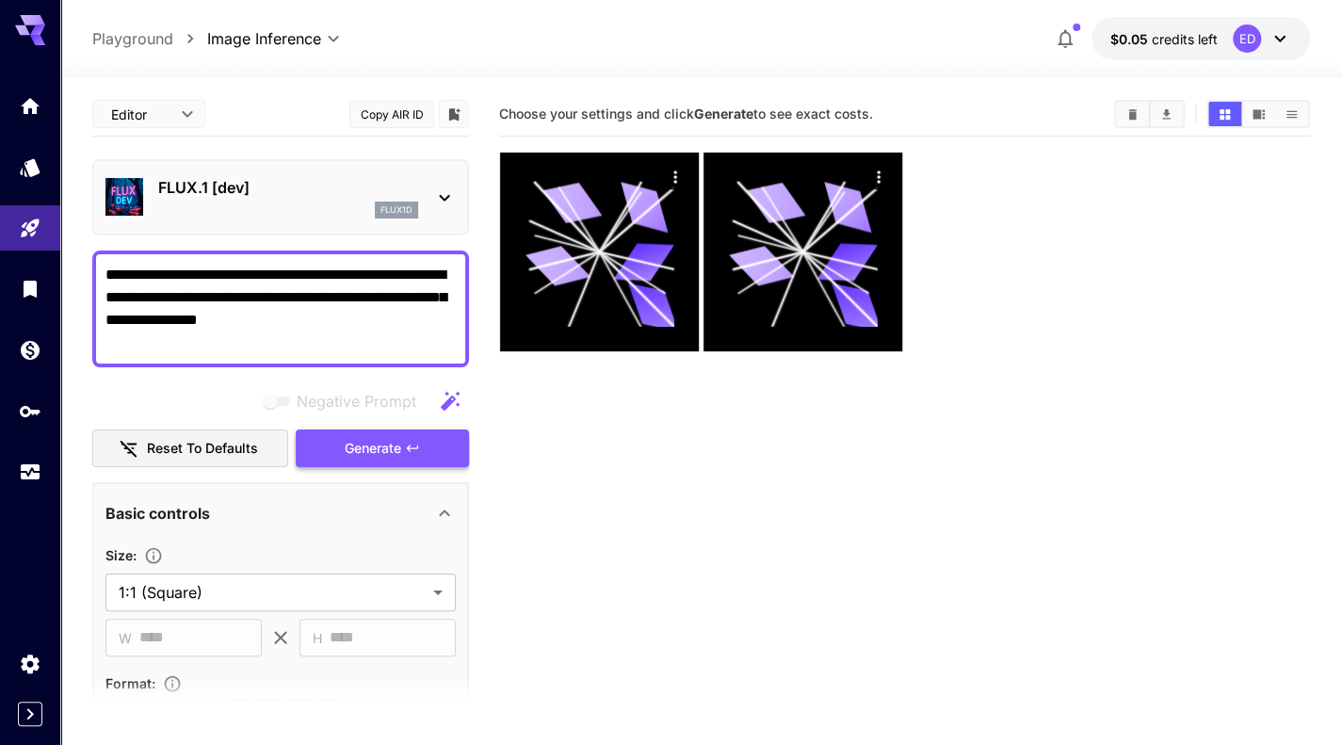
click at [390, 457] on span "Generate" at bounding box center [373, 449] width 57 height 24
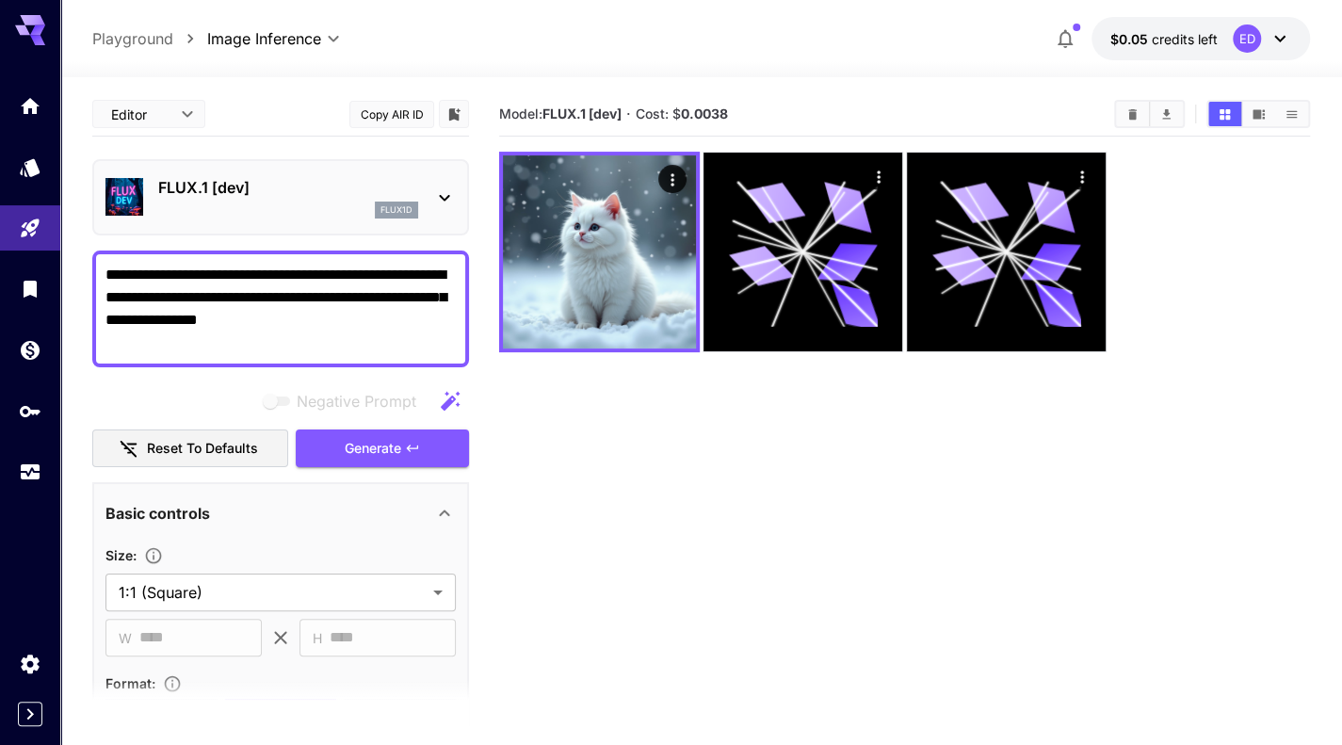
click at [403, 336] on textarea "**********" at bounding box center [280, 309] width 350 height 90
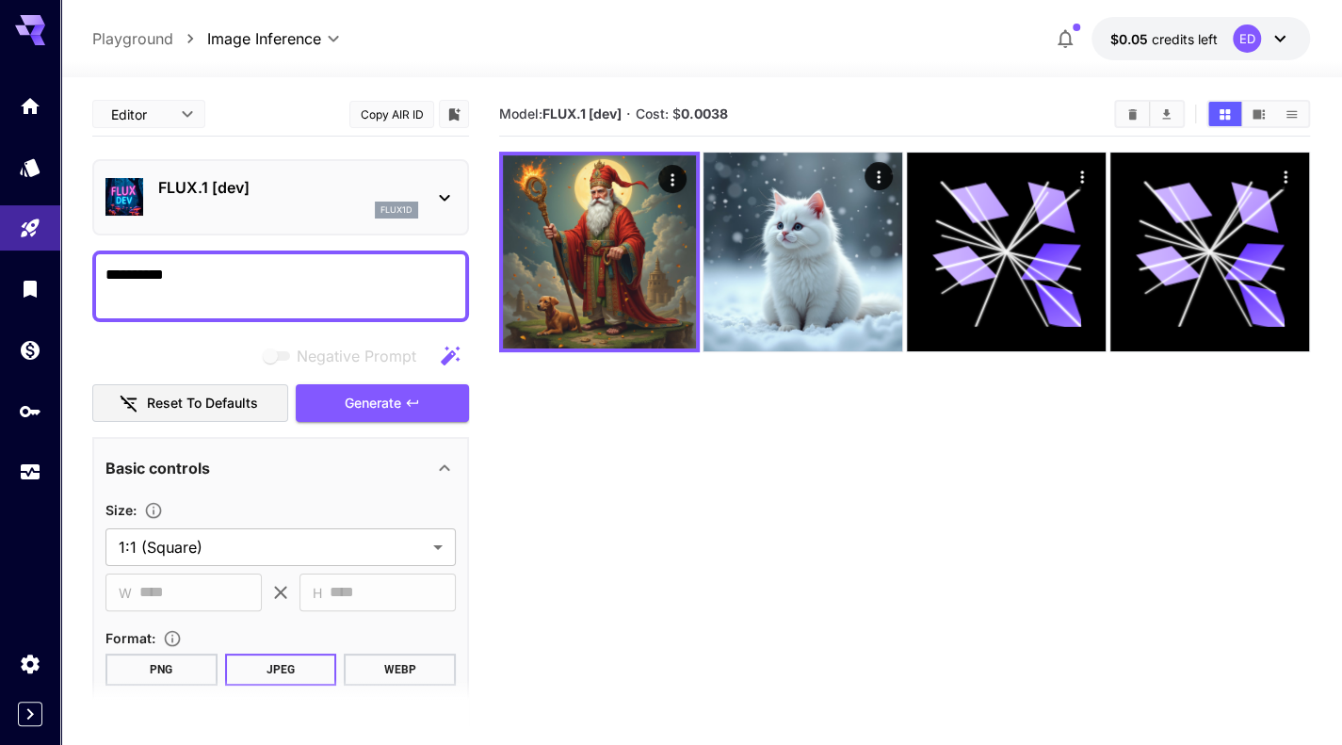
click at [403, 337] on div "Negative Prompt" at bounding box center [280, 356] width 377 height 38
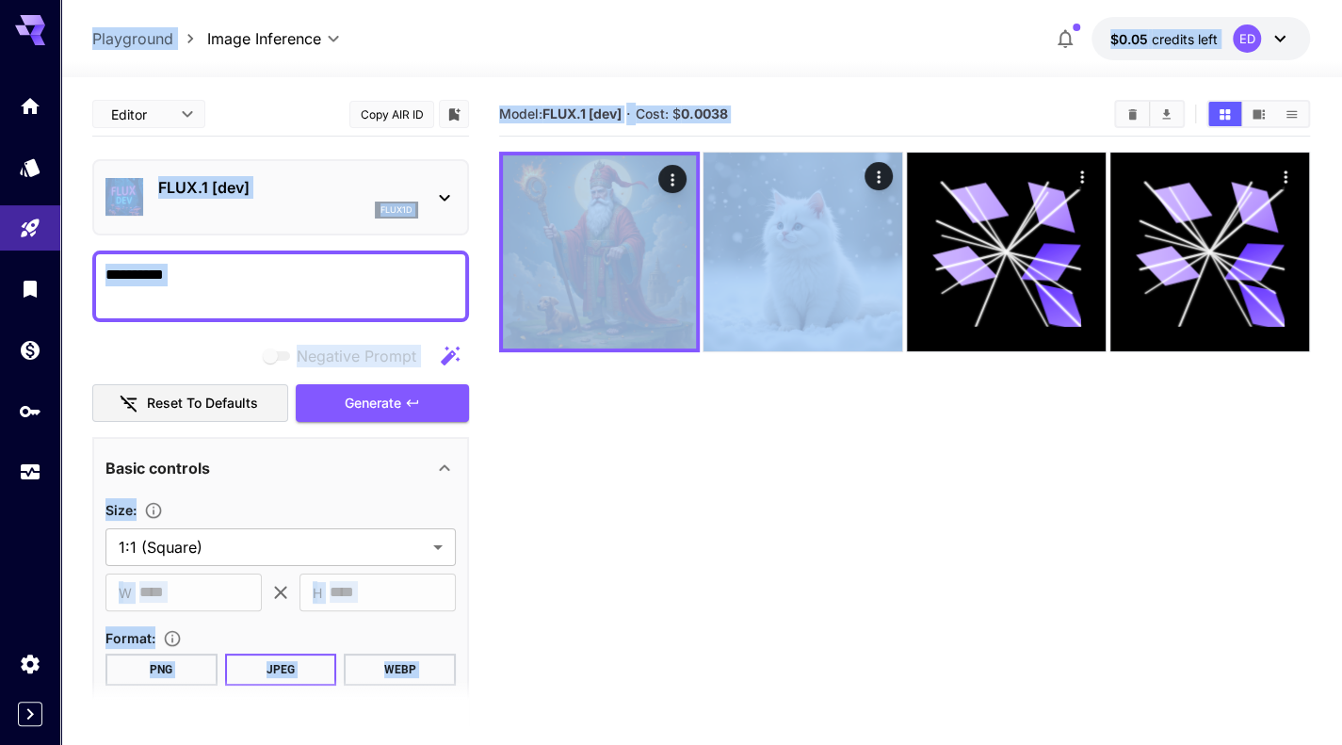
click at [396, 285] on textarea "**********" at bounding box center [280, 286] width 350 height 45
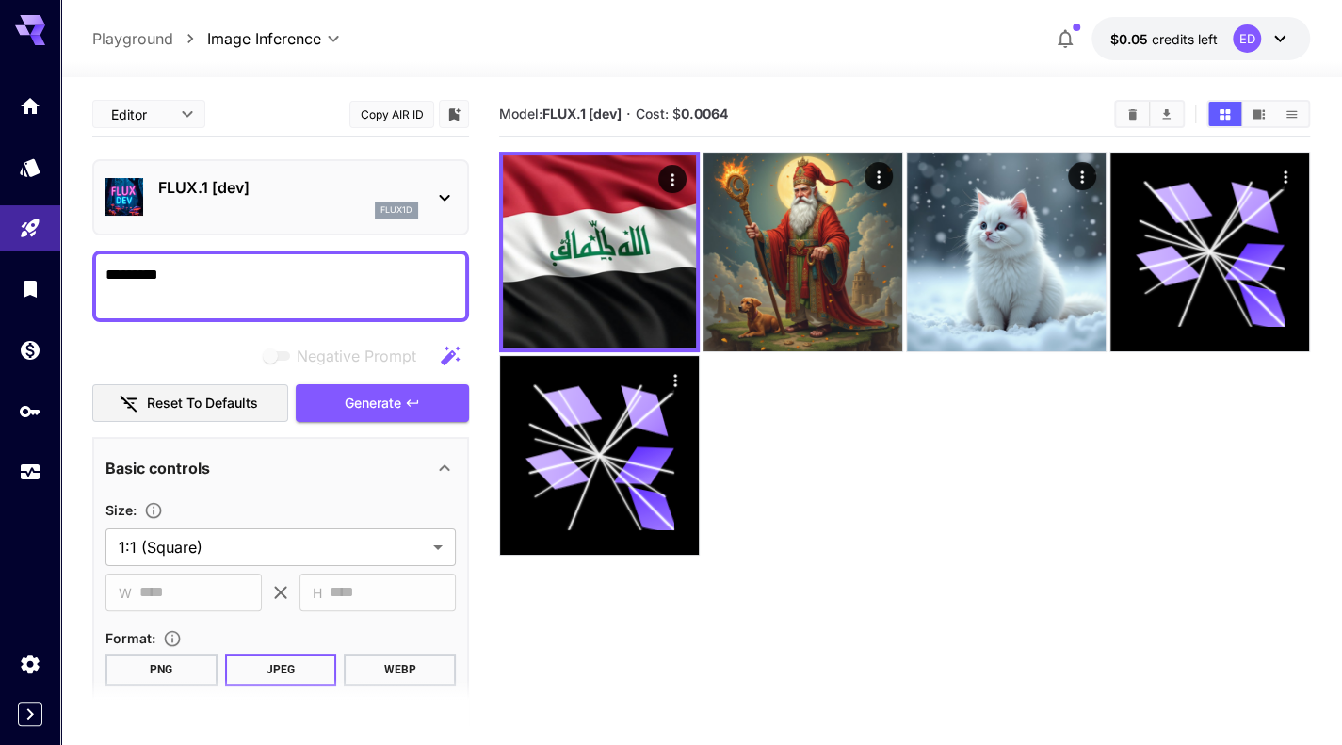
click at [396, 285] on textarea "*********" at bounding box center [280, 286] width 350 height 45
type textarea "*"
type textarea "**********"
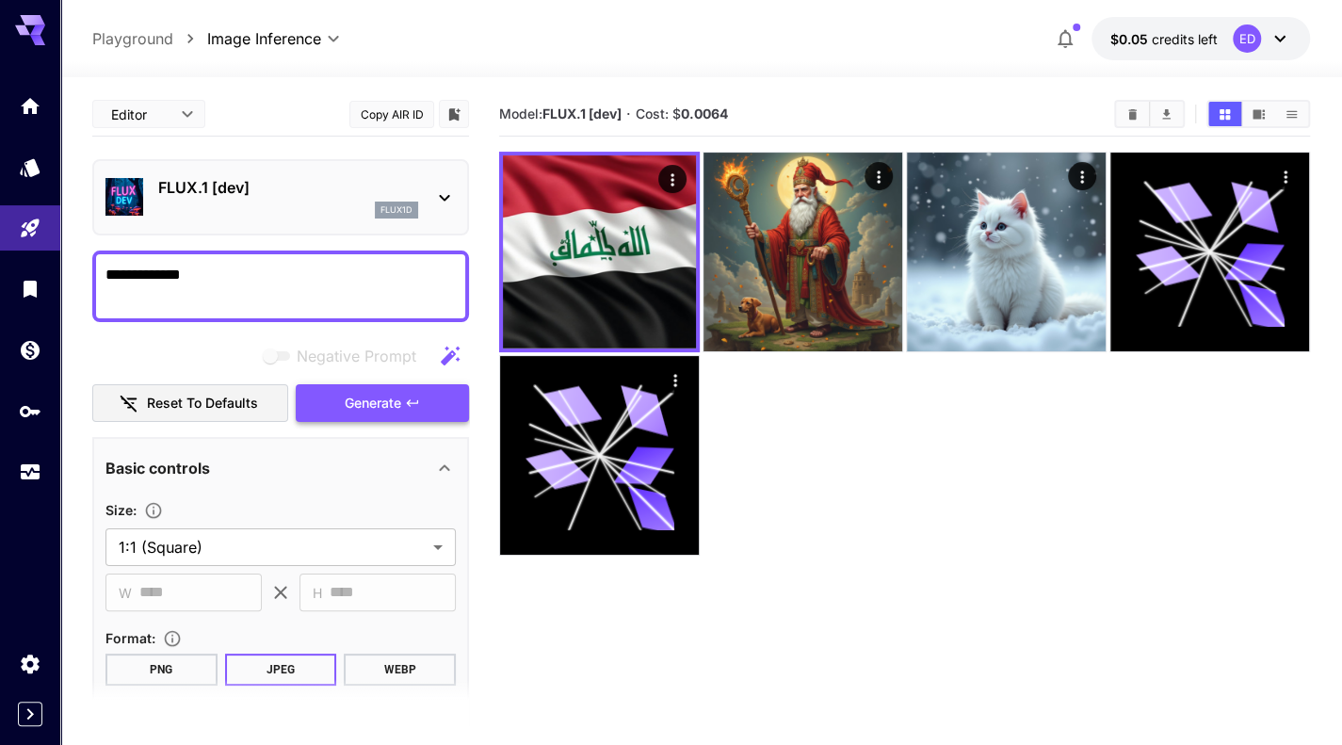
click at [381, 400] on span "Generate" at bounding box center [373, 404] width 57 height 24
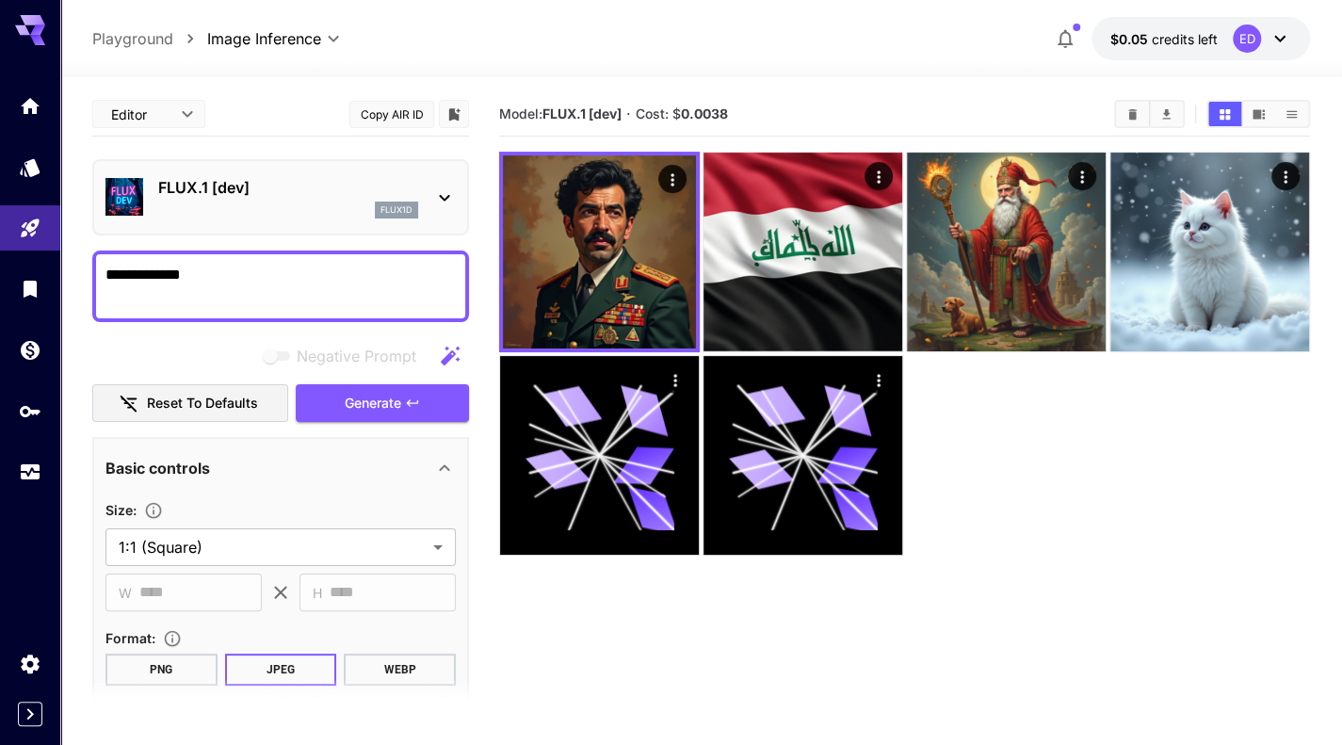
click at [447, 194] on icon at bounding box center [444, 197] width 23 height 23
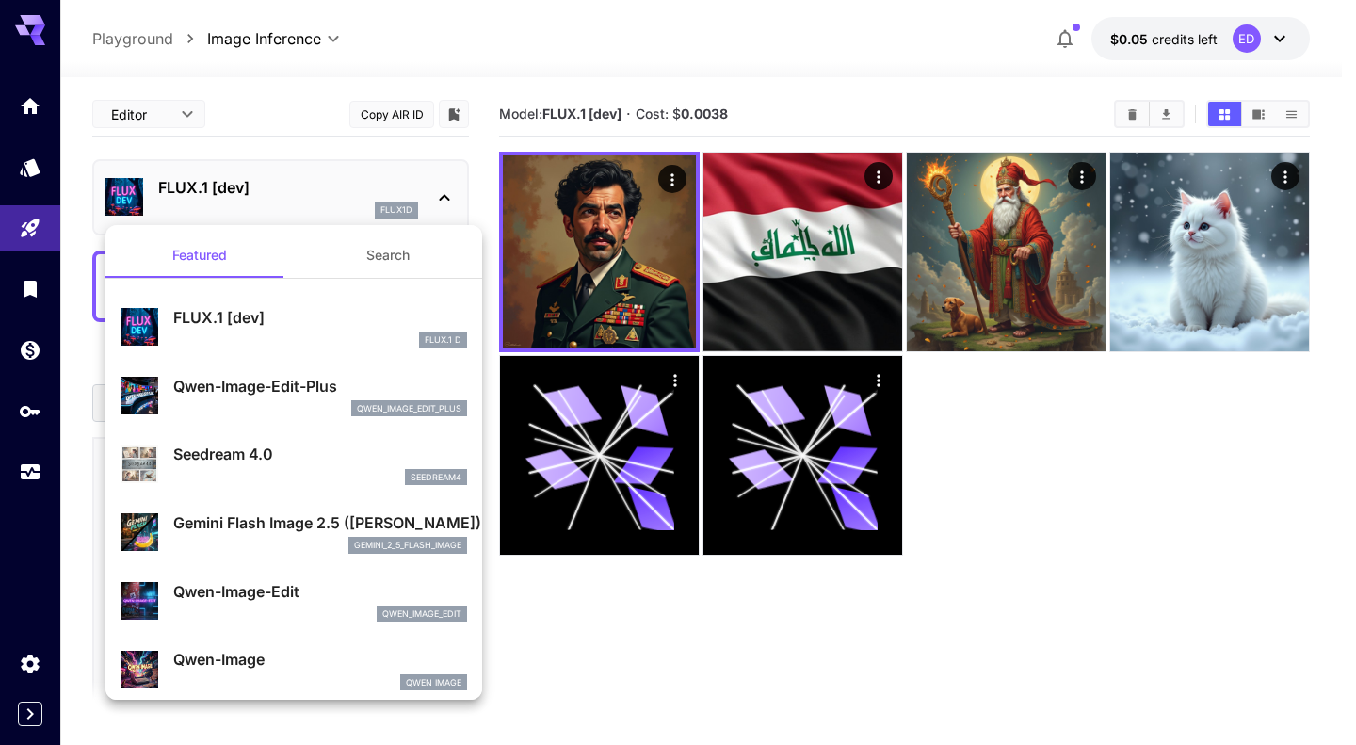
click at [475, 166] on div at bounding box center [678, 372] width 1356 height 745
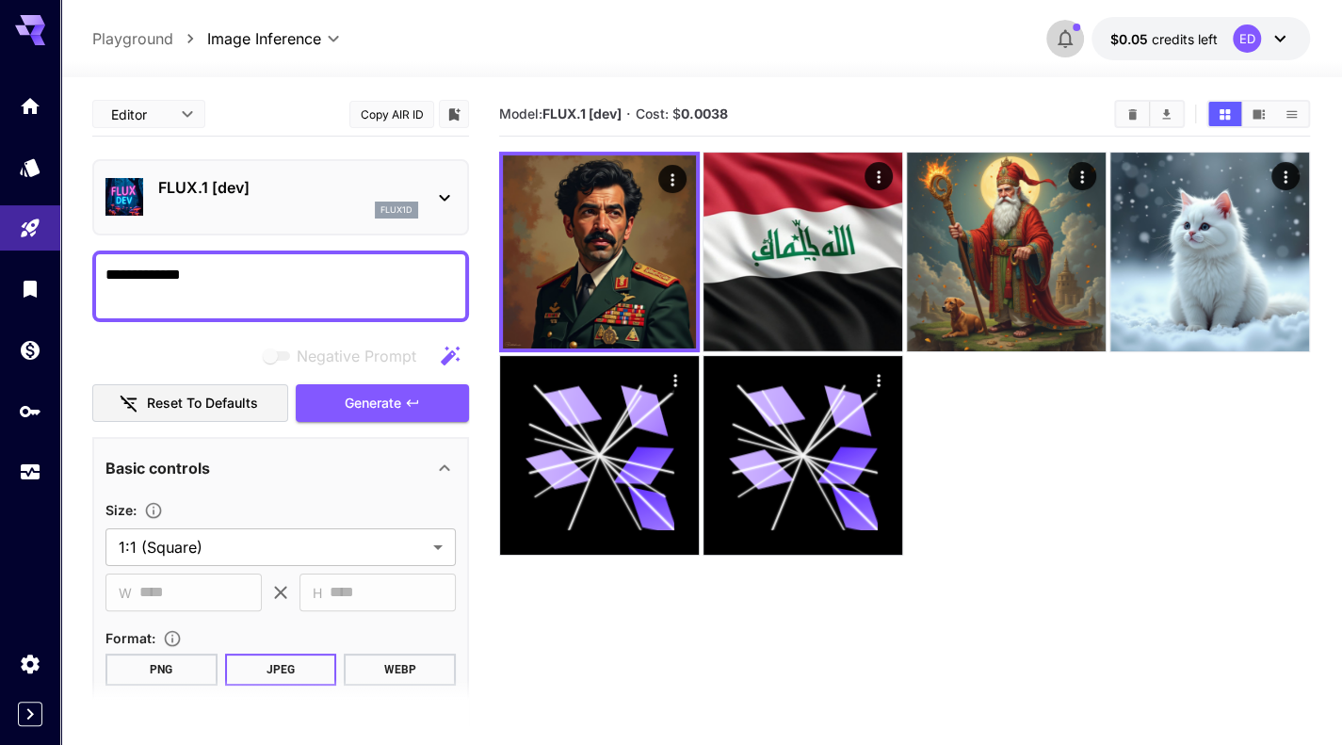
click at [1064, 33] on icon "button" at bounding box center [1065, 39] width 15 height 19
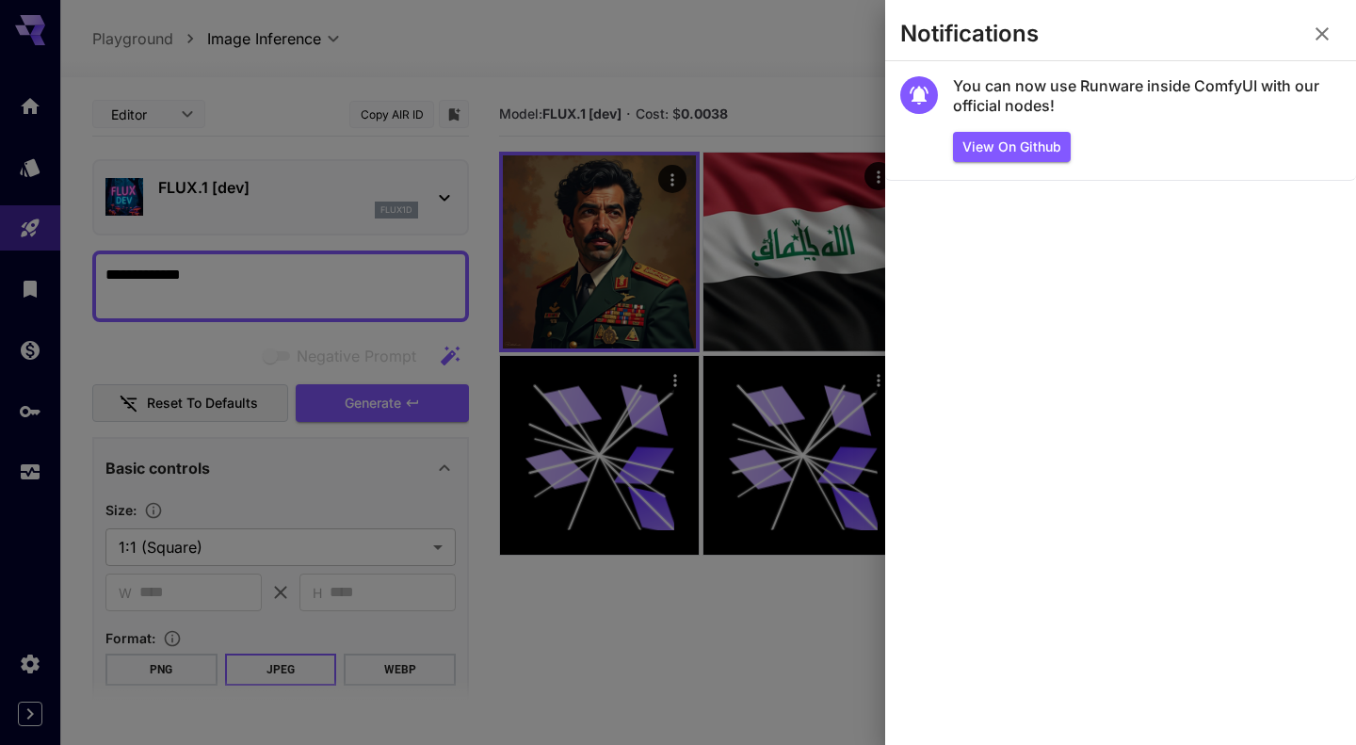
click at [1324, 25] on icon "button" at bounding box center [1322, 34] width 23 height 23
